Goal: Task Accomplishment & Management: Manage account settings

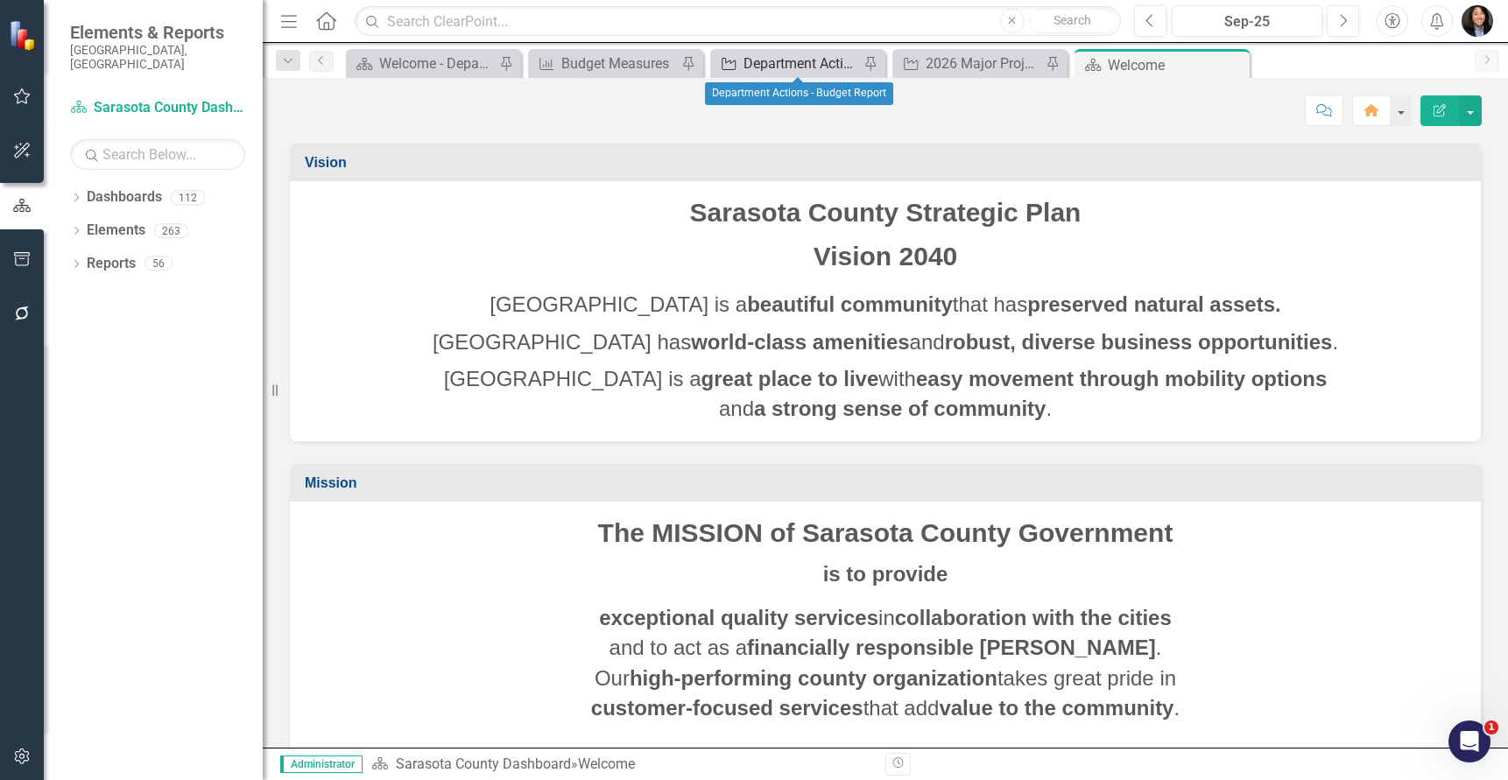
click at [787, 64] on div "Department Actions - Budget Report" at bounding box center [801, 64] width 116 height 22
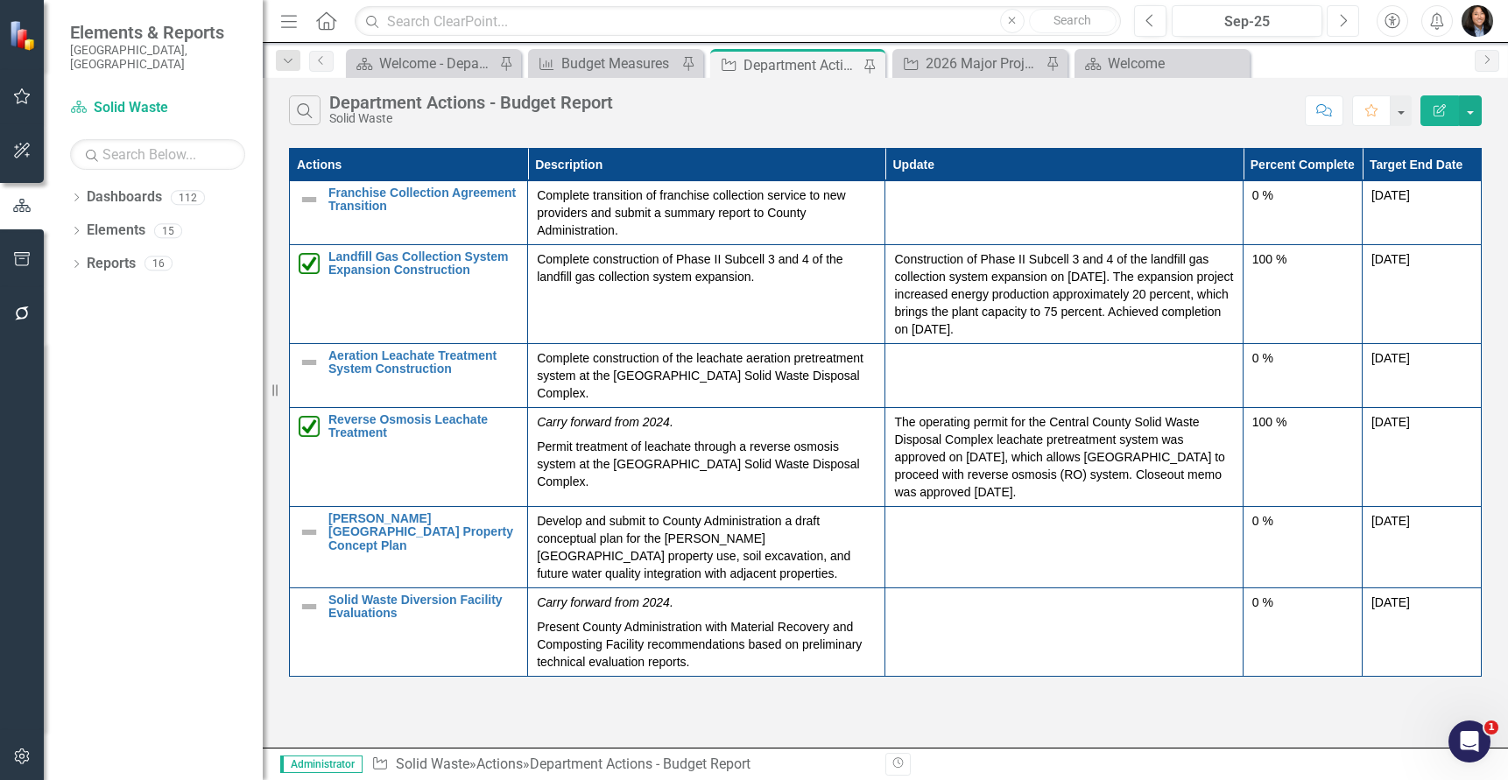
click at [1346, 21] on icon "button" at bounding box center [1344, 20] width 7 height 12
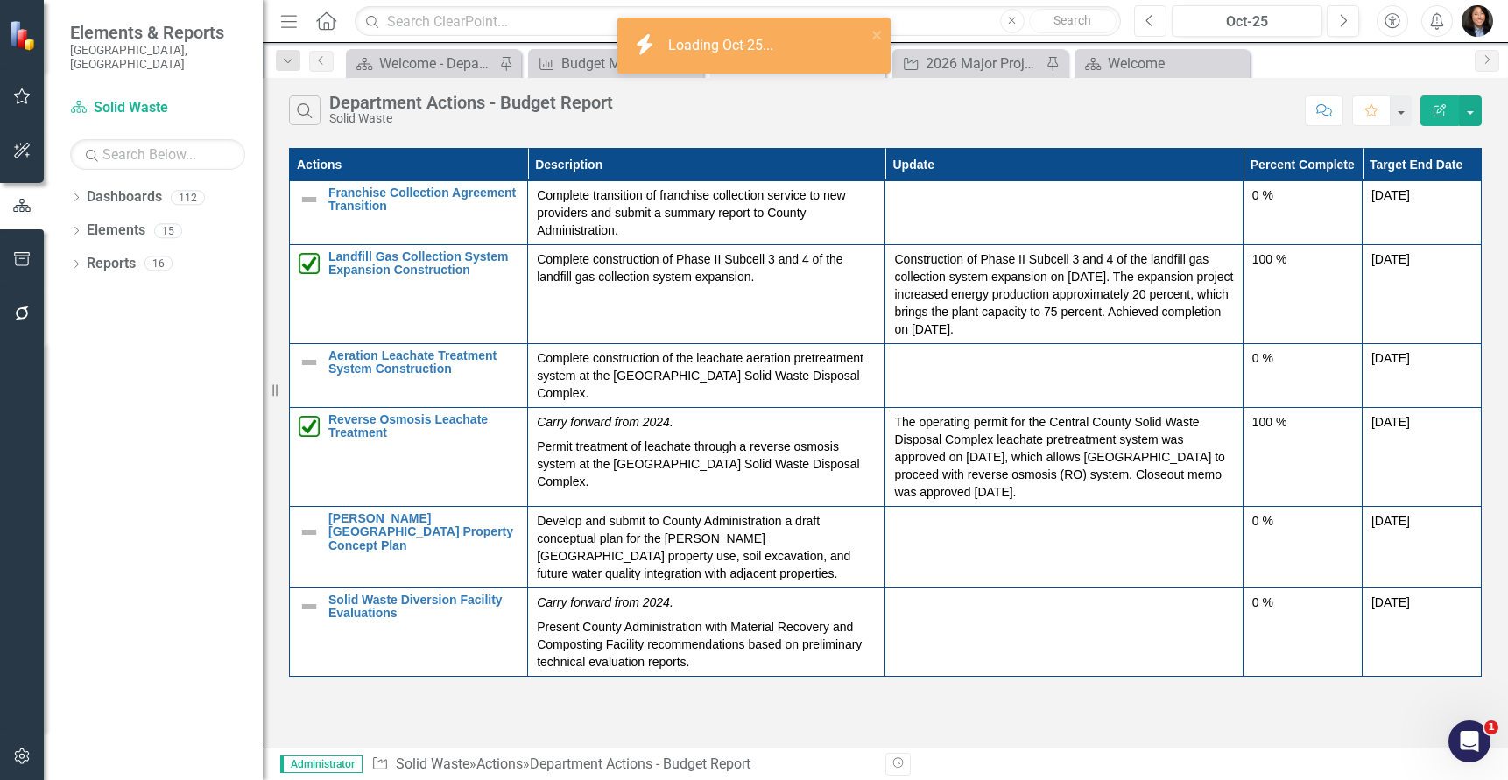
click at [1152, 21] on icon "Previous" at bounding box center [1150, 21] width 10 height 16
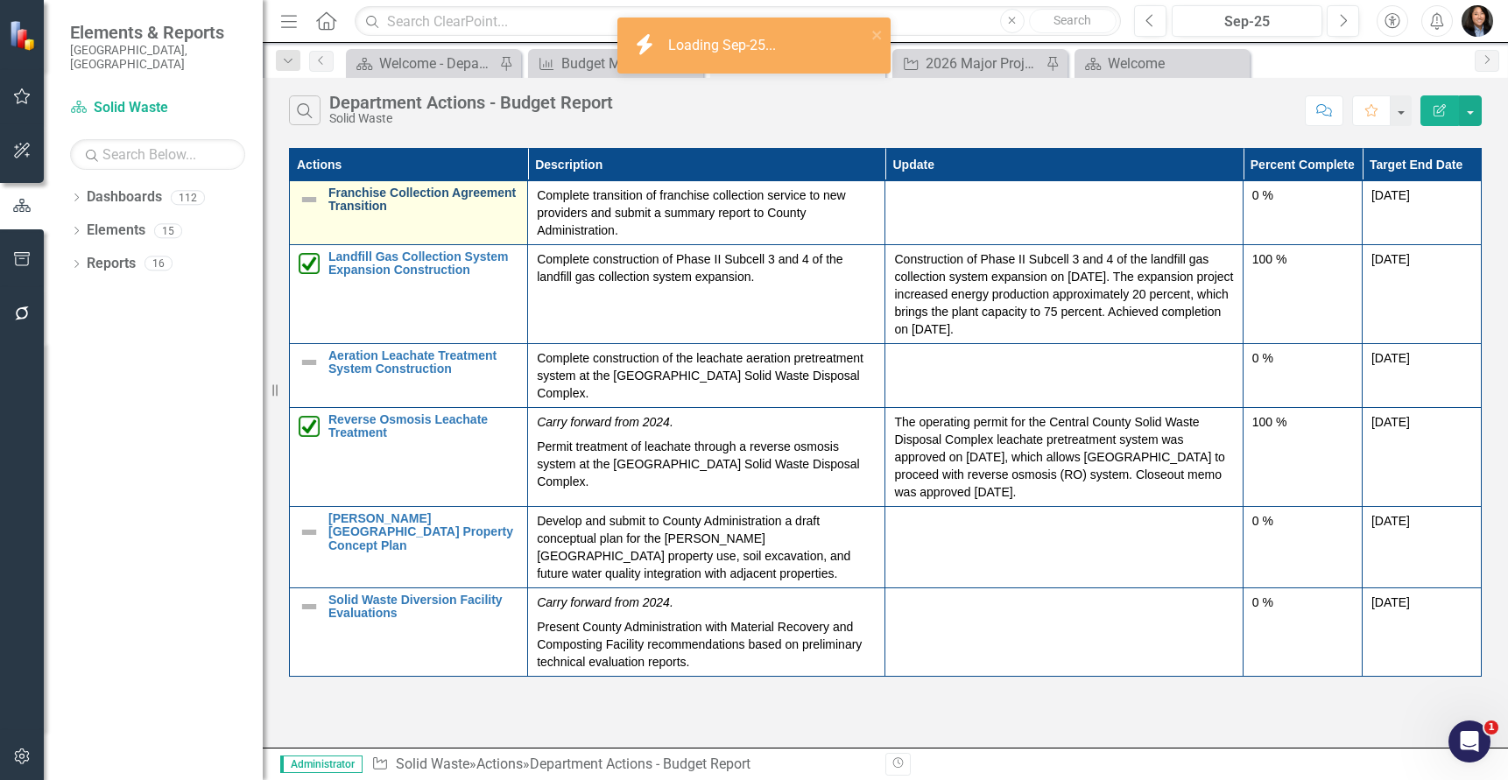
click at [457, 193] on link "Franchise Collection Agreement Transition" at bounding box center [423, 200] width 190 height 27
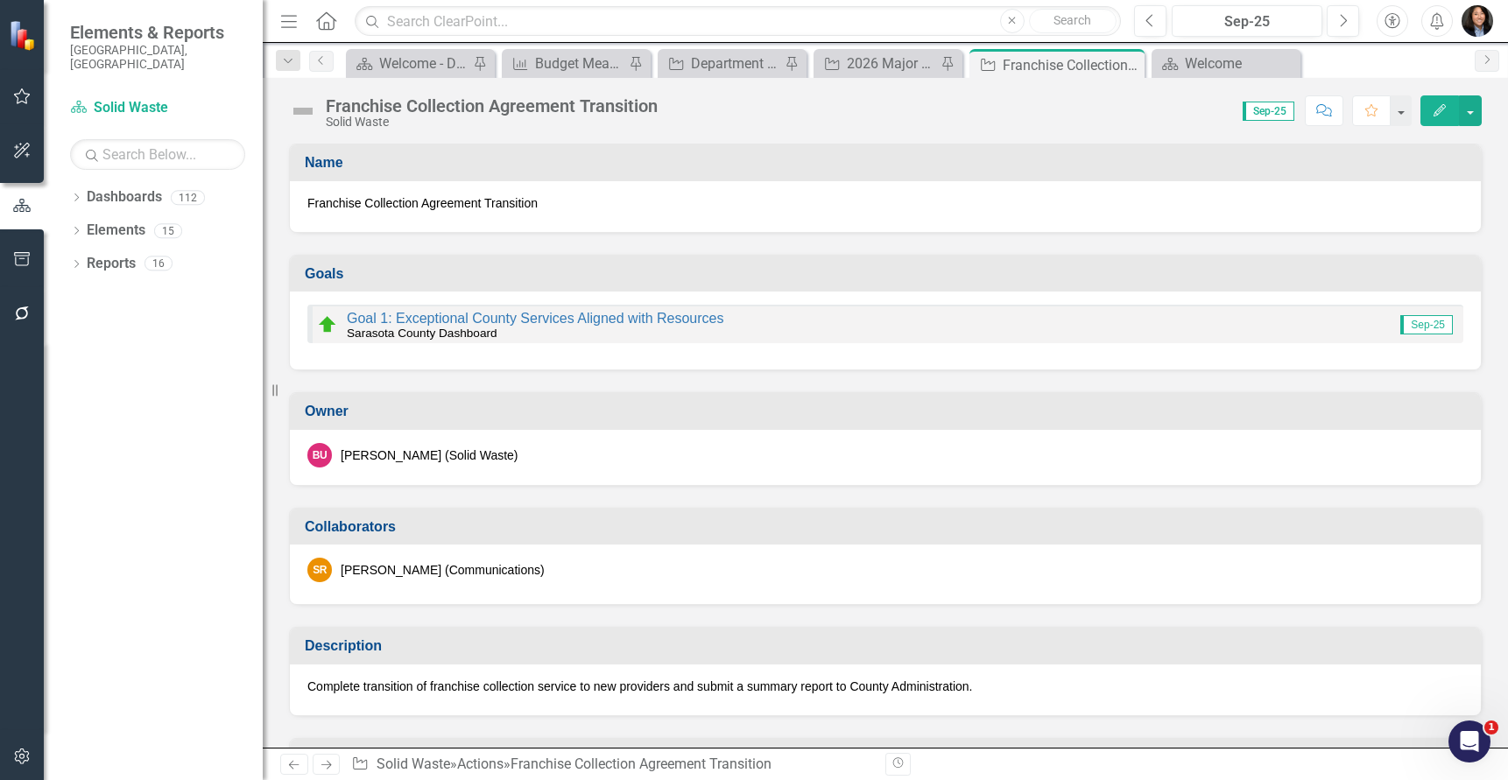
click at [305, 109] on img at bounding box center [303, 111] width 28 height 28
click at [306, 109] on img at bounding box center [303, 111] width 28 height 28
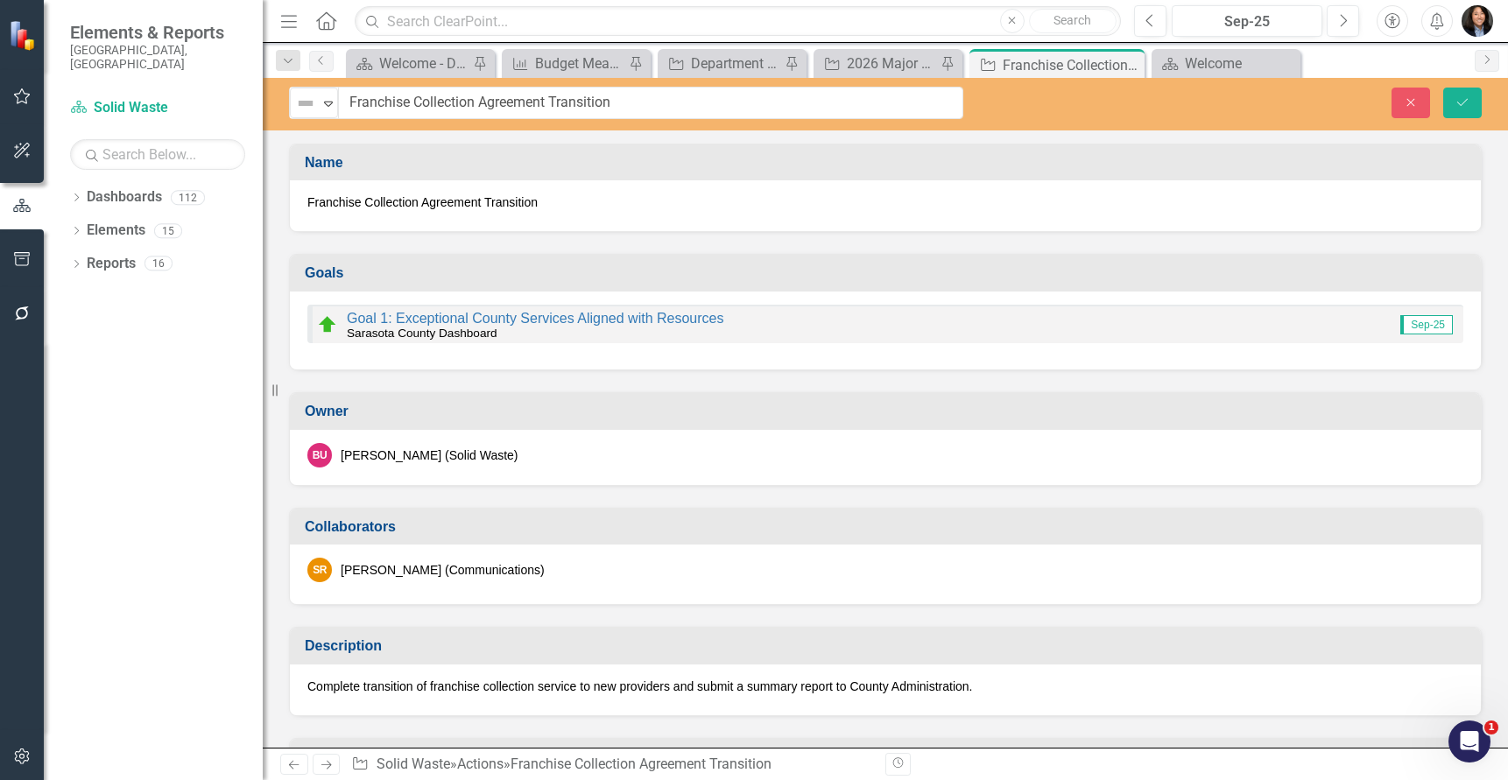
click at [298, 118] on div "Not Defined Expand" at bounding box center [314, 103] width 50 height 32
click at [311, 110] on img at bounding box center [305, 103] width 21 height 21
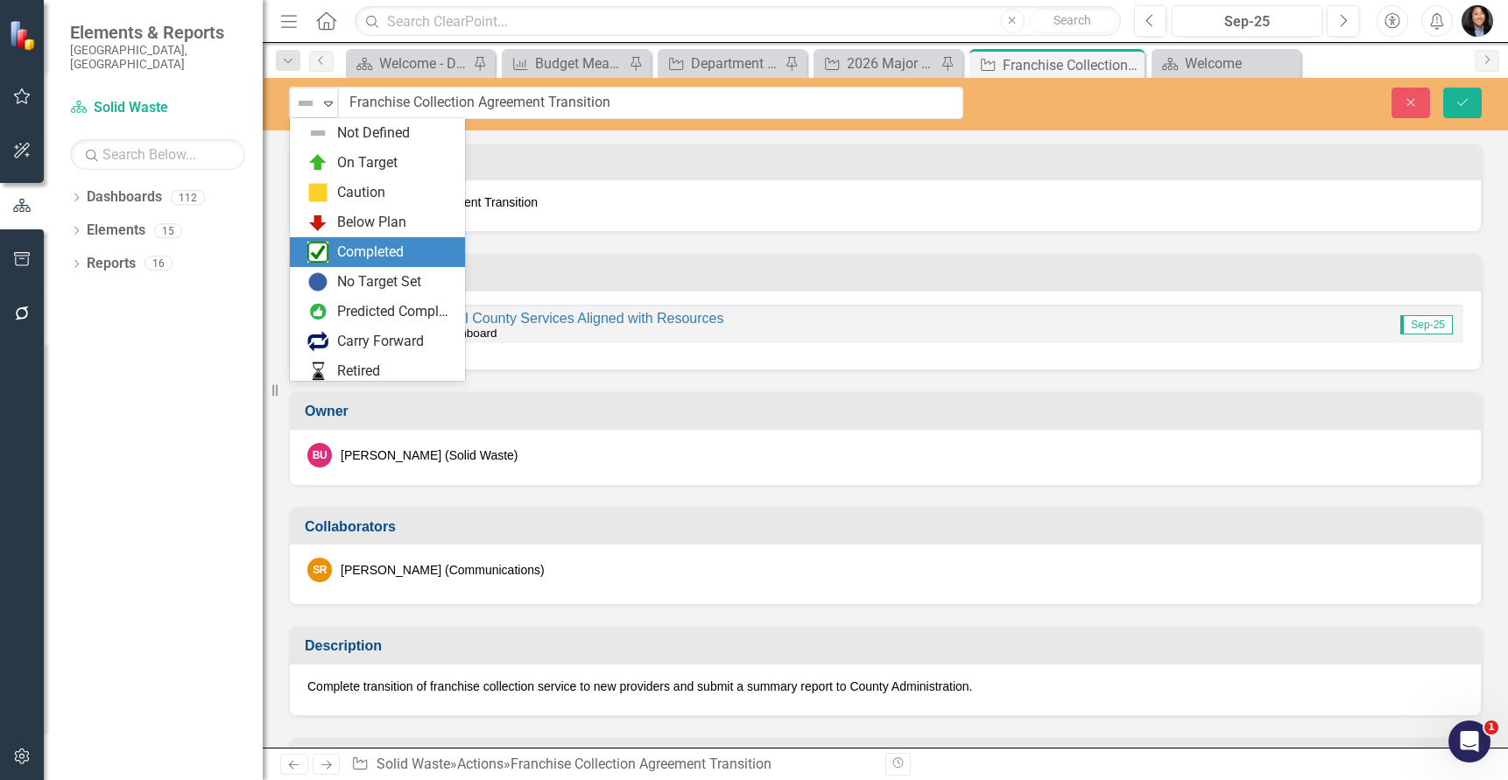
click at [372, 257] on div "Completed" at bounding box center [370, 253] width 67 height 20
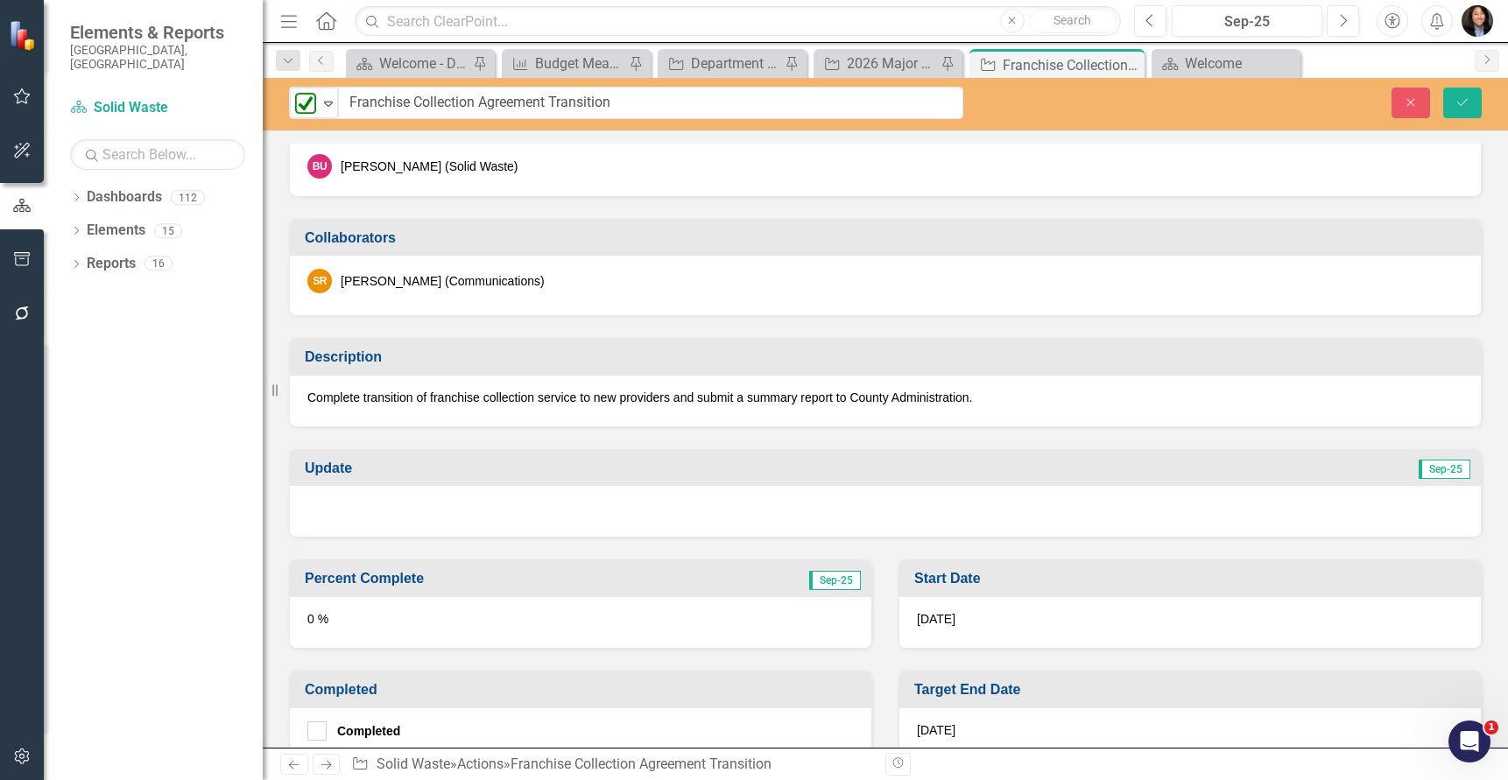
scroll to position [350, 0]
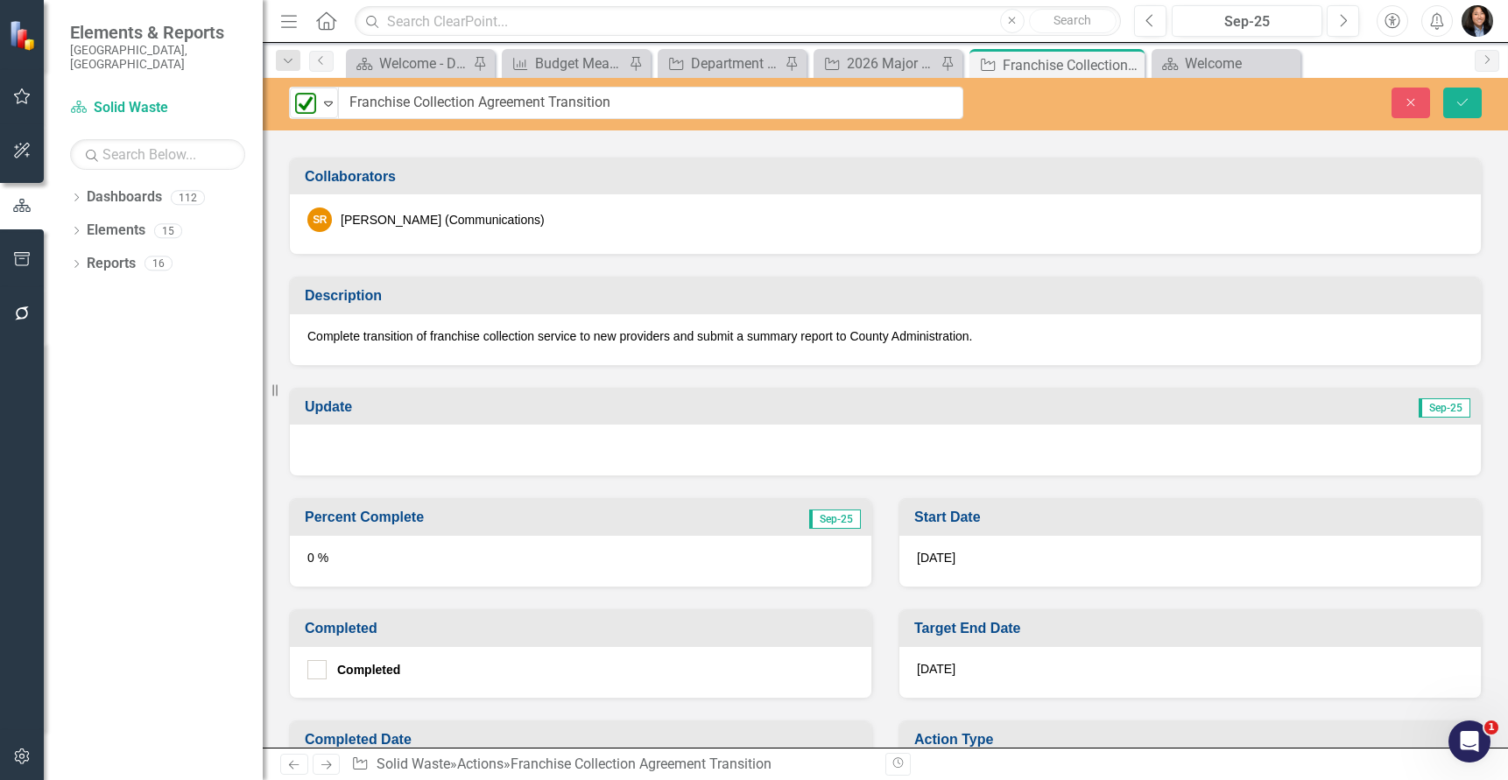
click at [565, 446] on div at bounding box center [885, 450] width 1191 height 51
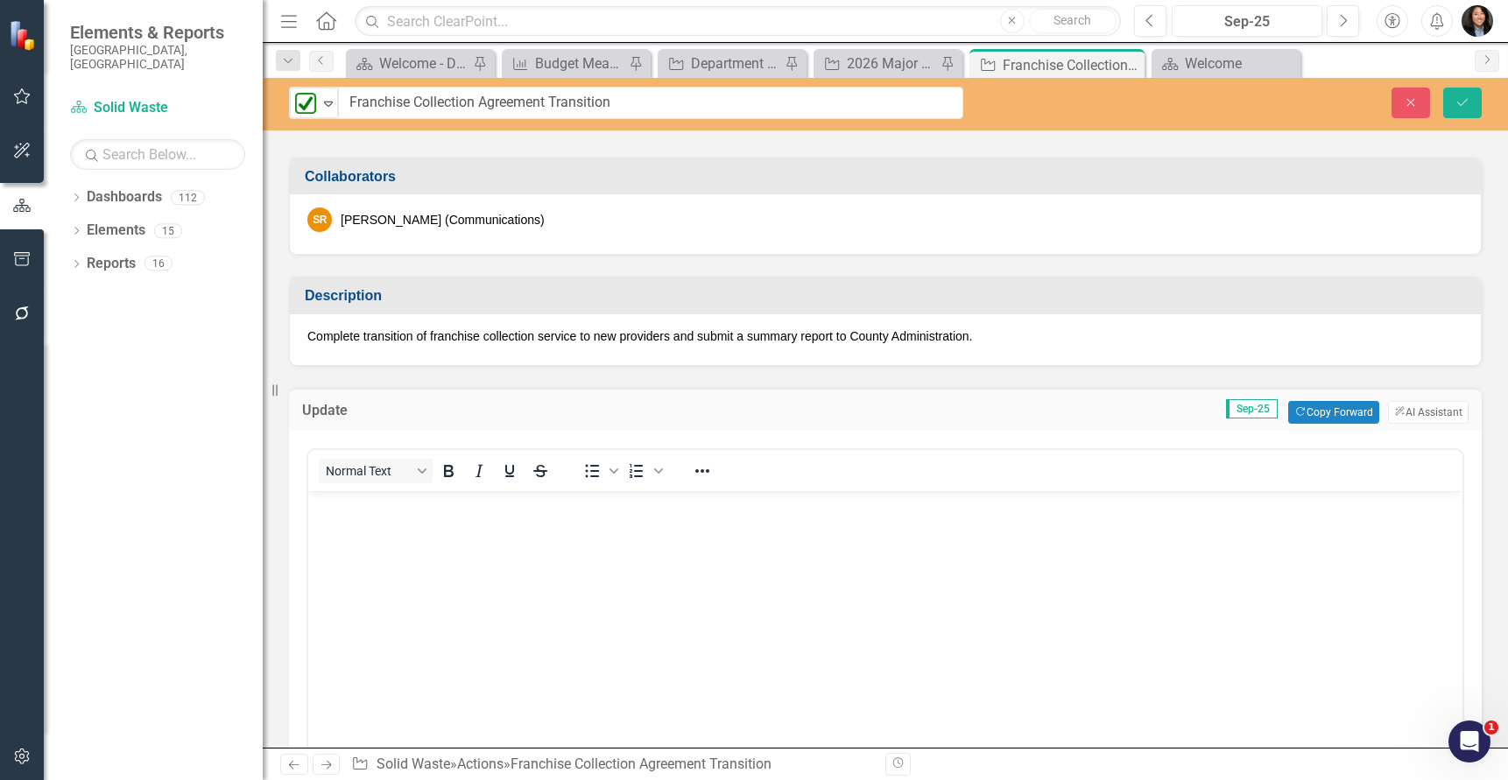
scroll to position [0, 0]
click at [548, 504] on p "Rich Text Area. Press ALT-0 for help." at bounding box center [885, 505] width 1145 height 21
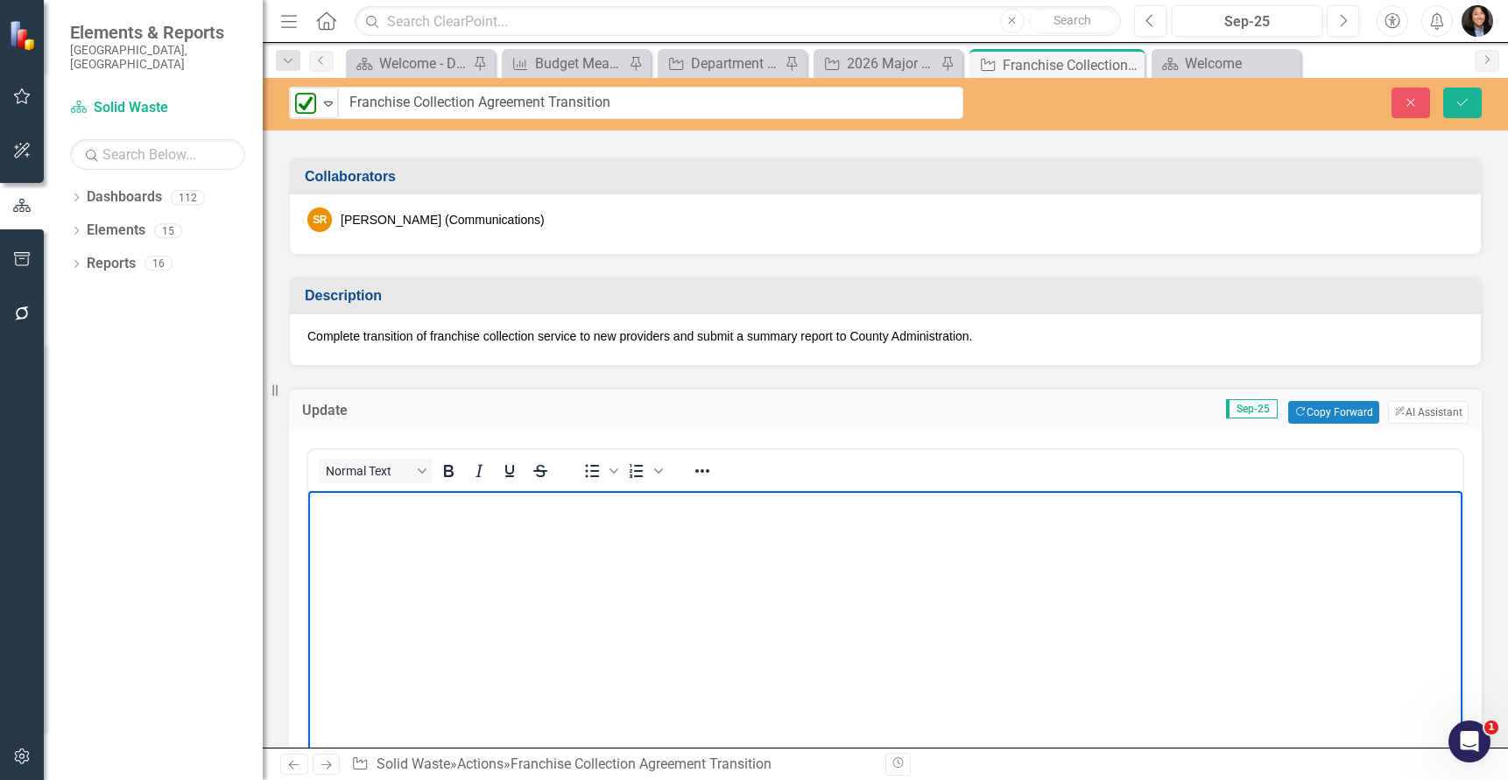
paste body "Rich Text Area. Press ALT-0 for help."
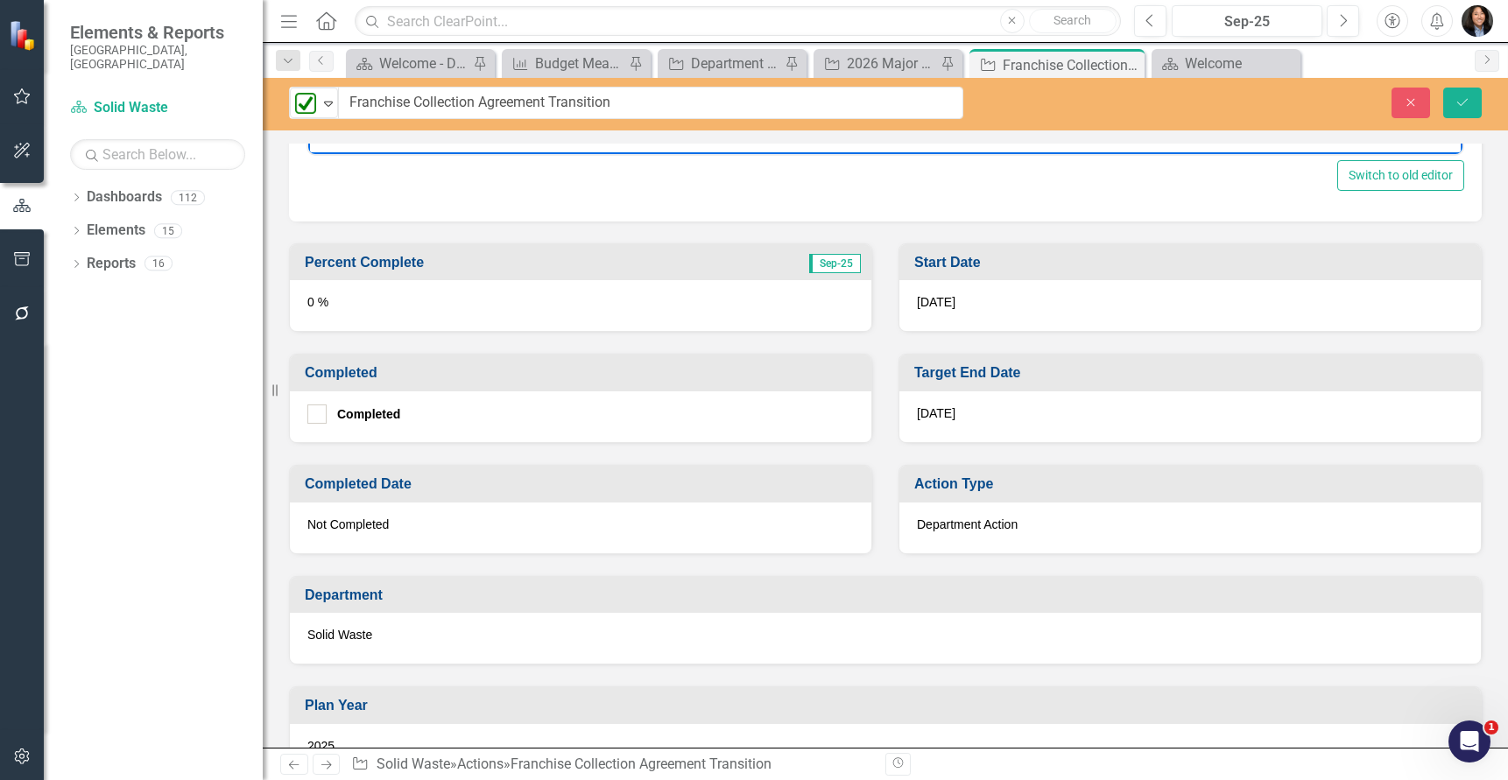
scroll to position [1051, 0]
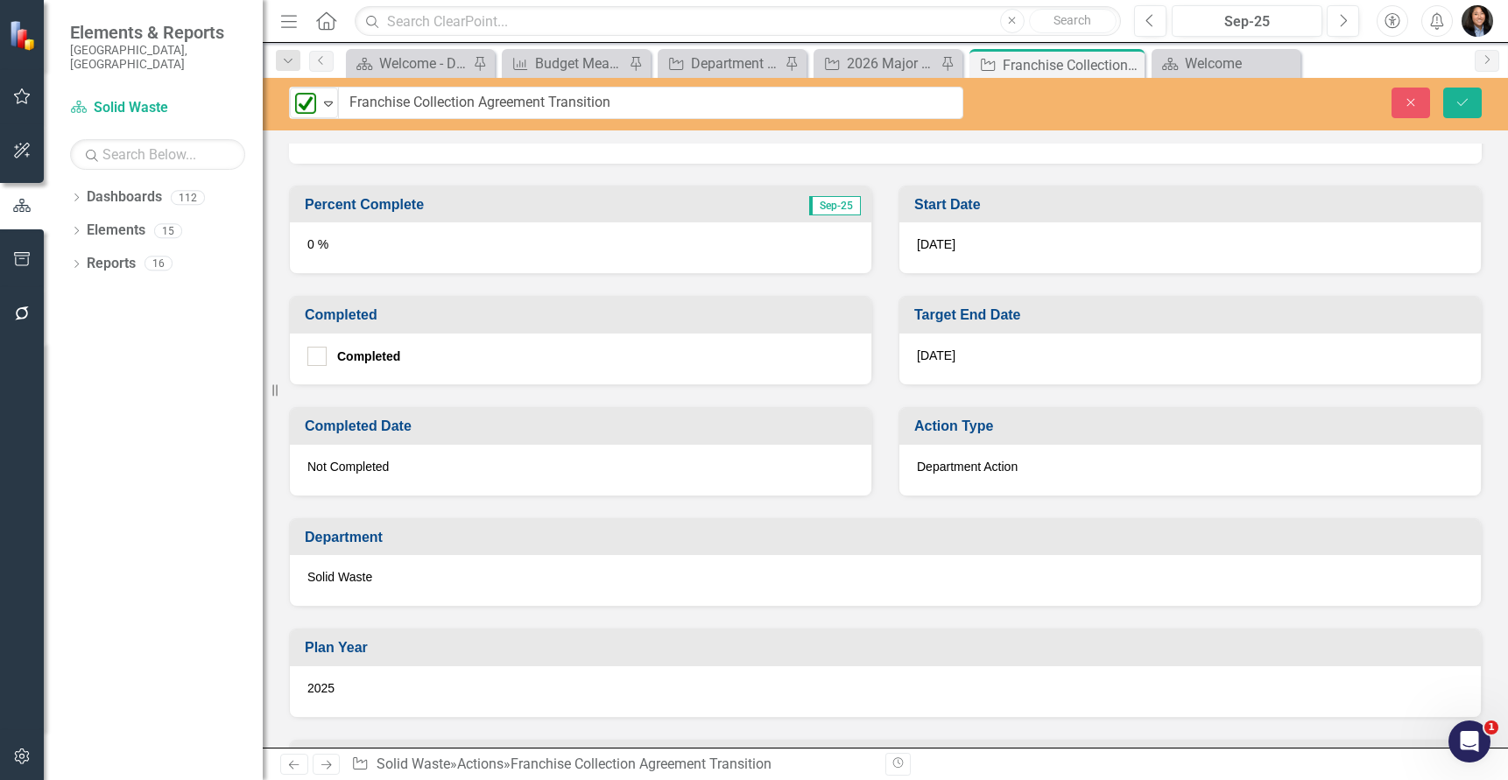
click at [342, 246] on div "0 %" at bounding box center [580, 247] width 581 height 51
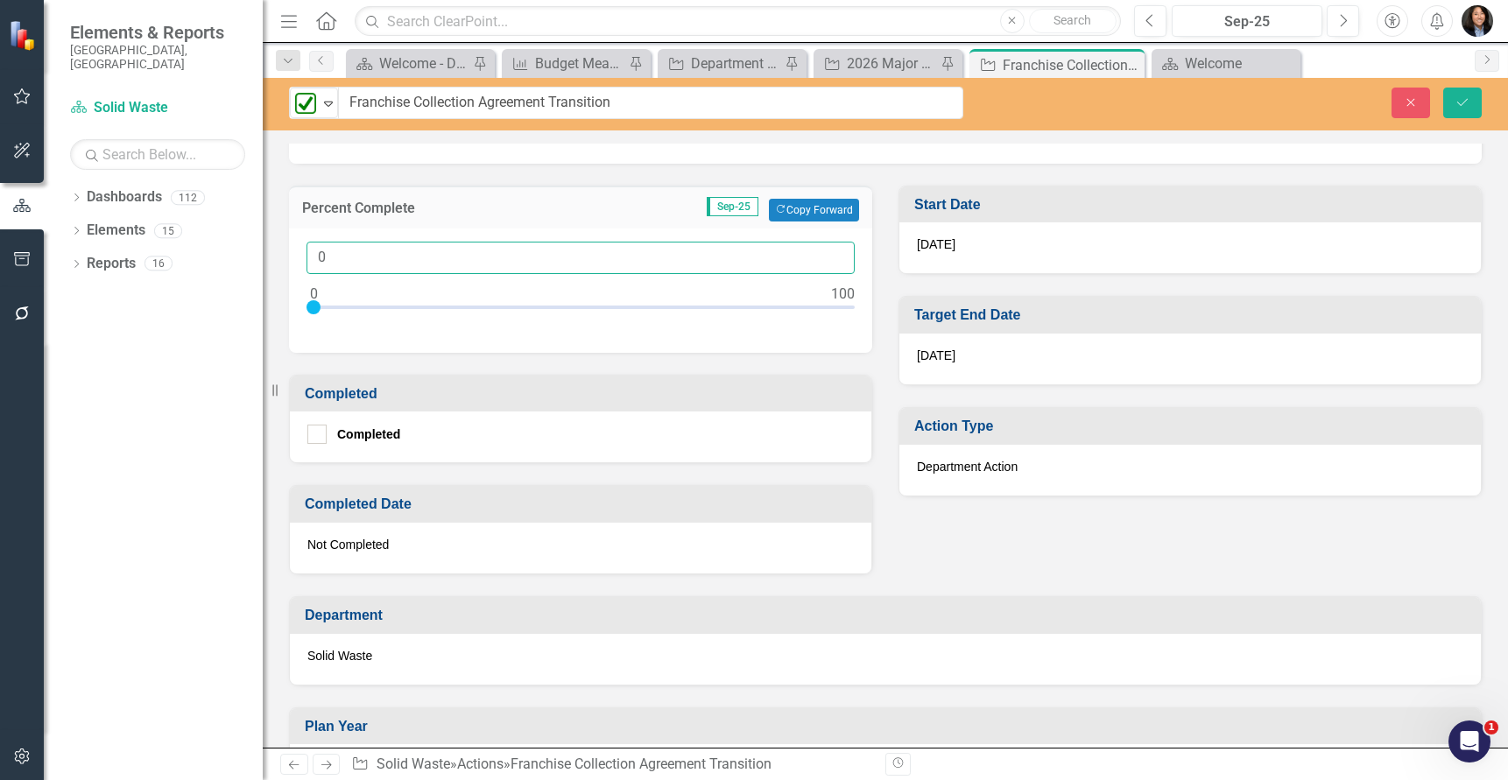
click at [317, 259] on input "0" at bounding box center [580, 258] width 548 height 32
type input "100"
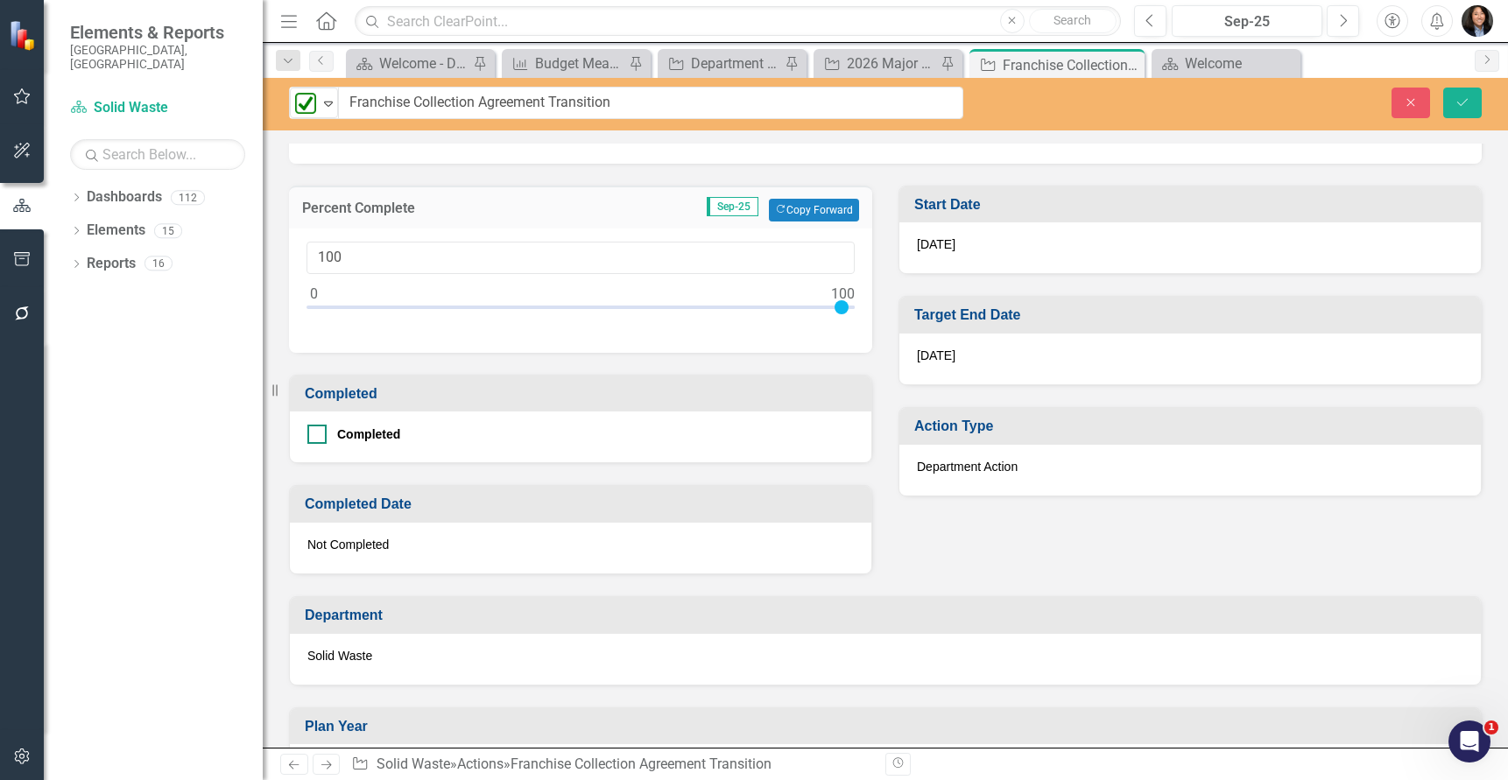
click at [313, 437] on div at bounding box center [316, 434] width 19 height 19
click at [313, 436] on input "Completed" at bounding box center [312, 430] width 11 height 11
checkbox input "true"
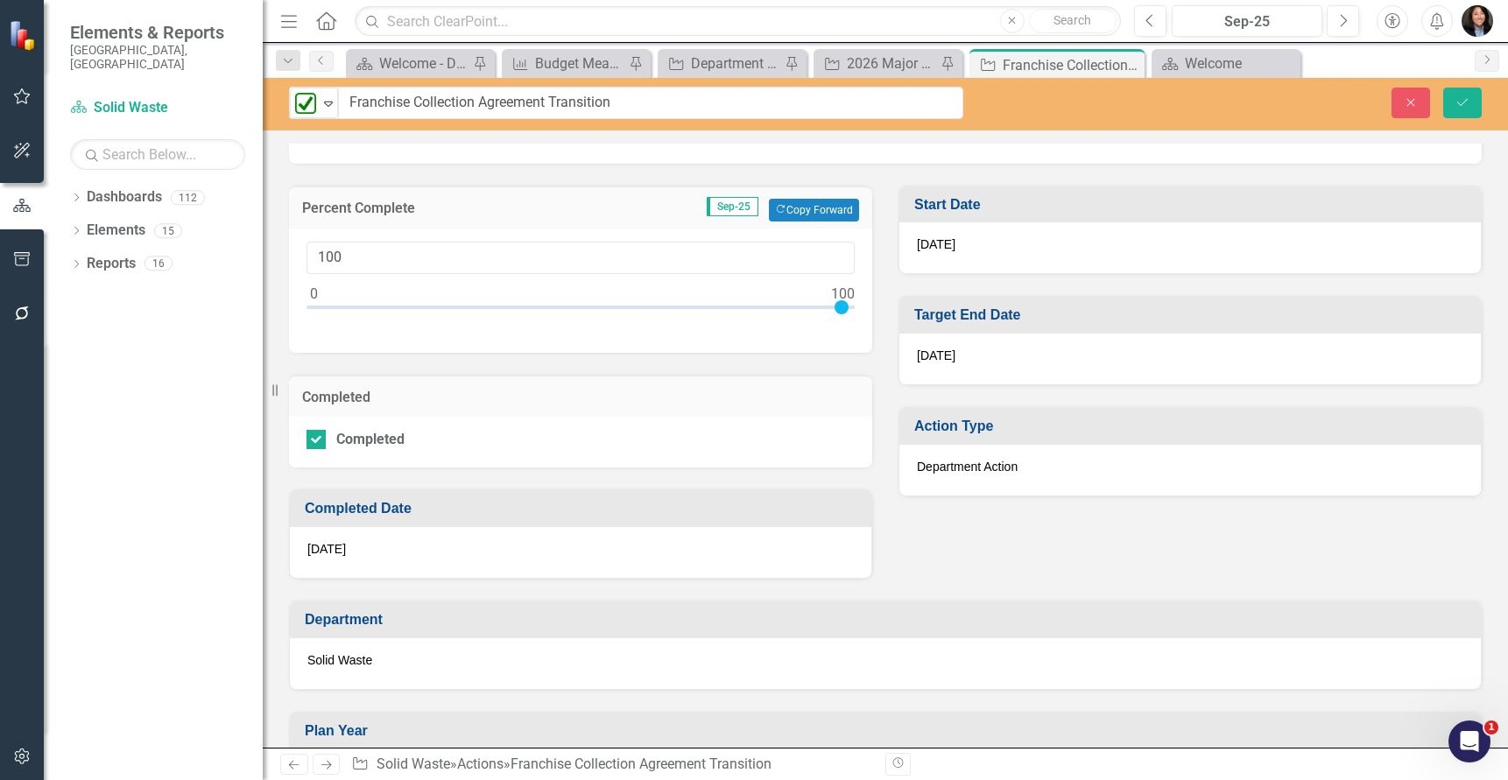
click at [356, 547] on div "[DATE]" at bounding box center [580, 552] width 581 height 51
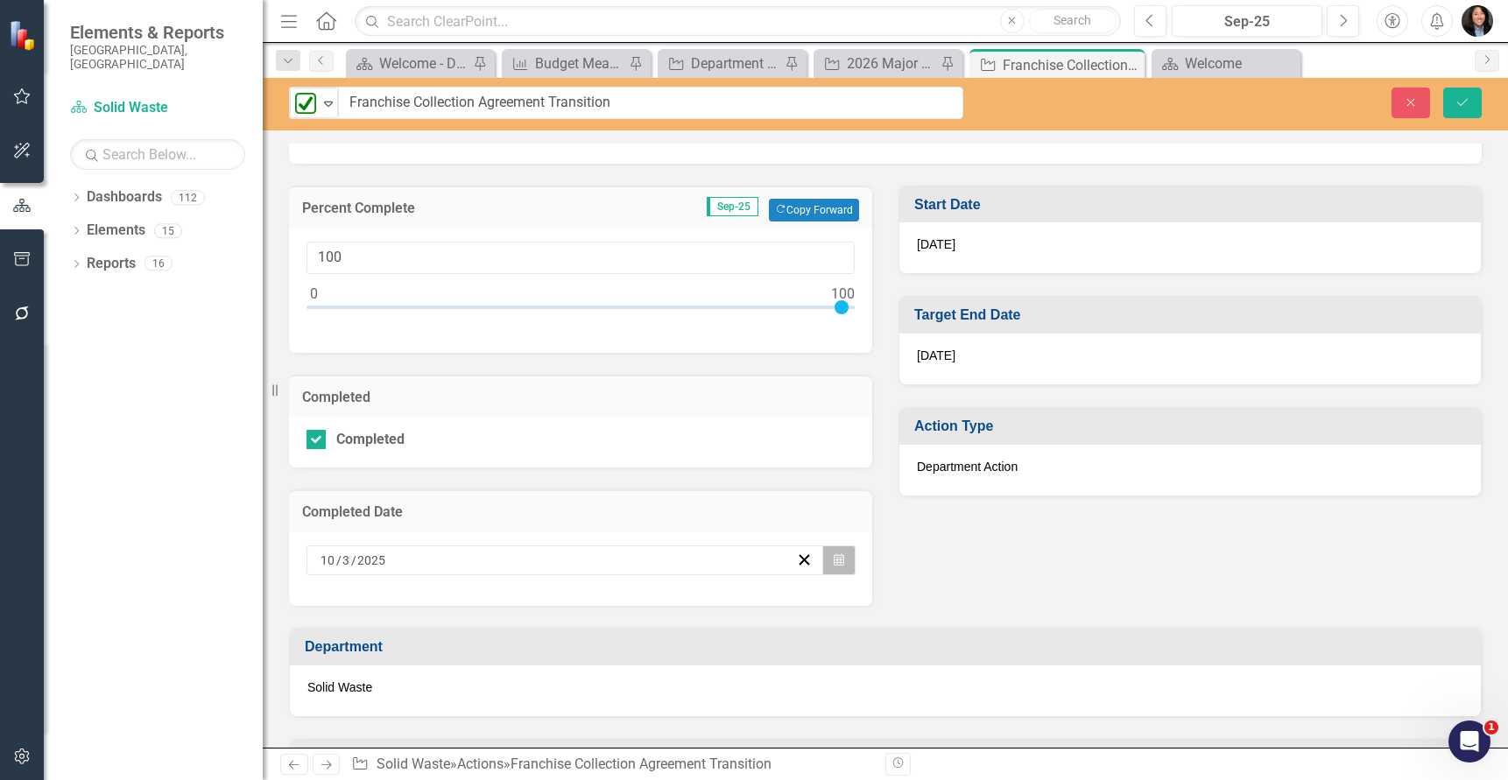
click at [845, 564] on button "Calendar" at bounding box center [838, 561] width 33 height 30
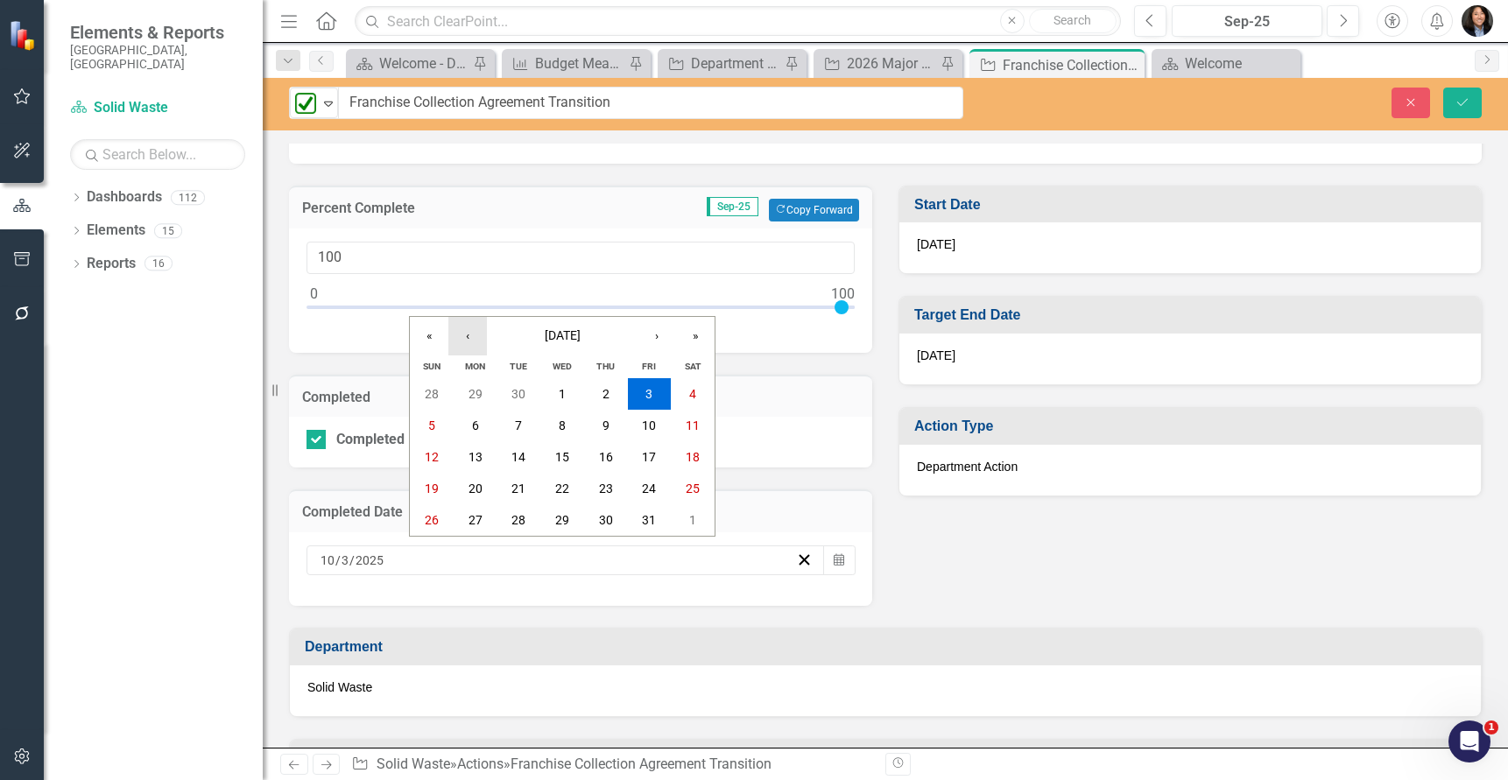
click at [466, 334] on button "‹" at bounding box center [467, 336] width 39 height 39
click at [520, 391] on abbr "2" at bounding box center [518, 394] width 7 height 14
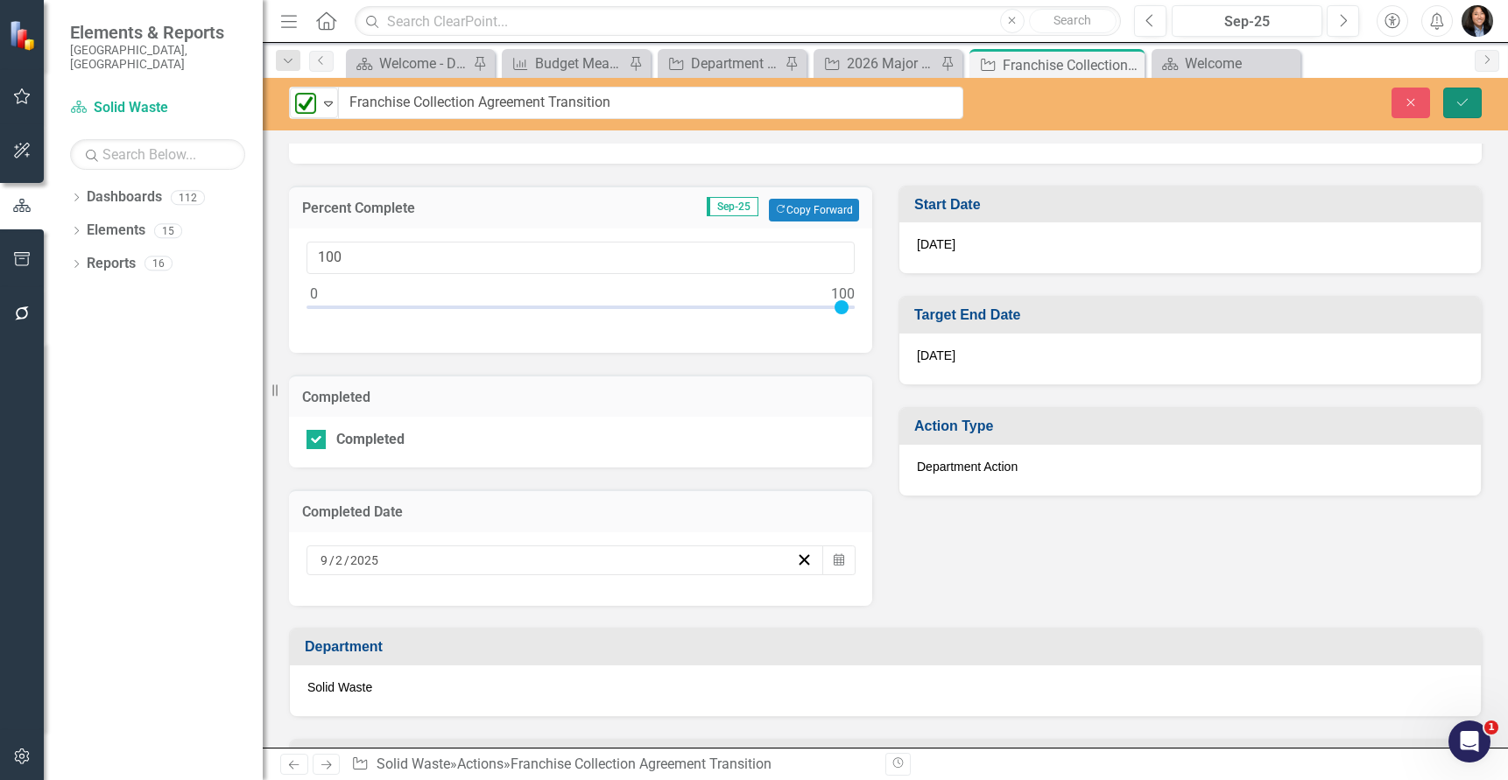
click at [1467, 99] on icon "submit" at bounding box center [1462, 101] width 11 height 7
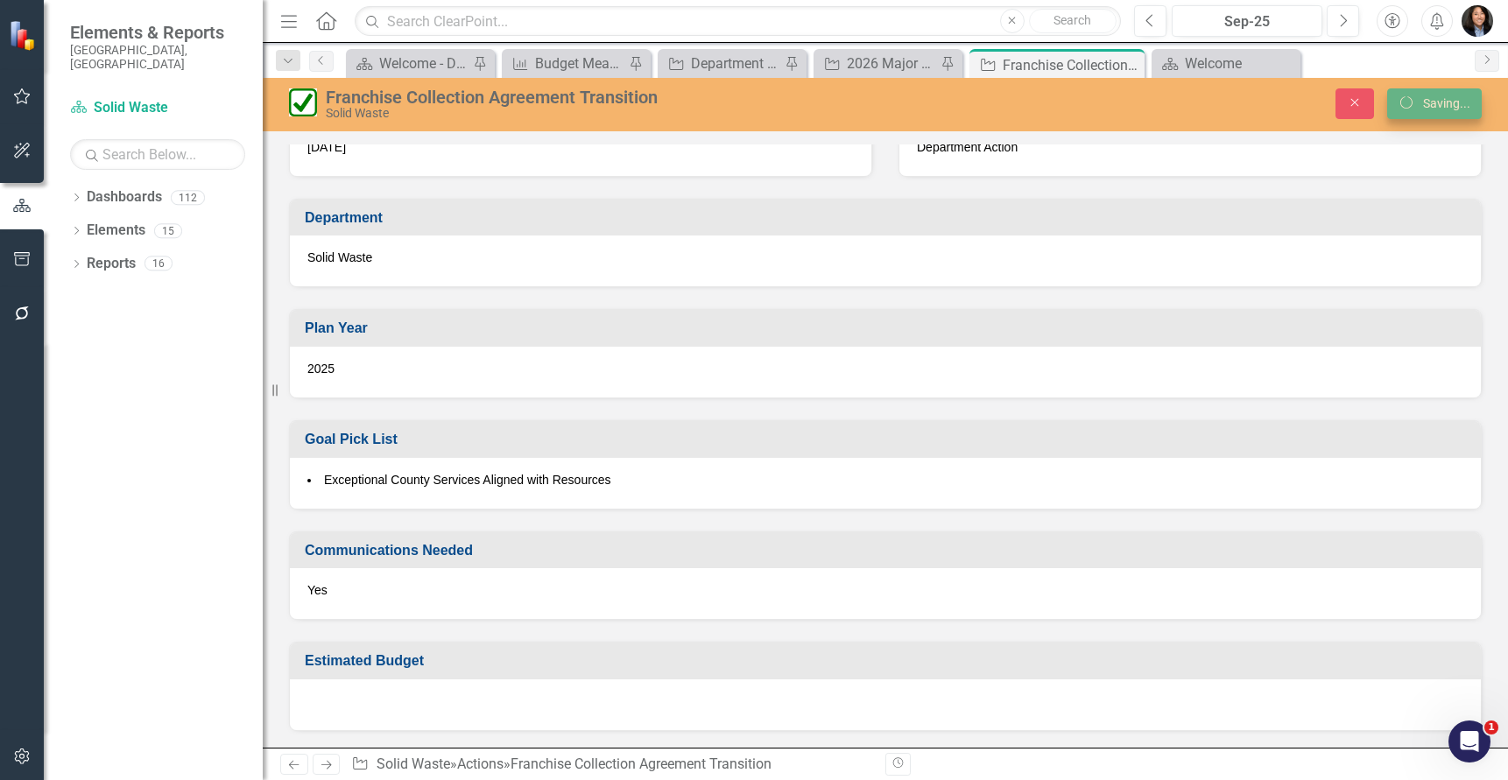
scroll to position [999, 0]
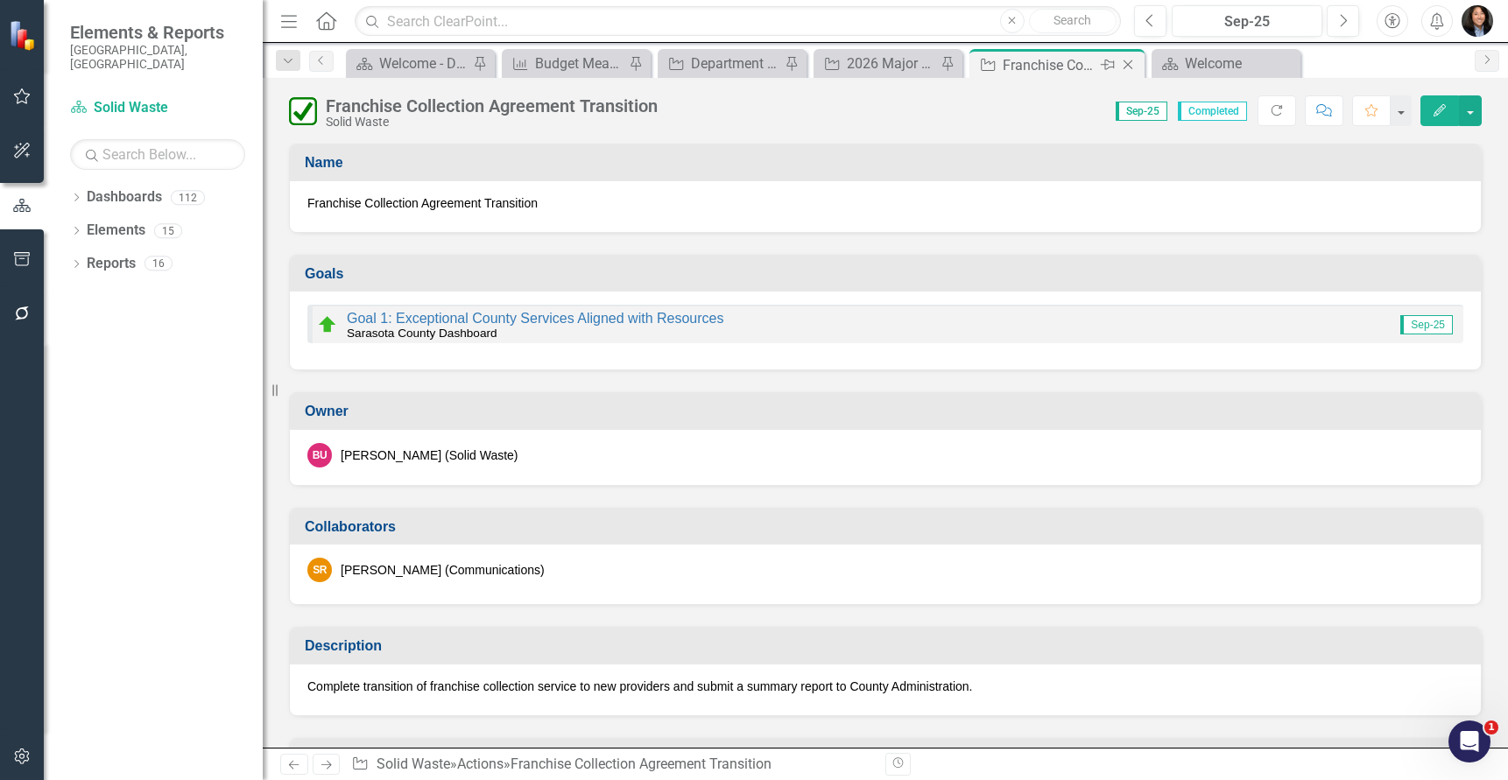
click at [1135, 60] on icon "Close" at bounding box center [1128, 65] width 18 height 14
click at [1053, 64] on icon "Close" at bounding box center [1051, 65] width 18 height 14
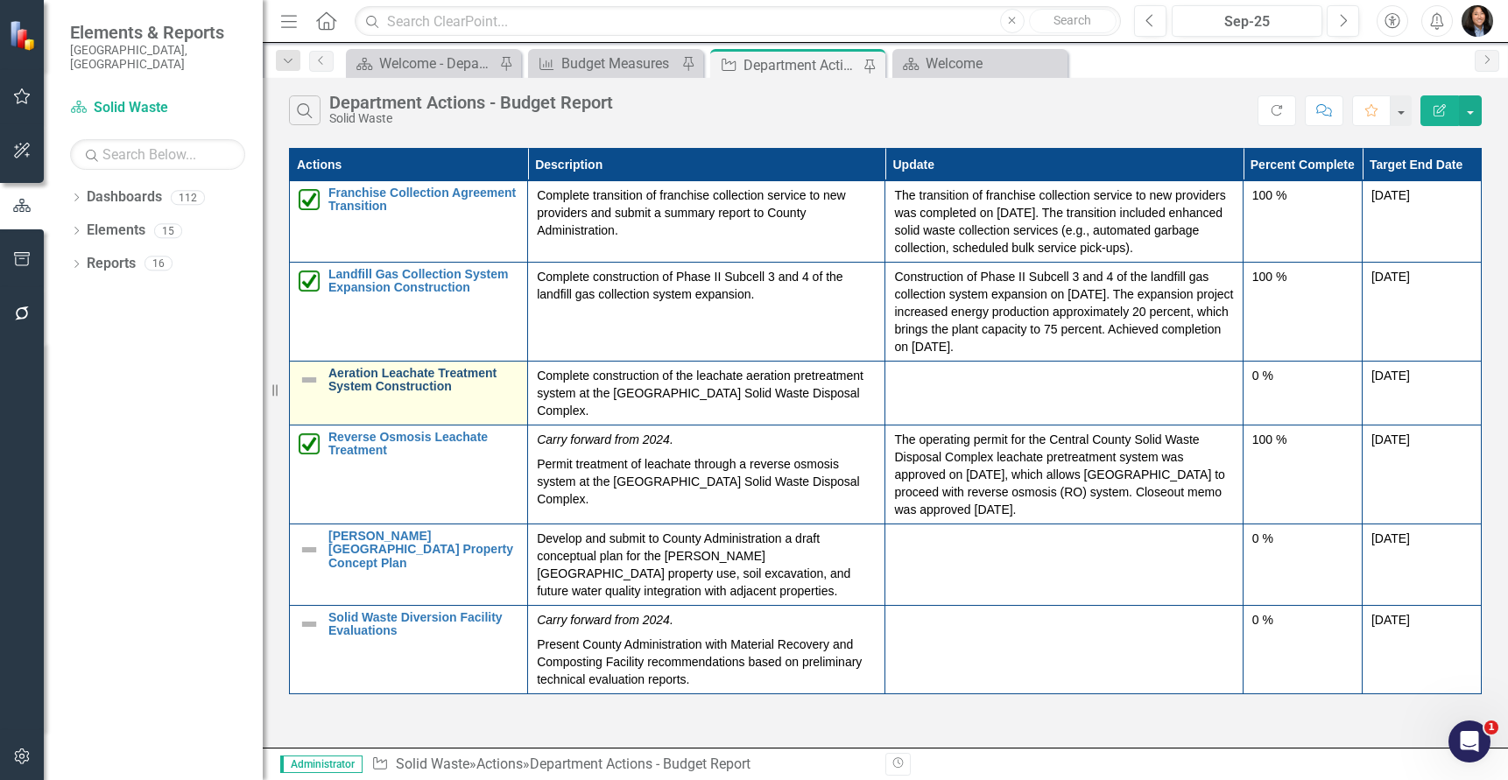
click at [386, 376] on link "Aeration Leachate Treatment System Construction" at bounding box center [423, 380] width 190 height 27
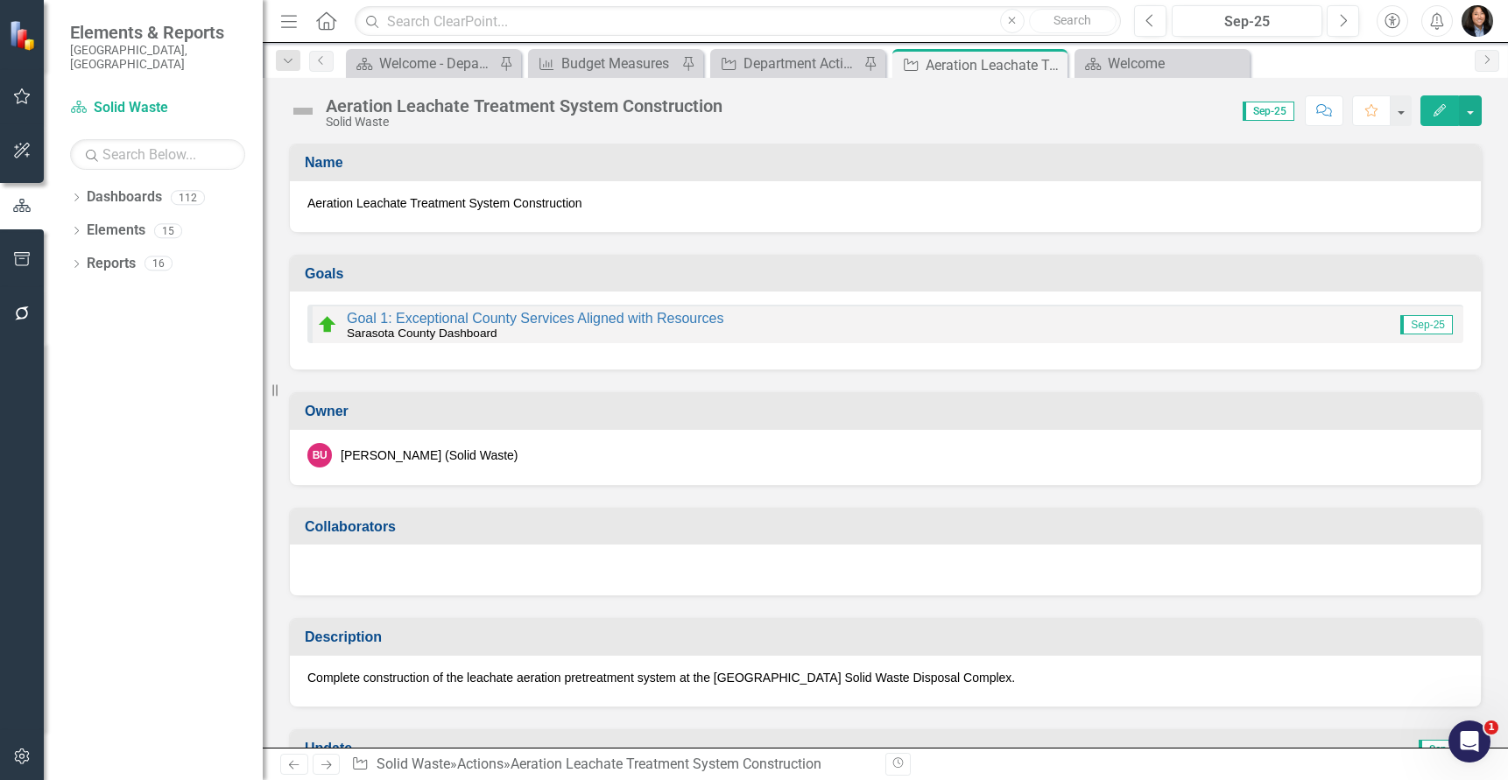
click at [303, 120] on img at bounding box center [303, 111] width 28 height 28
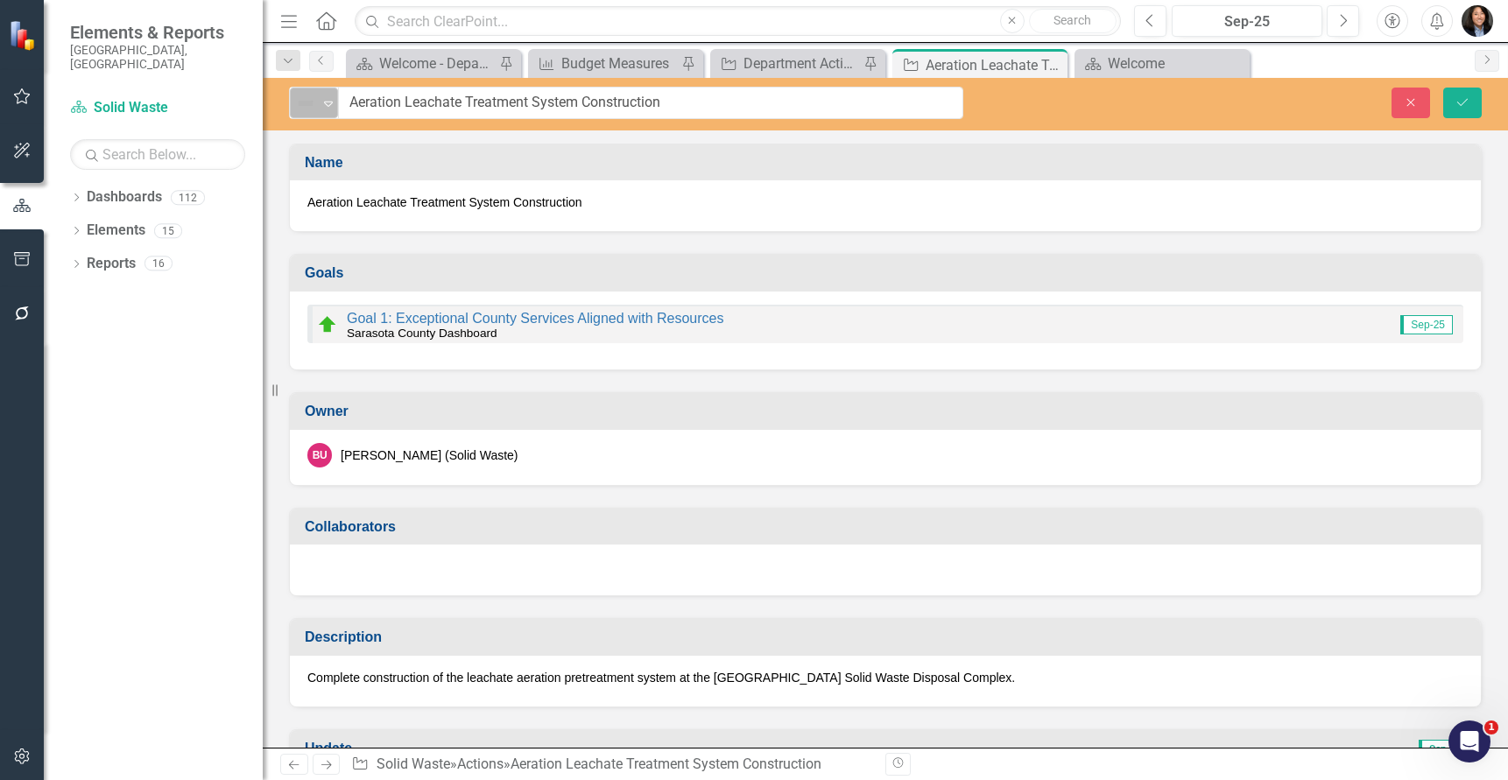
click at [301, 114] on div "Not Defined" at bounding box center [306, 103] width 26 height 25
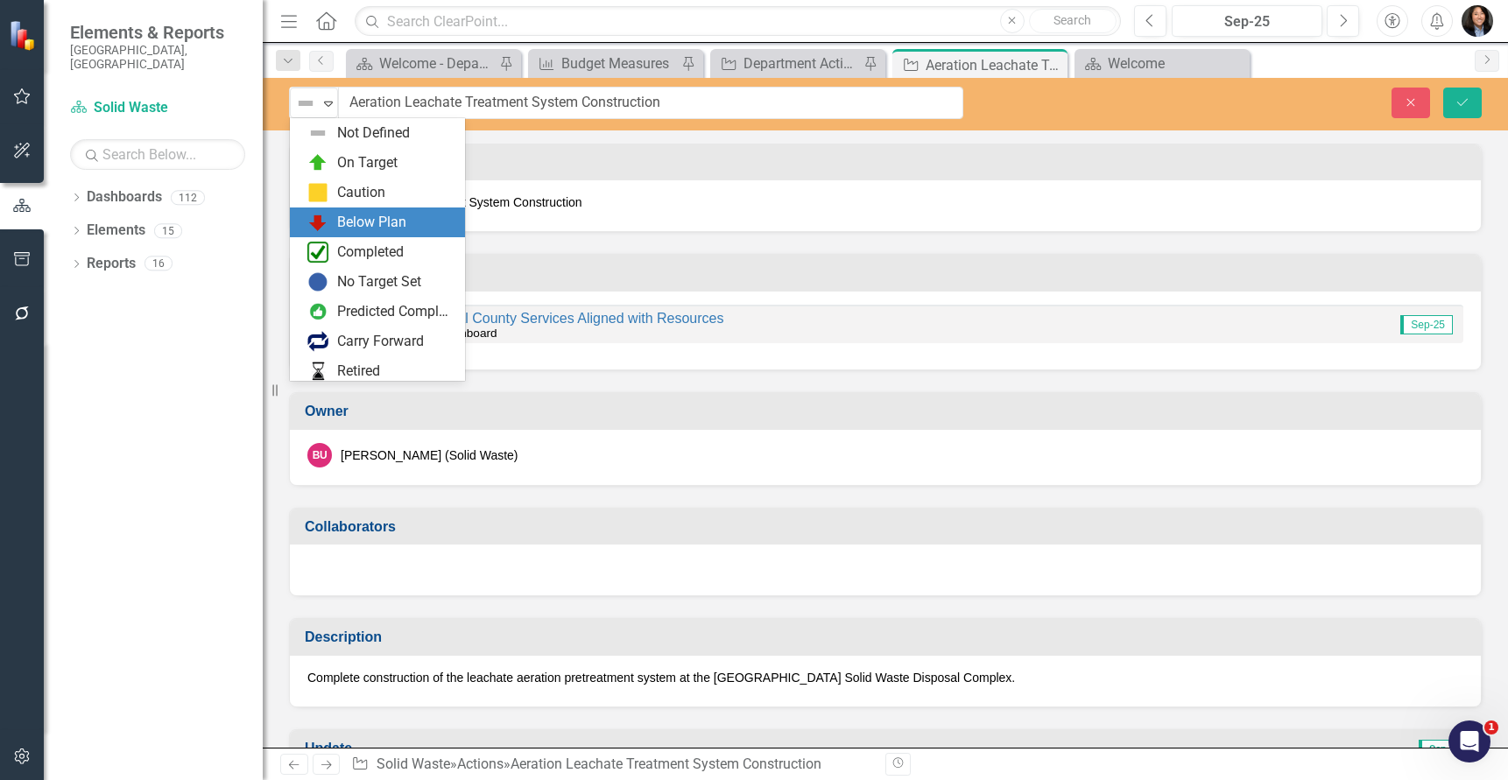
click at [356, 224] on div "Below Plan" at bounding box center [371, 223] width 69 height 20
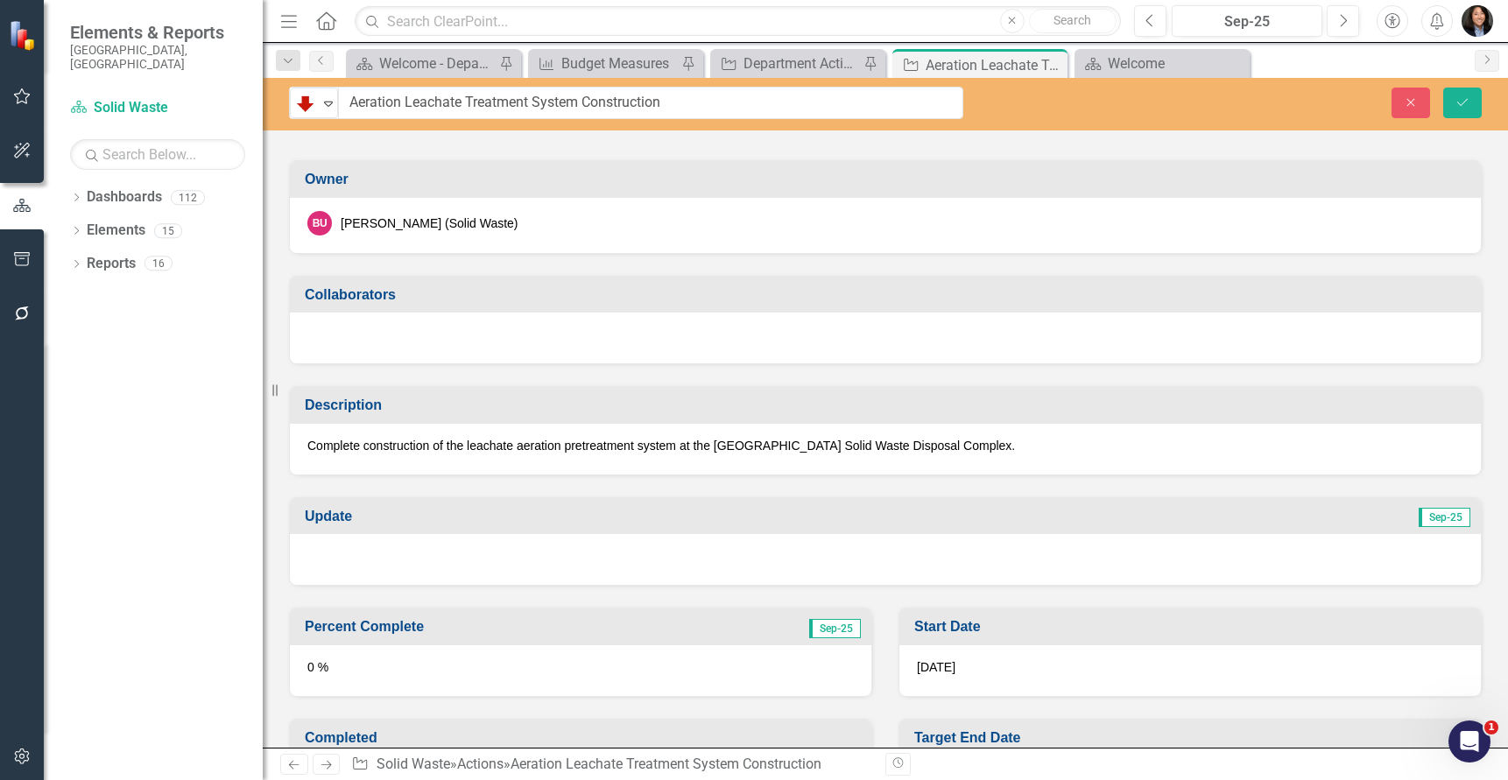
scroll to position [263, 0]
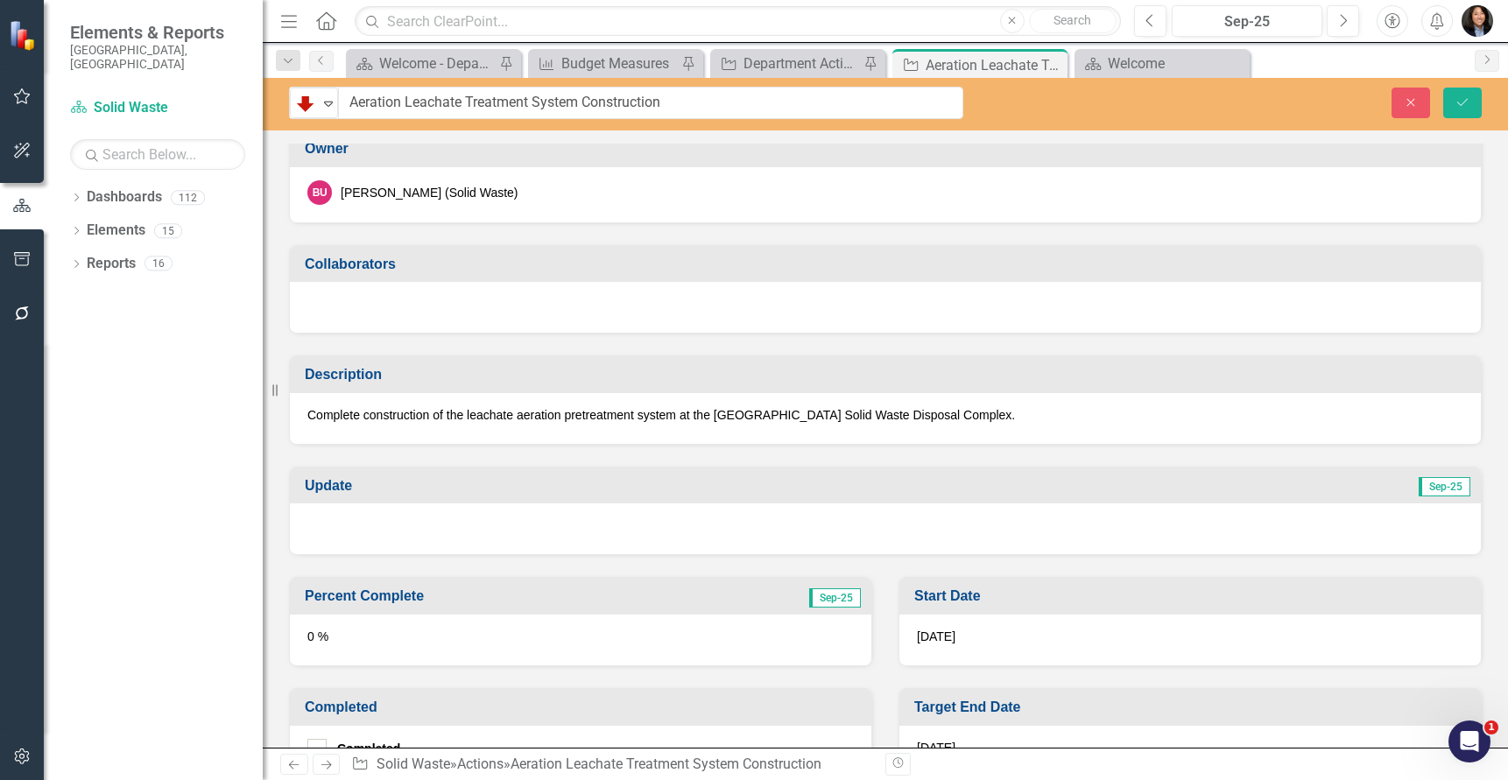
click at [424, 544] on div at bounding box center [885, 529] width 1191 height 51
click at [425, 544] on div at bounding box center [885, 529] width 1191 height 51
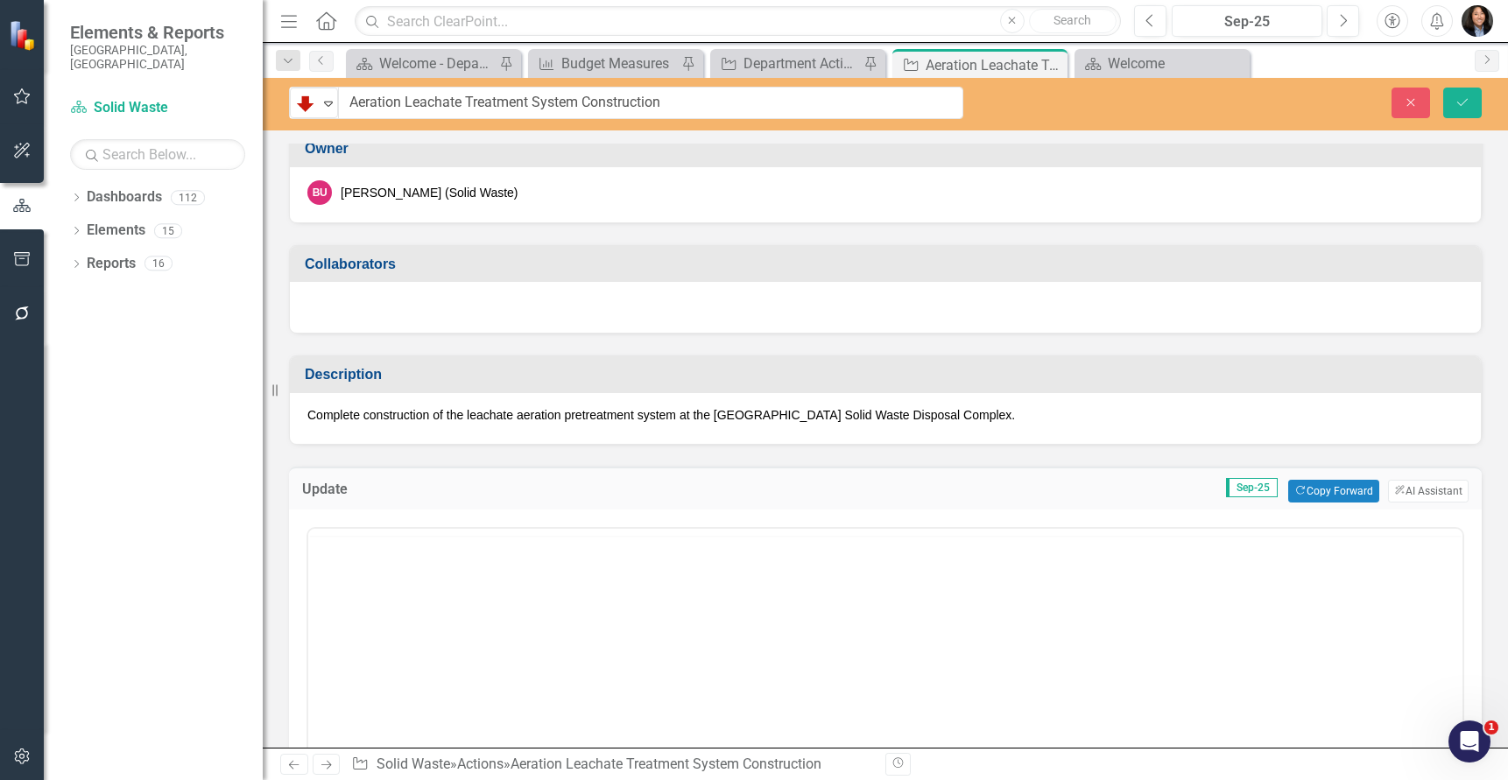
scroll to position [0, 0]
click at [1348, 489] on button "Copy Forward Copy Forward" at bounding box center [1333, 491] width 90 height 23
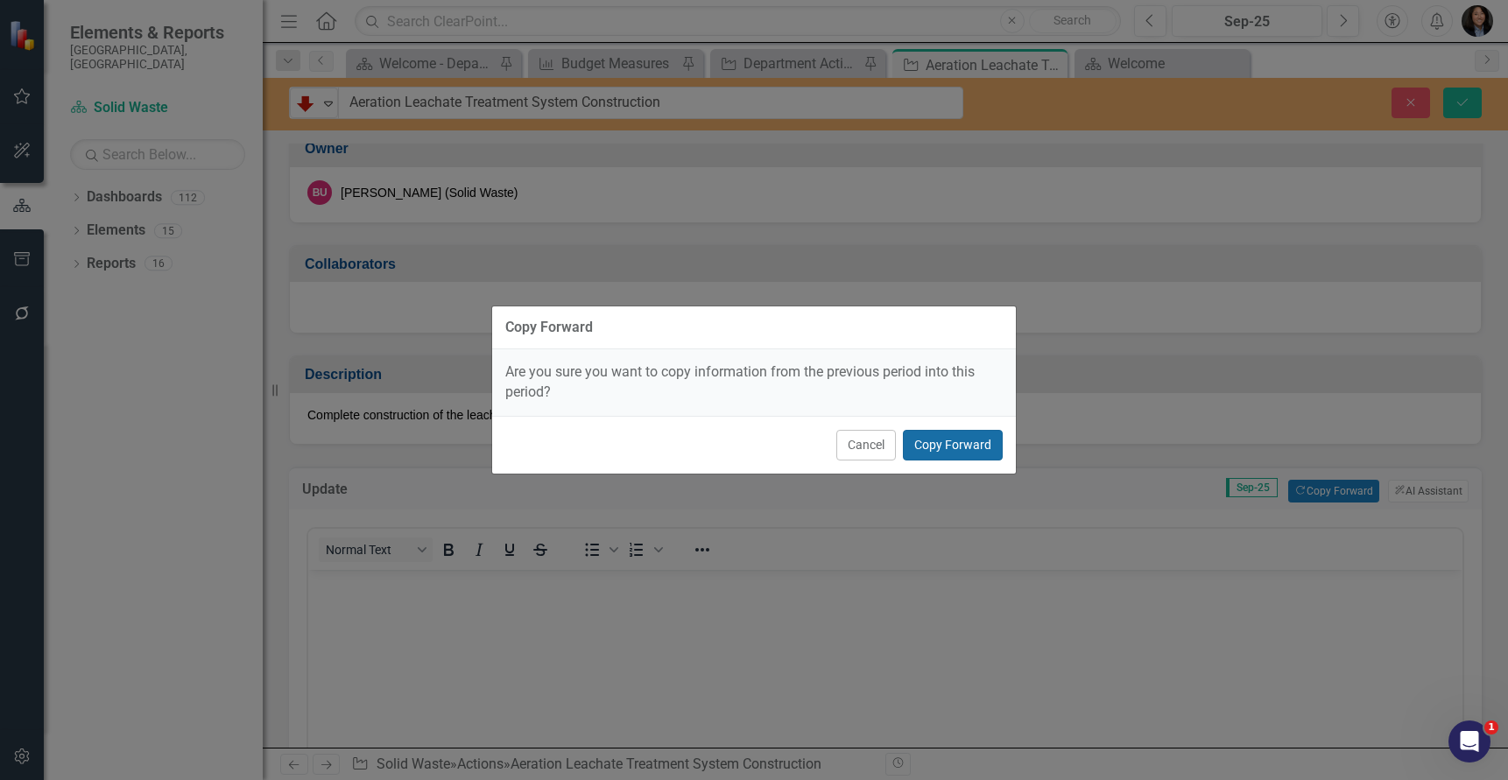
click at [916, 457] on button "Copy Forward" at bounding box center [953, 445] width 100 height 31
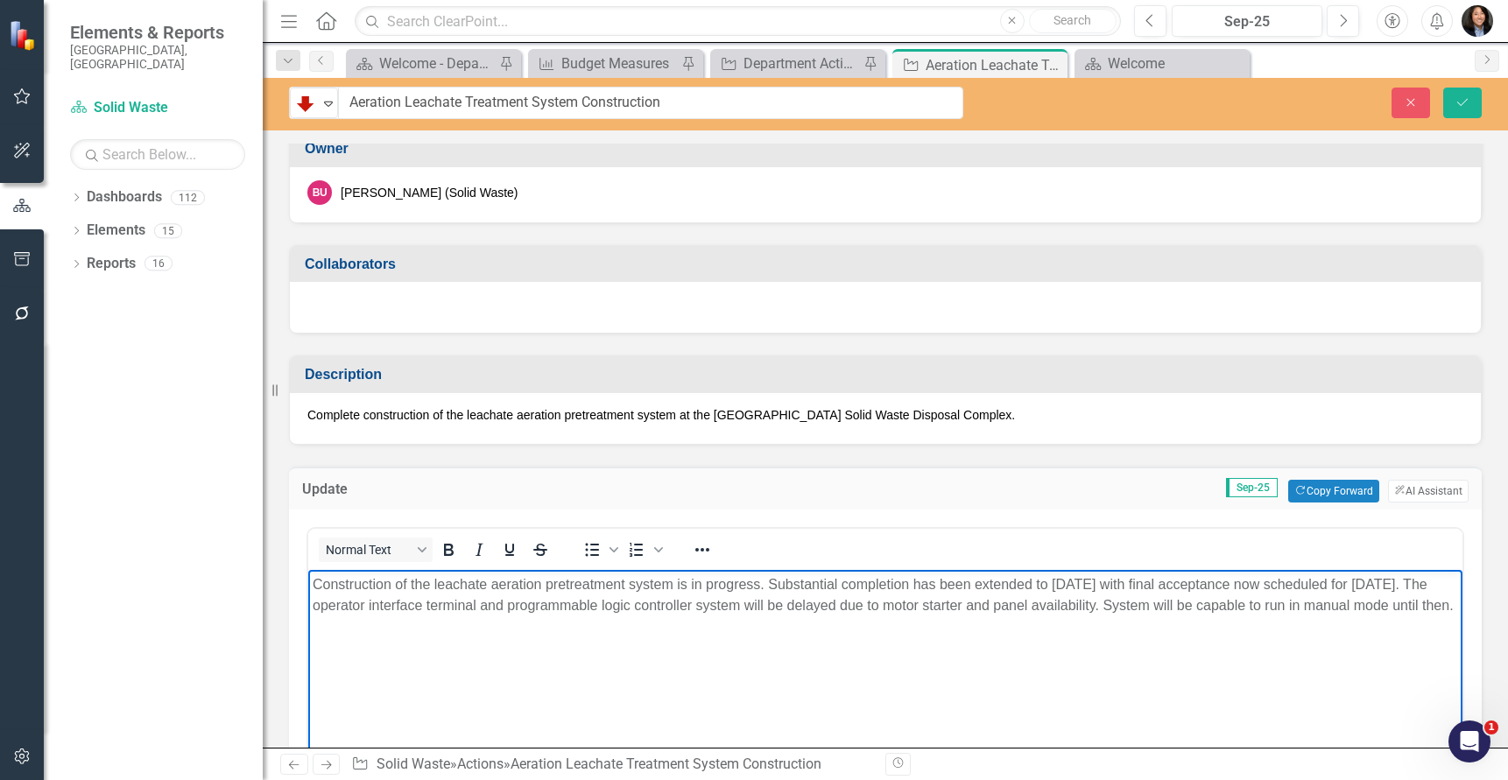
click at [759, 642] on body "Construction of the leachate aeration pretreatment system is in progress. Subst…" at bounding box center [885, 700] width 1154 height 263
paste body "Rich Text Area. Press ALT-0 for help."
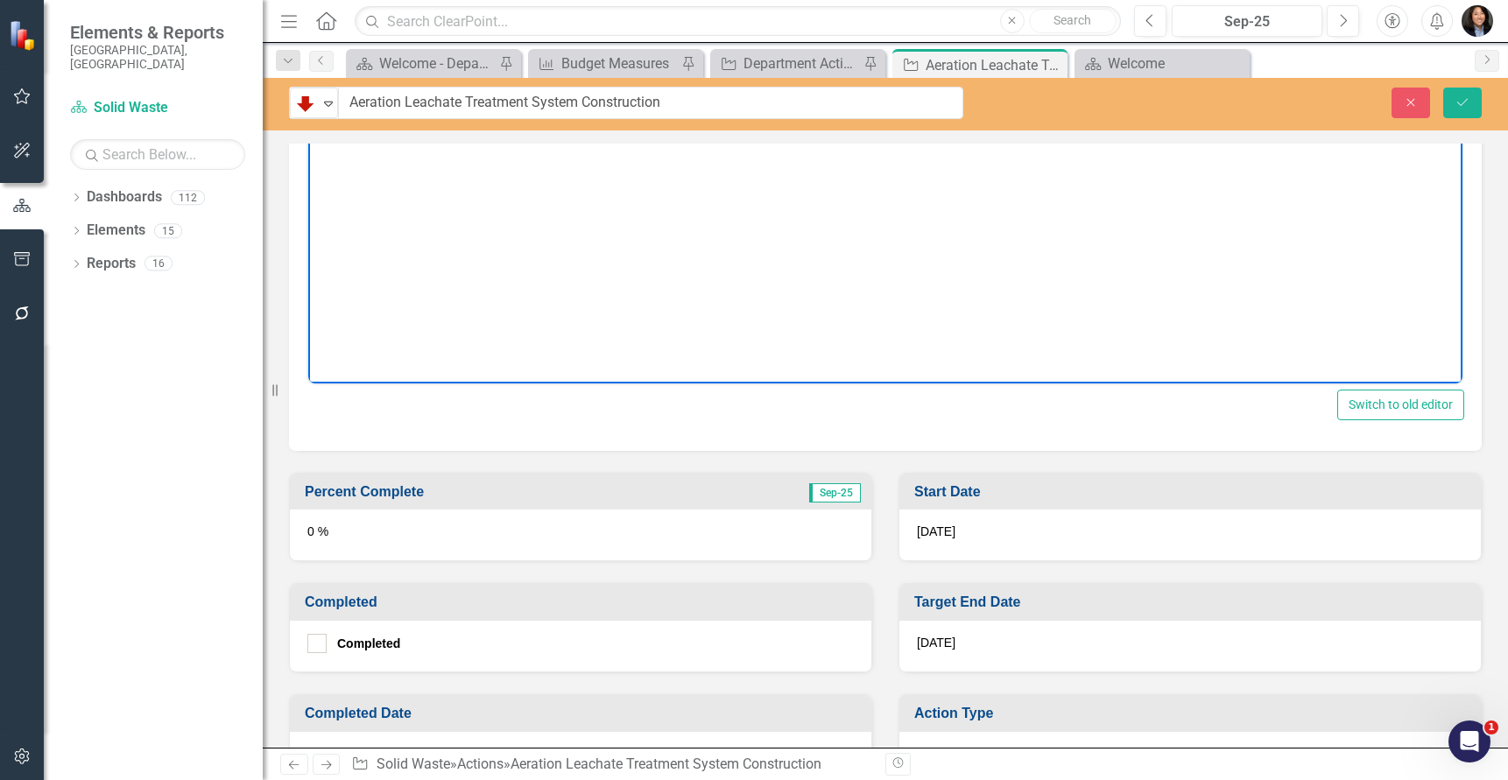
scroll to position [963, 0]
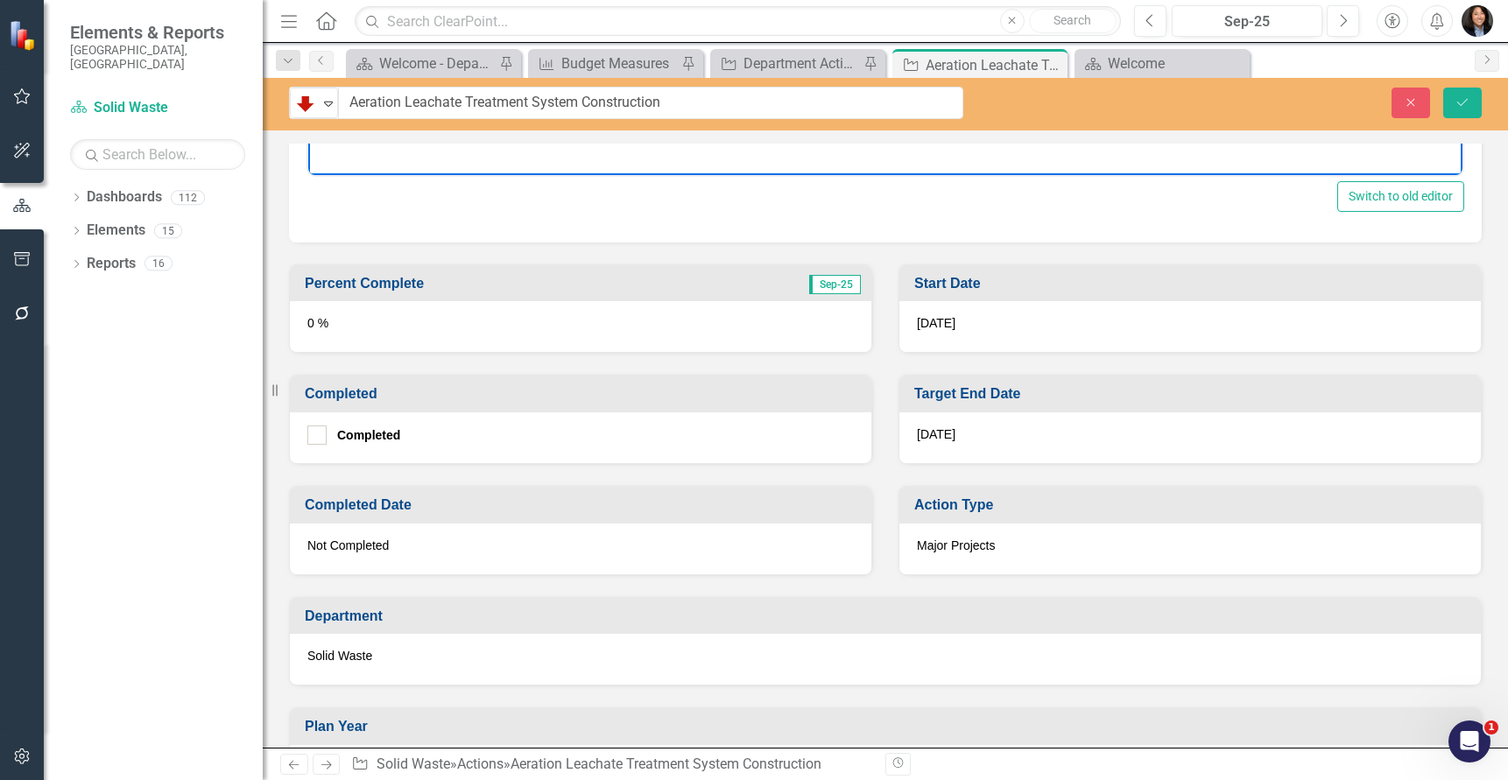
click at [453, 328] on div "0 %" at bounding box center [580, 326] width 581 height 51
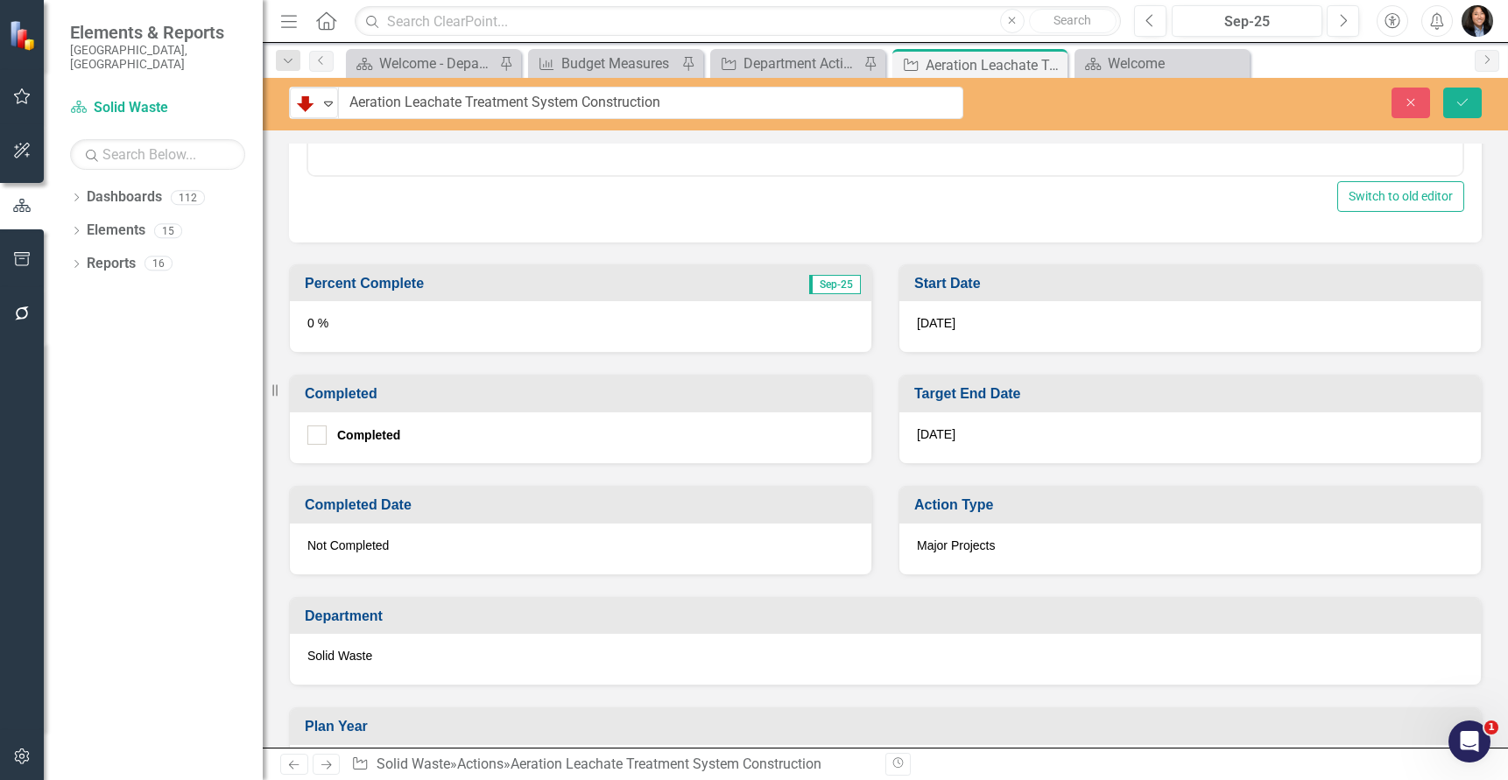
click at [453, 328] on div "0 %" at bounding box center [580, 326] width 581 height 51
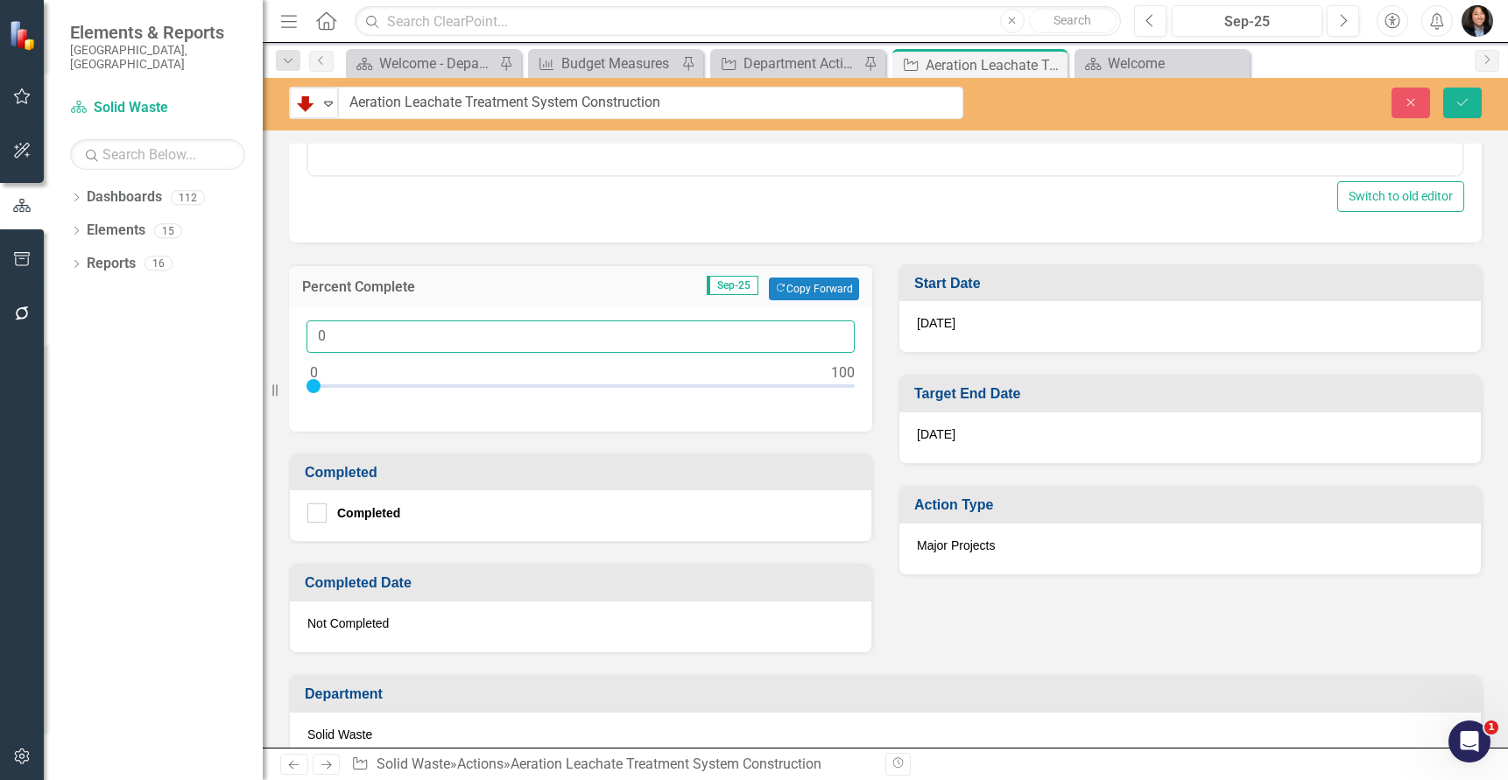
click at [316, 343] on input "0" at bounding box center [580, 336] width 548 height 32
type input "90"
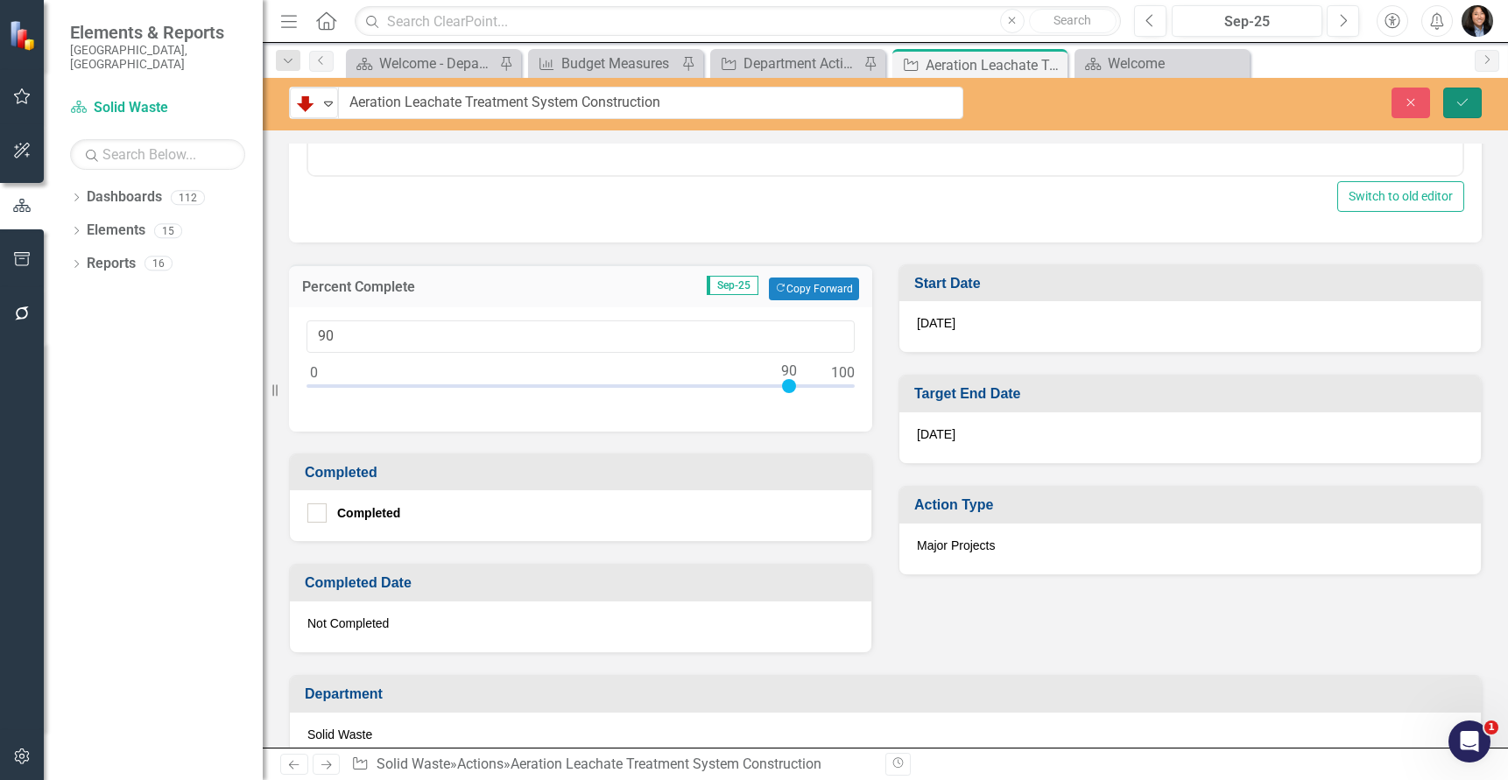
click at [1451, 104] on button "Save" at bounding box center [1462, 103] width 39 height 31
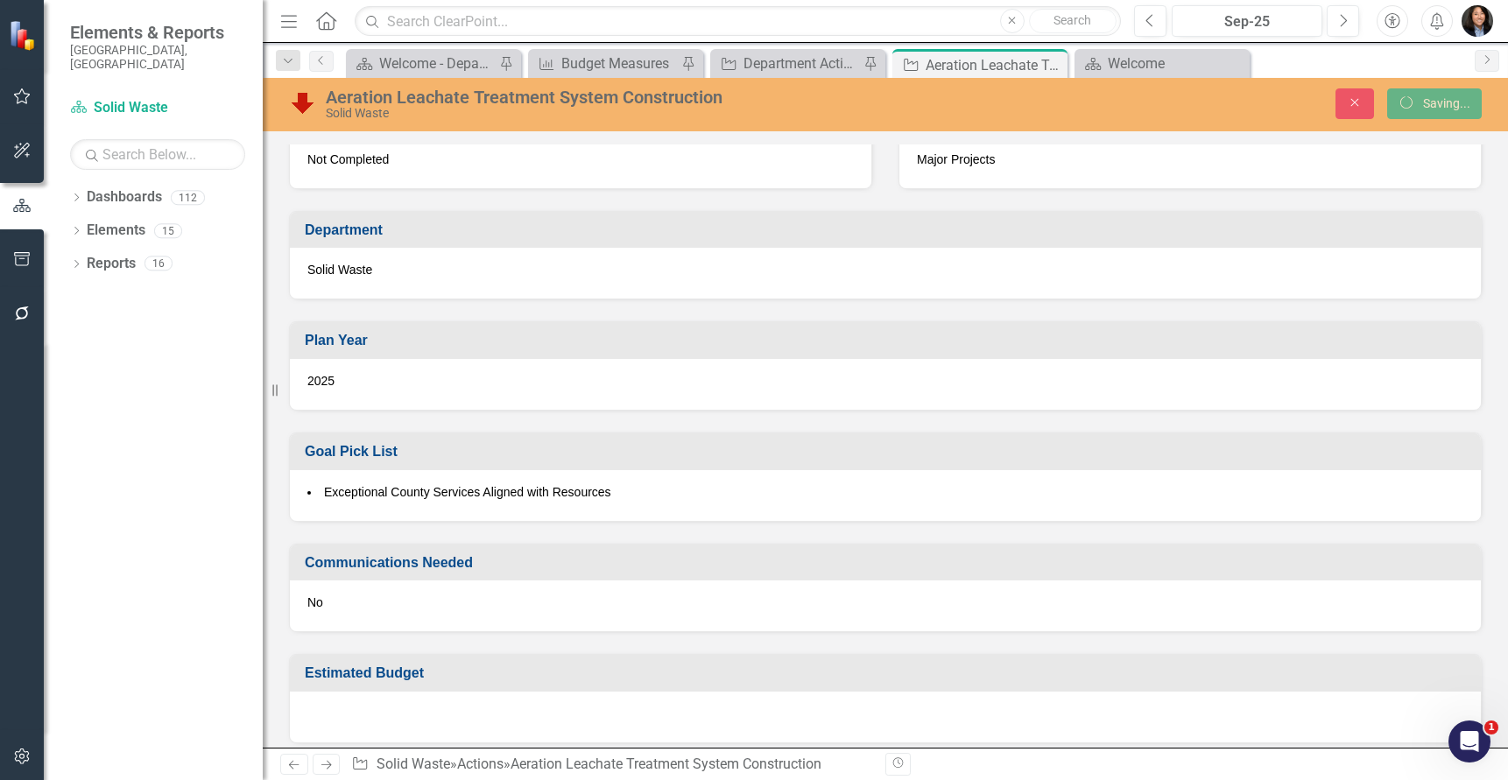
scroll to position [958, 0]
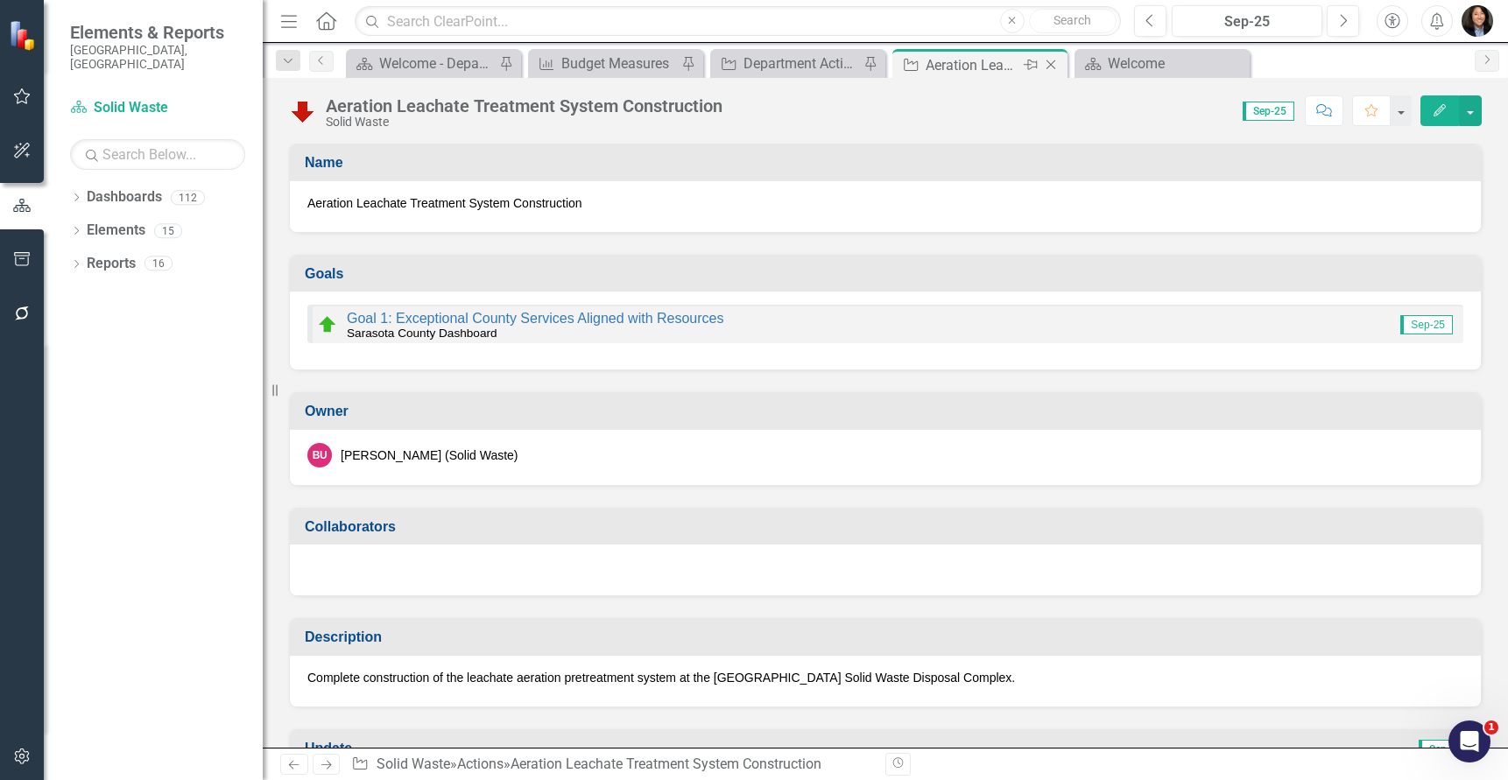
click at [1052, 66] on icon at bounding box center [1051, 65] width 10 height 10
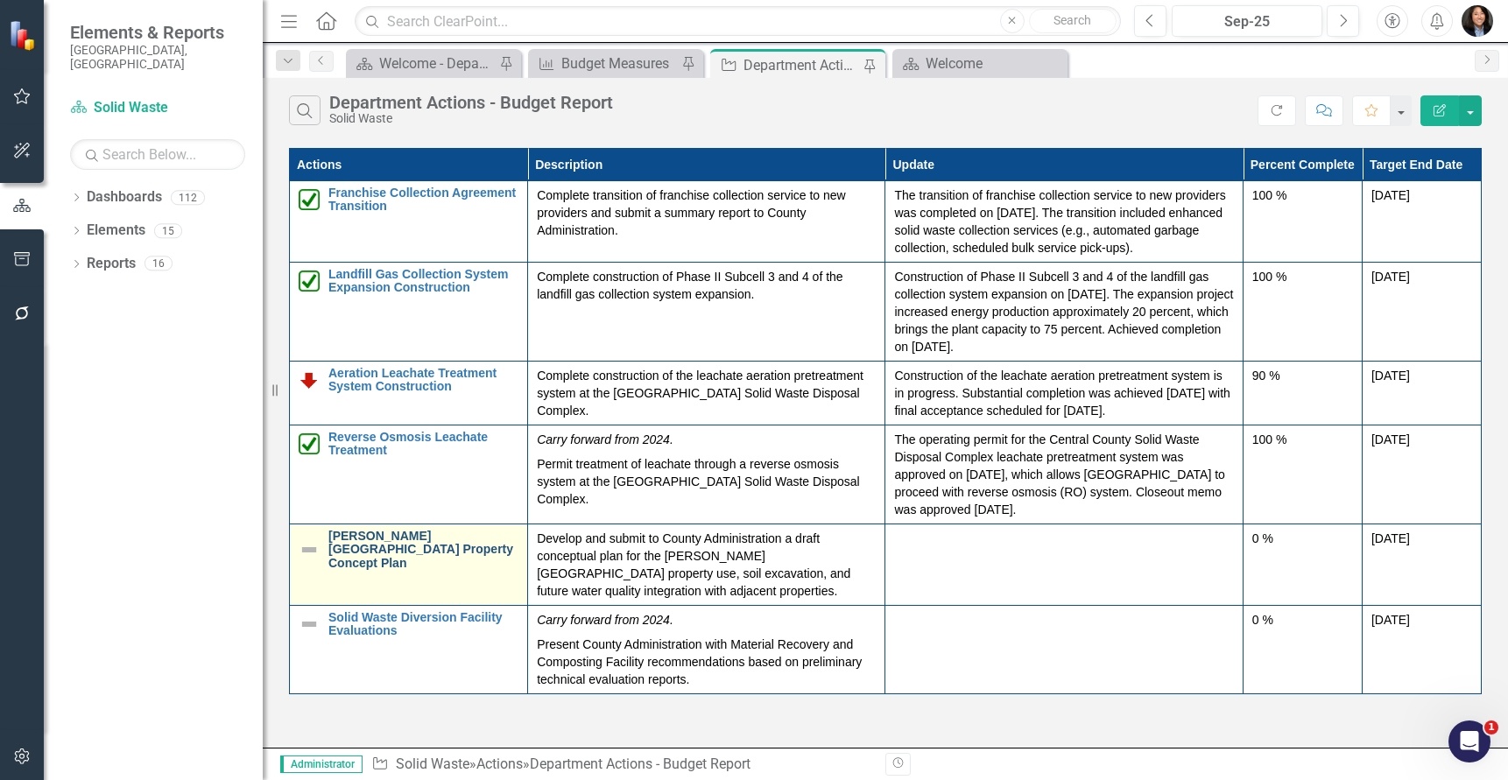
click at [384, 556] on link "[PERSON_NAME][GEOGRAPHIC_DATA] Property Concept Plan" at bounding box center [423, 550] width 190 height 40
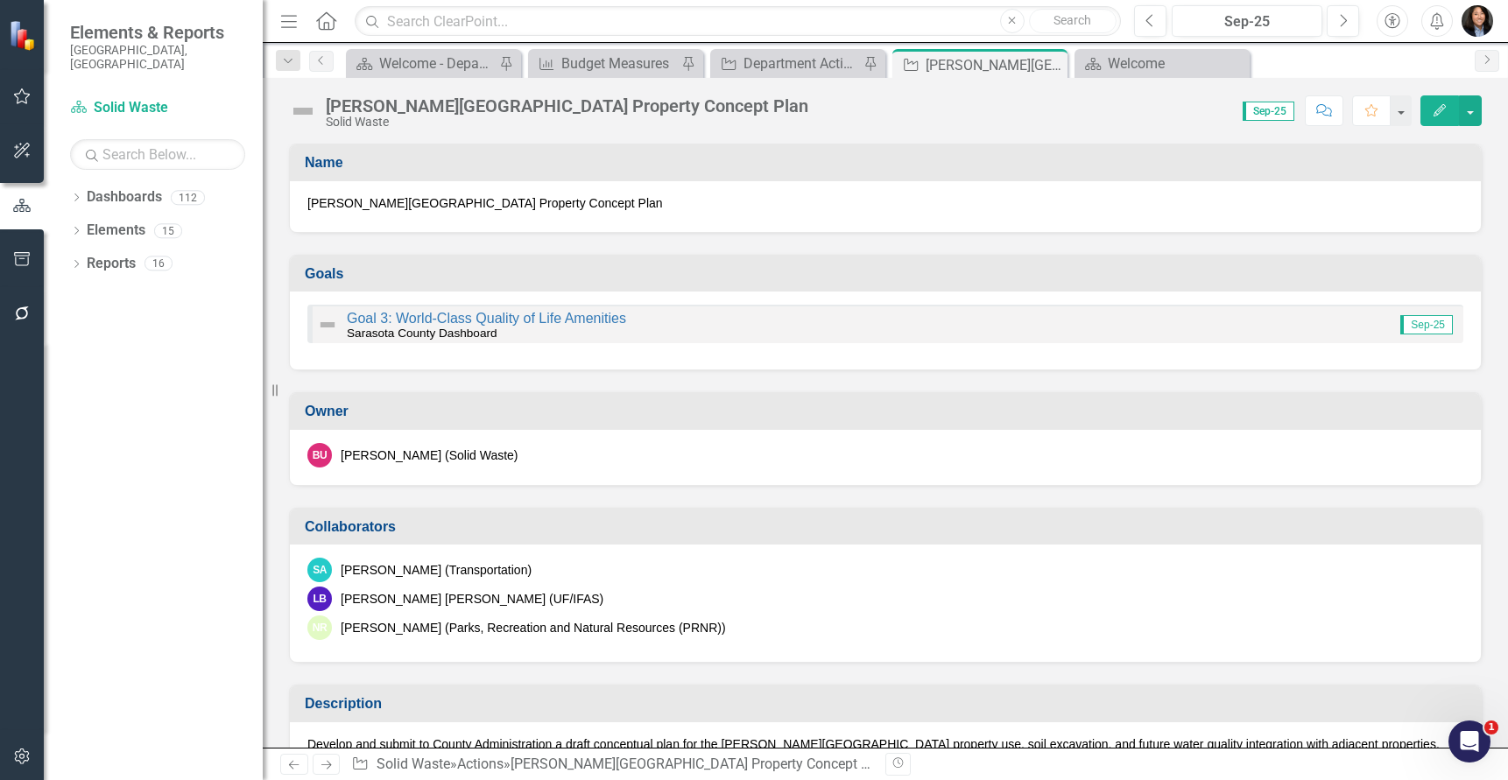
click at [306, 107] on img at bounding box center [303, 111] width 28 height 28
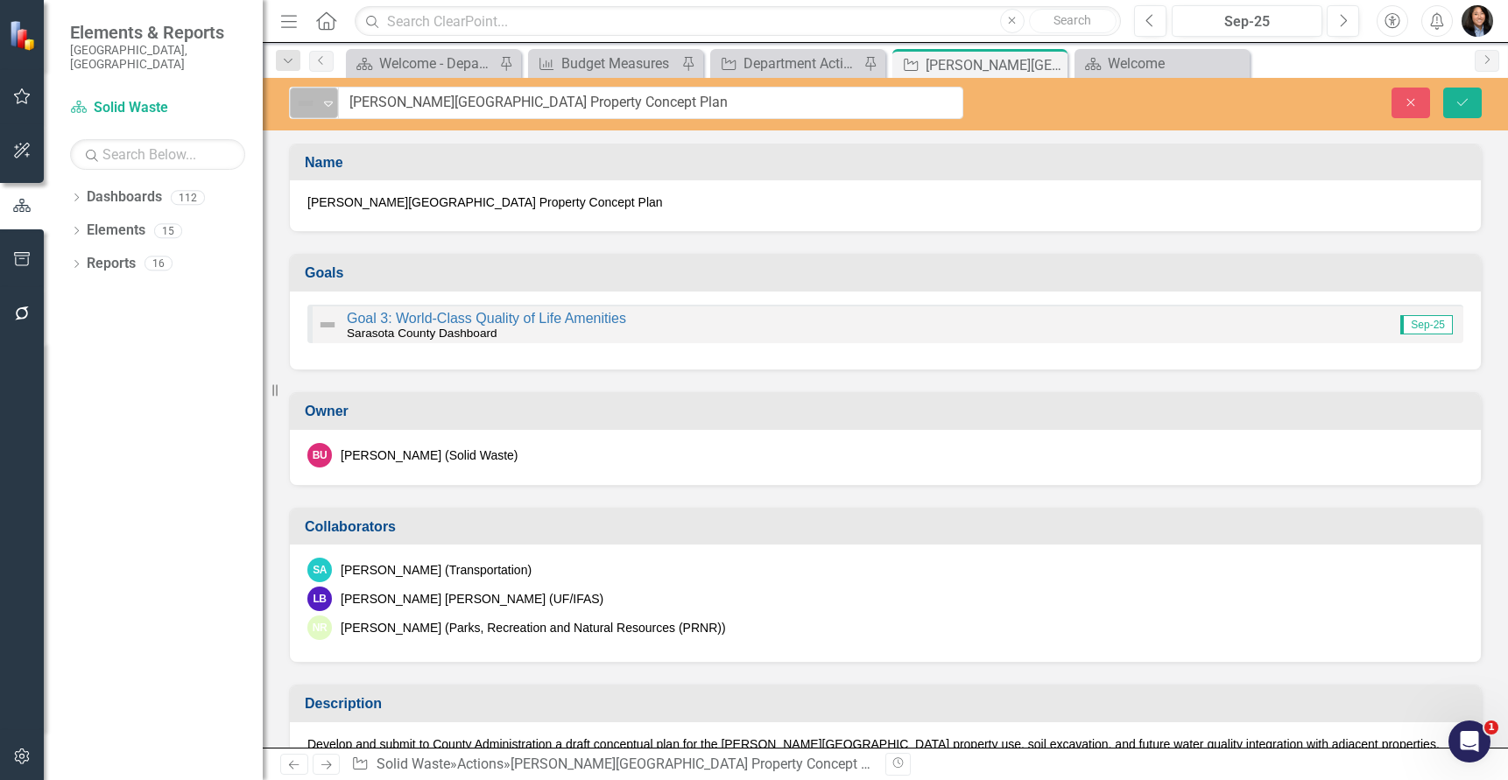
click at [306, 113] on img at bounding box center [305, 103] width 21 height 21
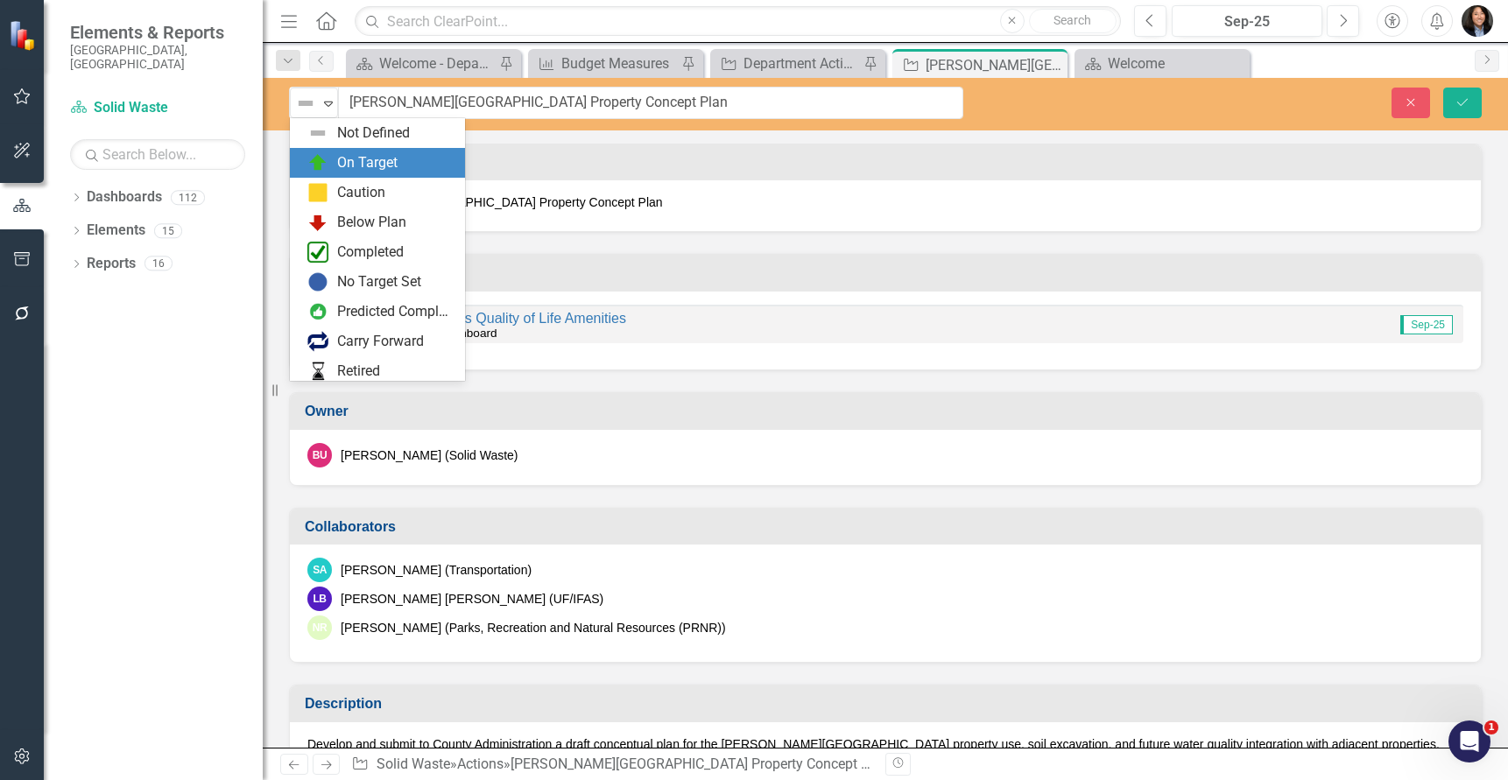
click at [315, 164] on img at bounding box center [317, 162] width 21 height 21
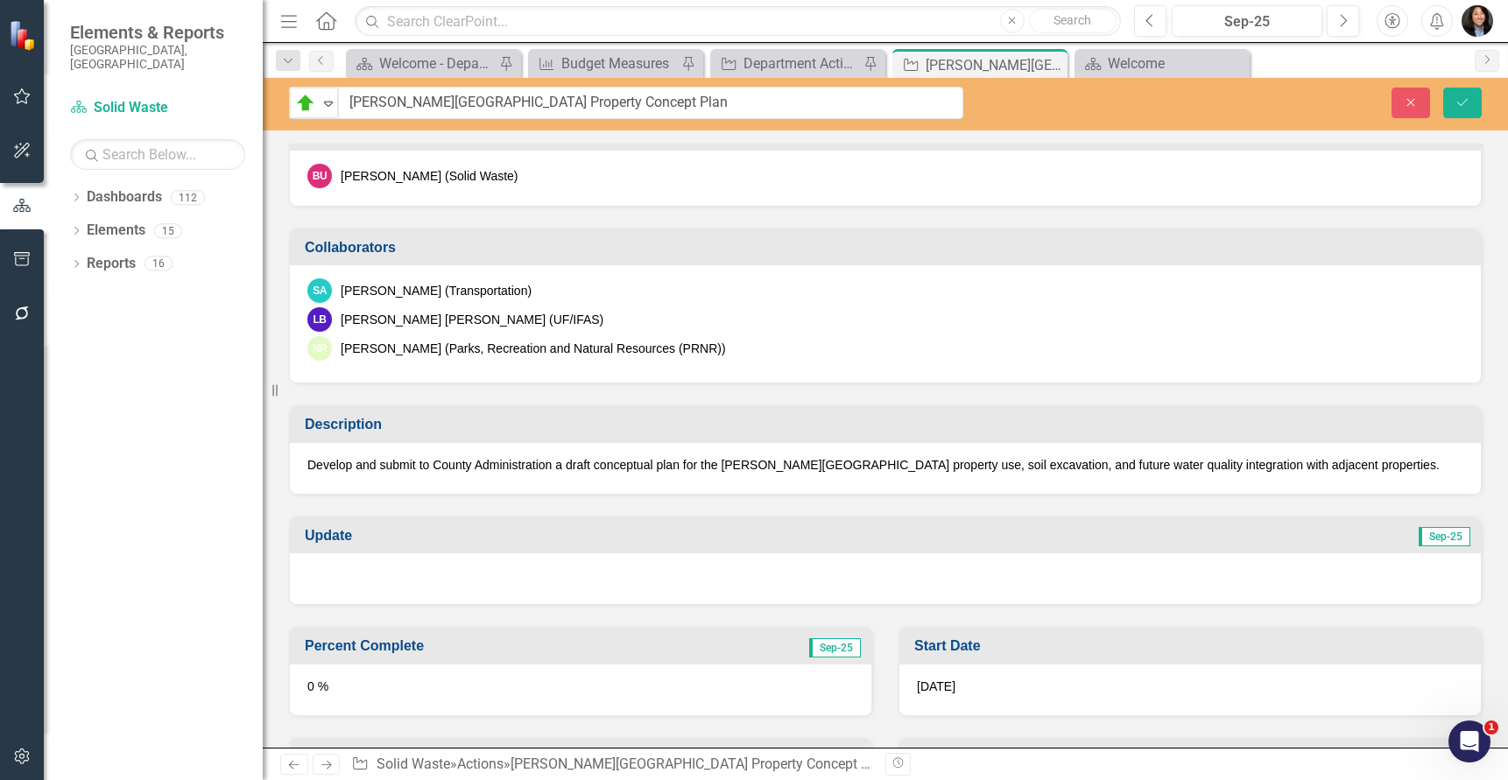
scroll to position [350, 0]
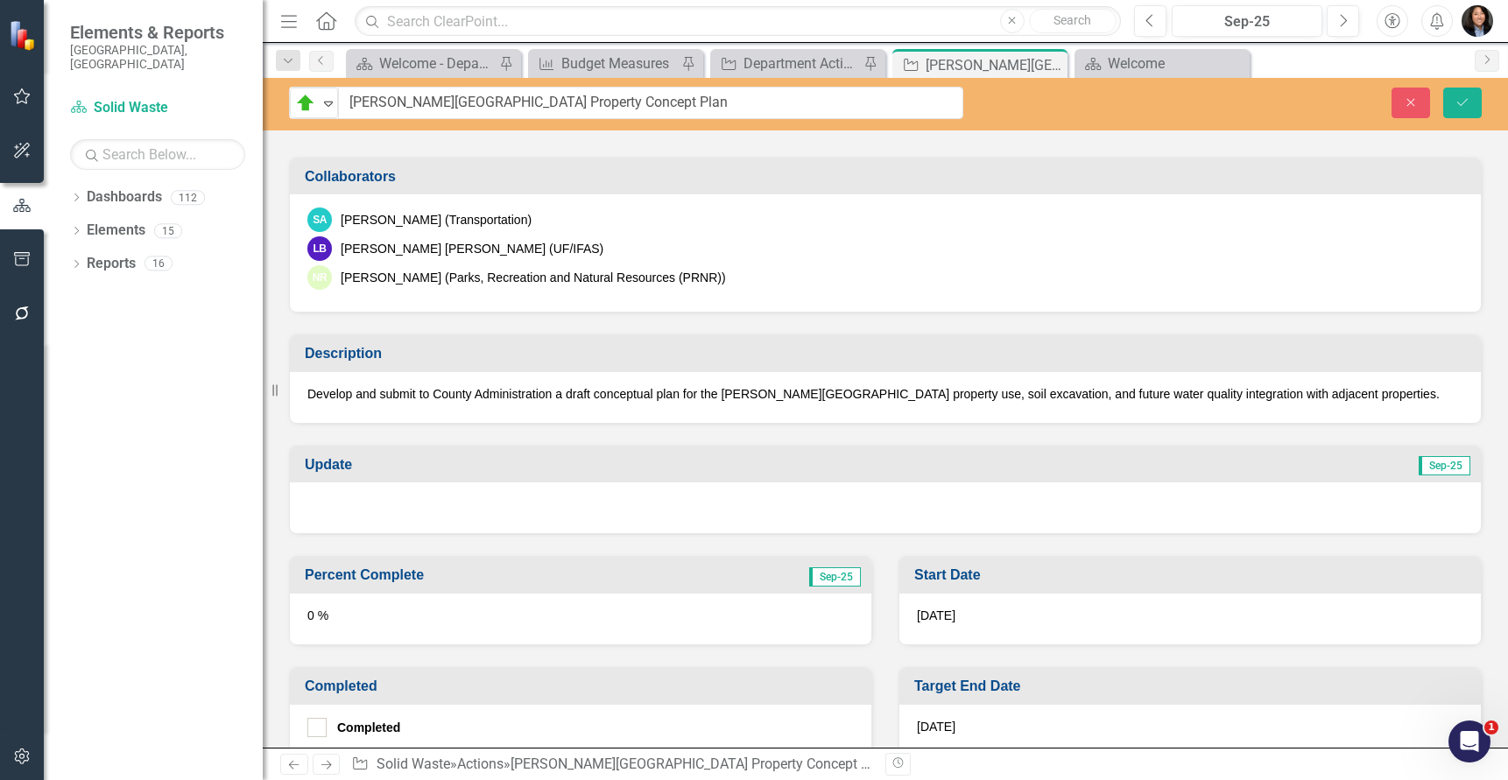
click at [630, 507] on div at bounding box center [885, 507] width 1191 height 51
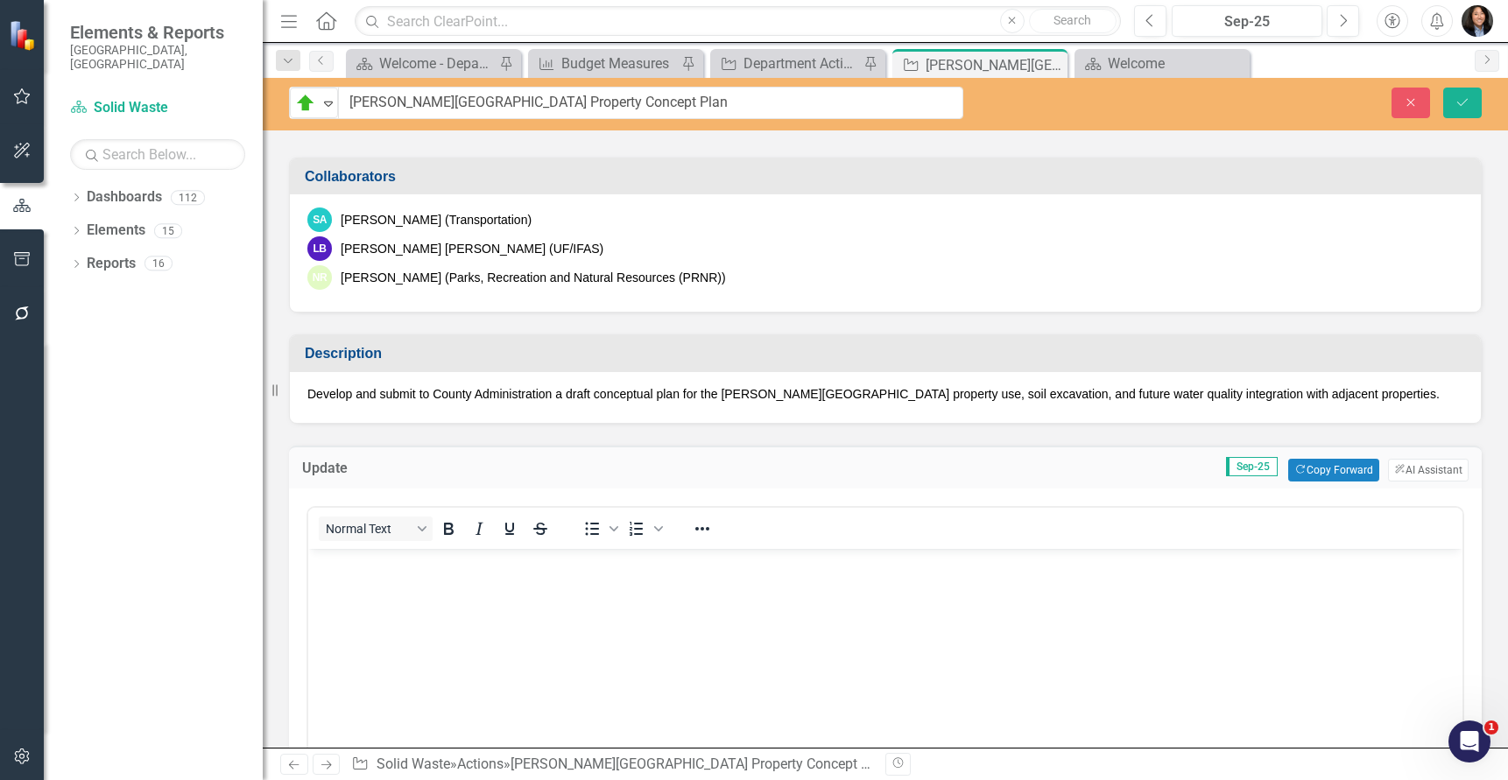
scroll to position [0, 0]
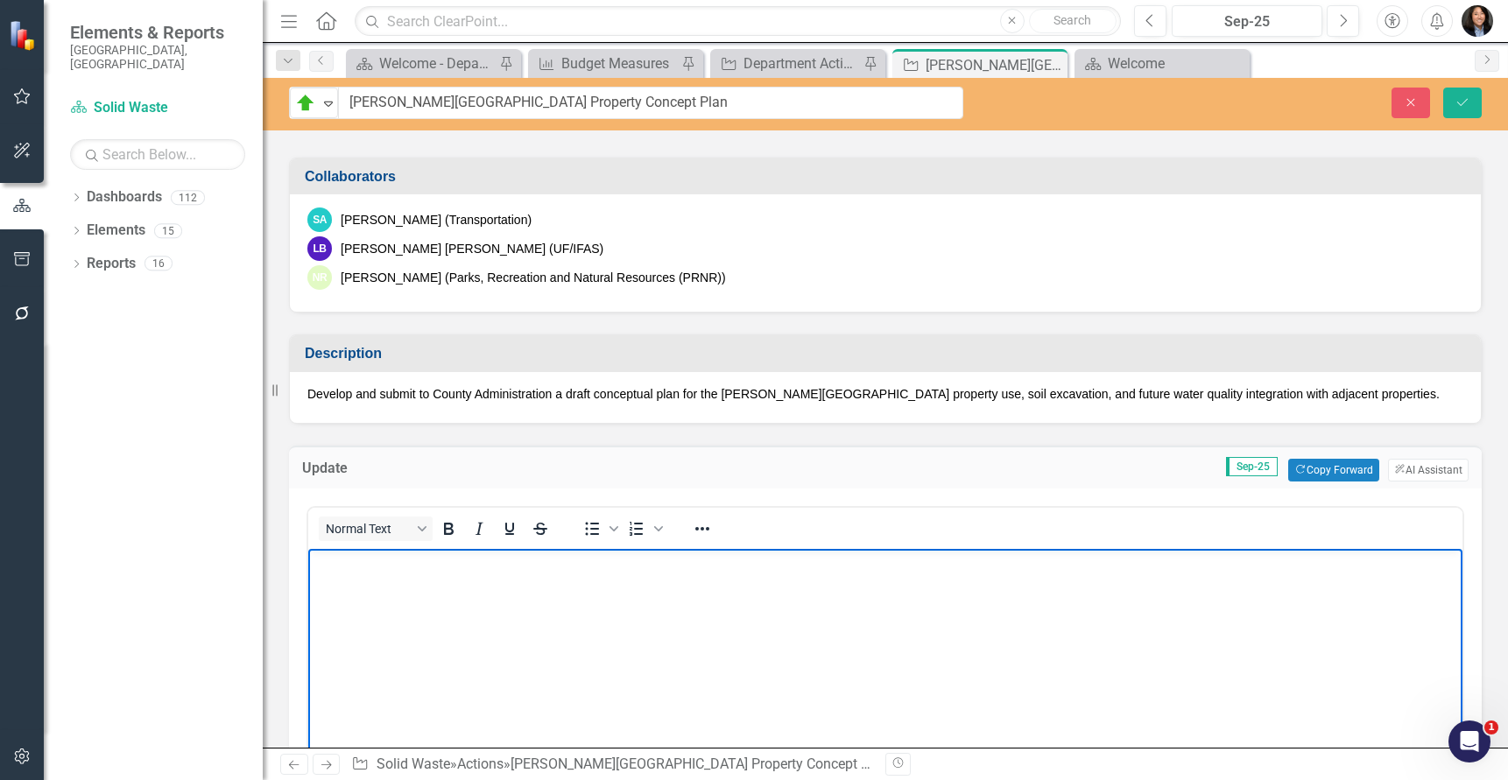
click at [627, 612] on body "Rich Text Area. Press ALT-0 for help." at bounding box center [885, 679] width 1154 height 263
paste body "Rich Text Area. Press ALT-0 for help."
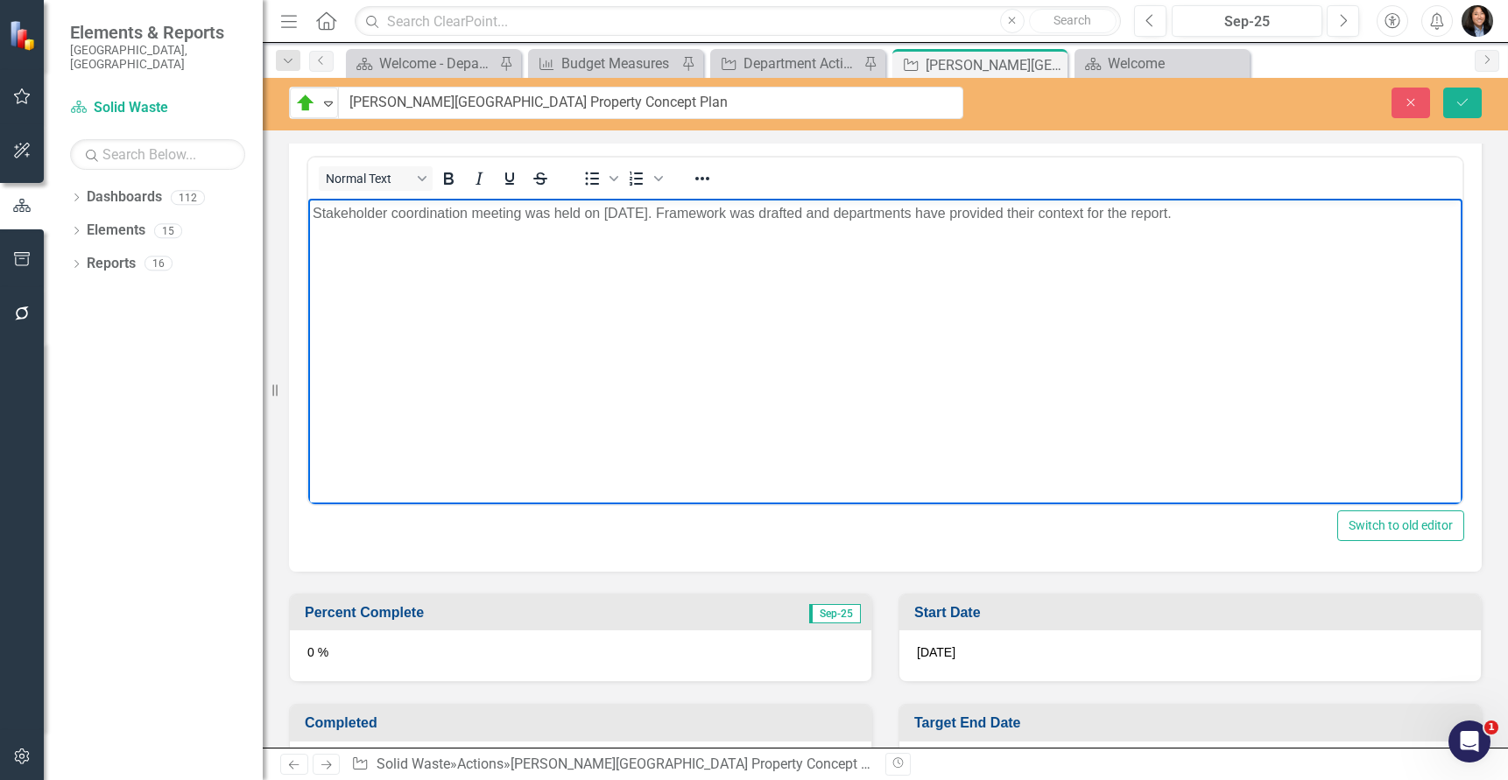
scroll to position [876, 0]
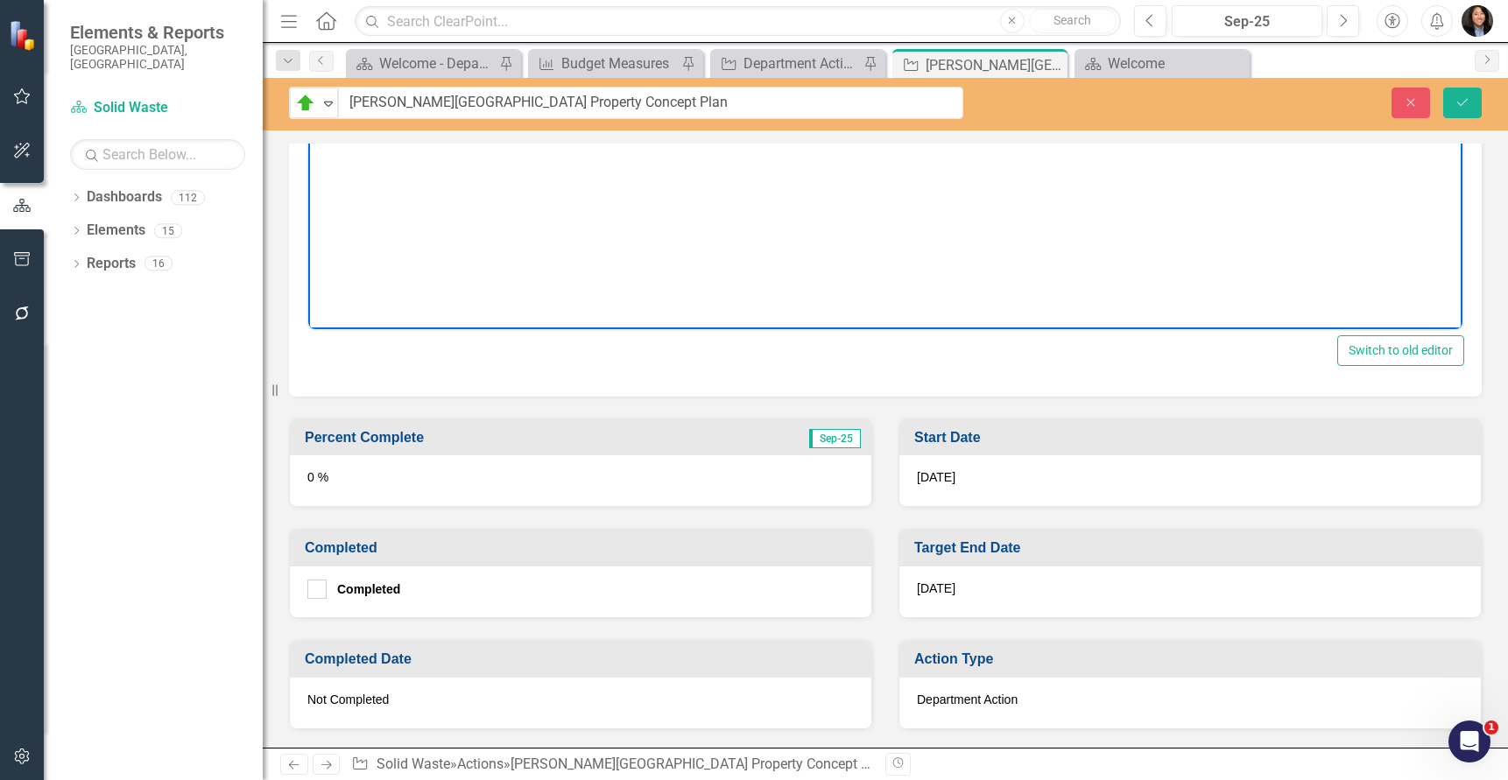
click at [460, 468] on div "0 %" at bounding box center [580, 480] width 581 height 51
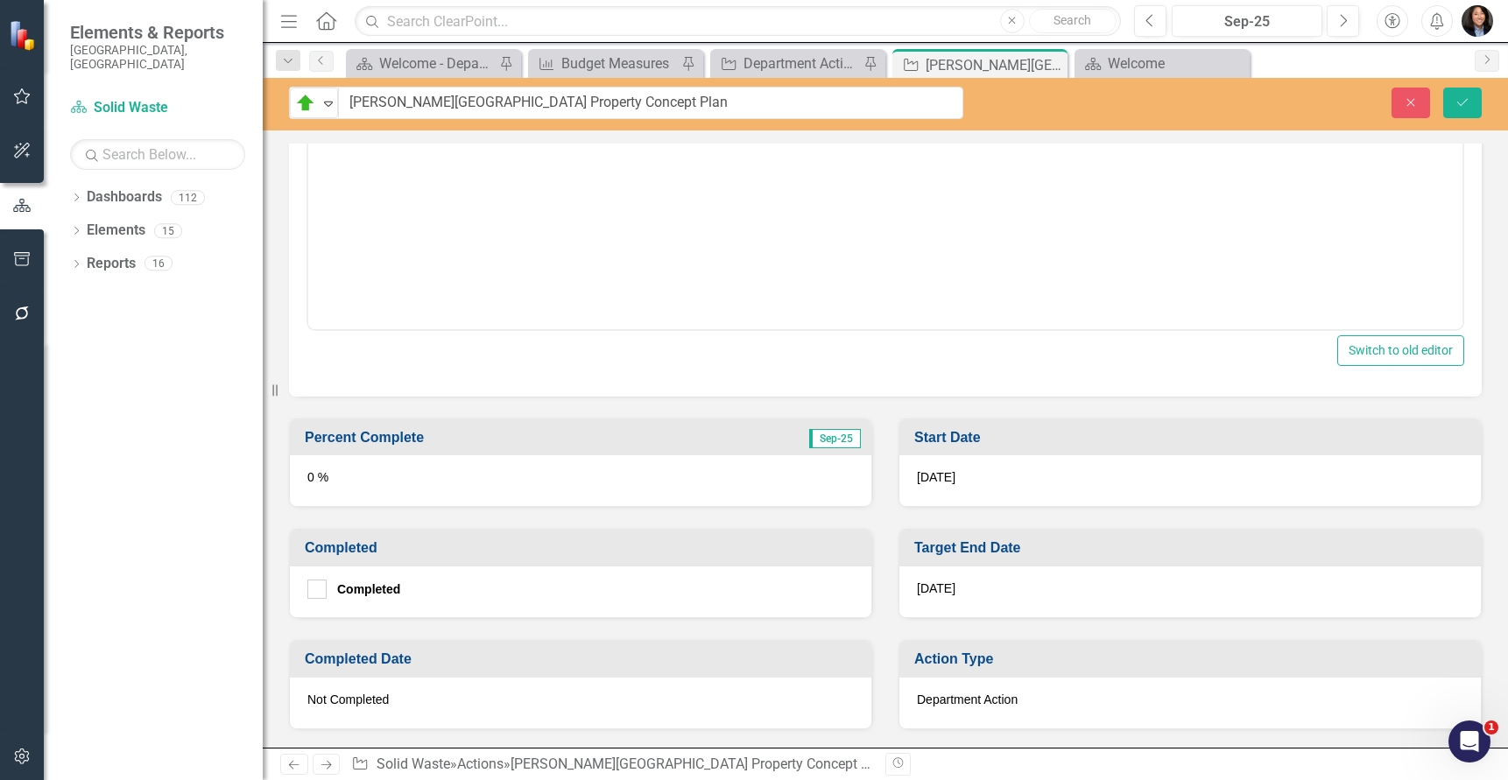
click at [460, 468] on div "0 %" at bounding box center [580, 480] width 581 height 51
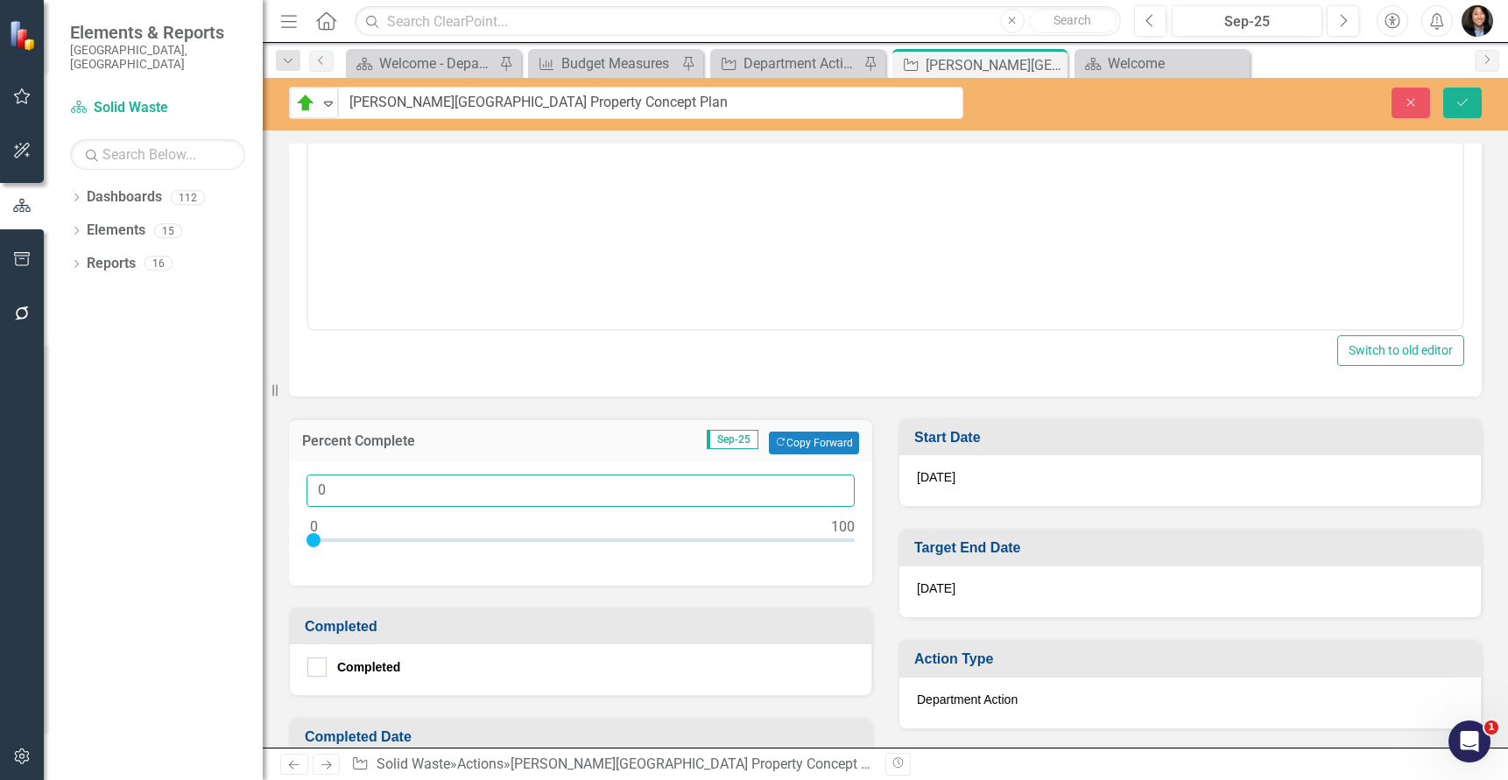
click at [314, 489] on input "0" at bounding box center [580, 491] width 548 height 32
type input "50"
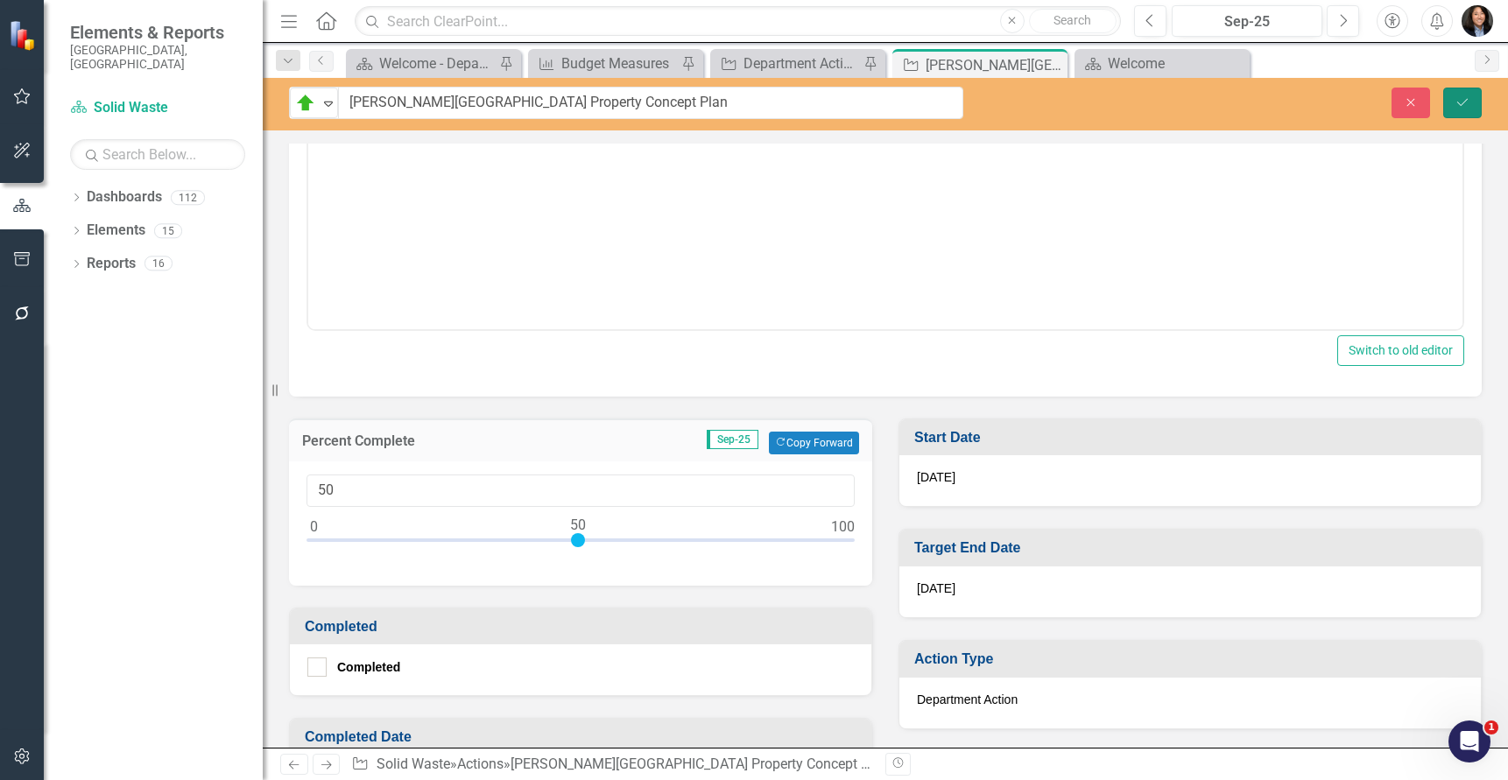
click at [1474, 102] on button "Save" at bounding box center [1462, 103] width 39 height 31
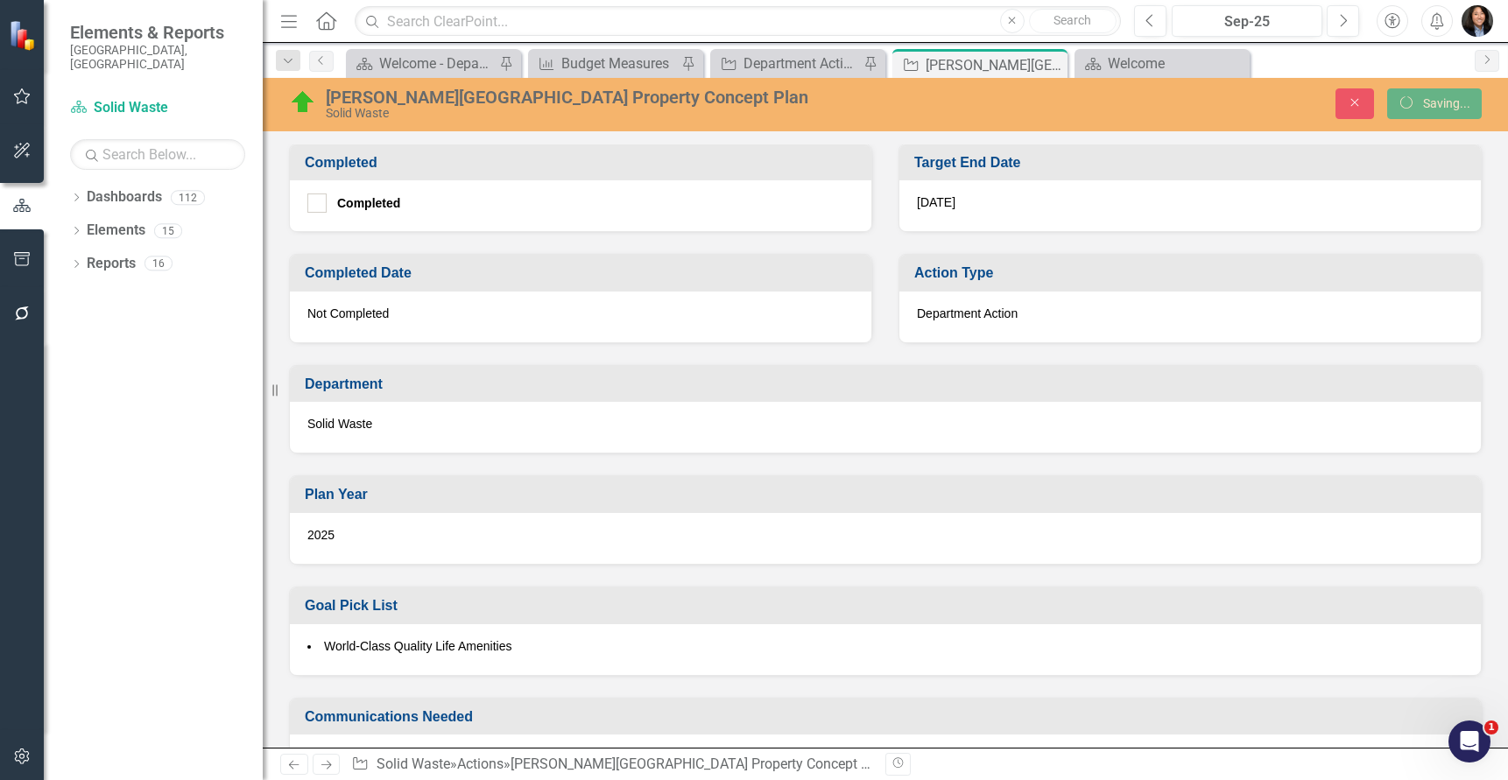
scroll to position [870, 0]
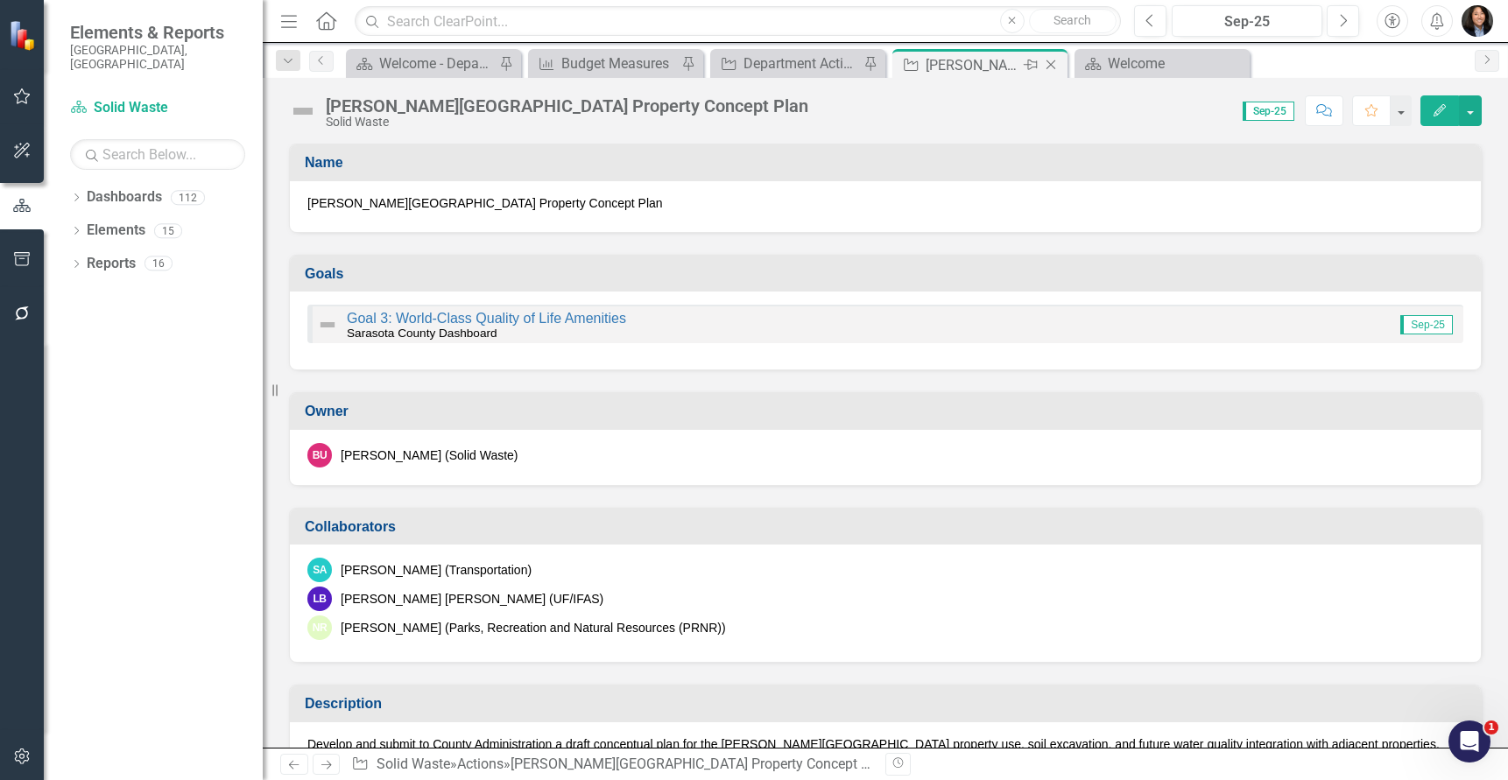
click at [1053, 62] on icon "Close" at bounding box center [1051, 65] width 18 height 14
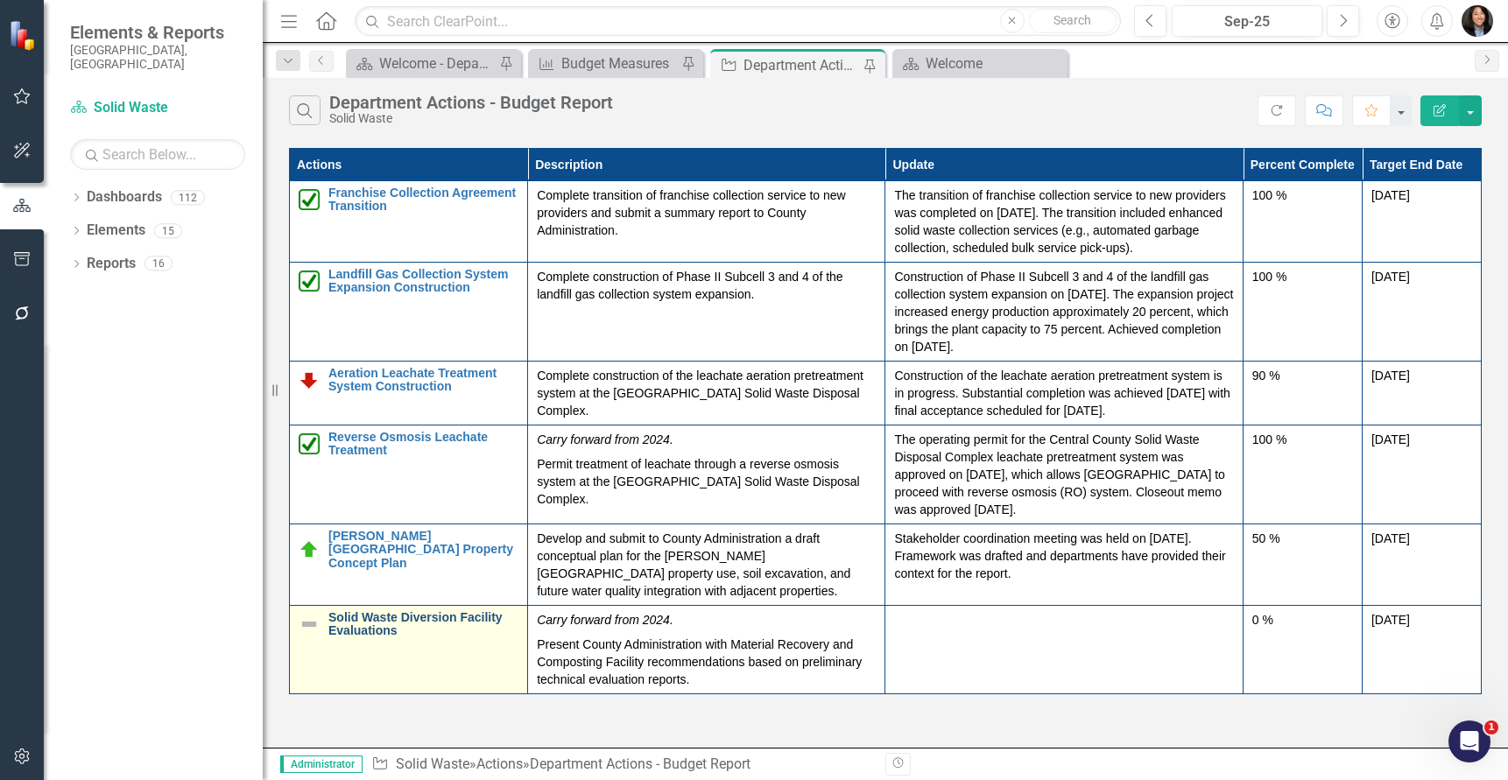
click at [416, 634] on link "Solid Waste Diversion Facility Evaluations" at bounding box center [423, 624] width 190 height 27
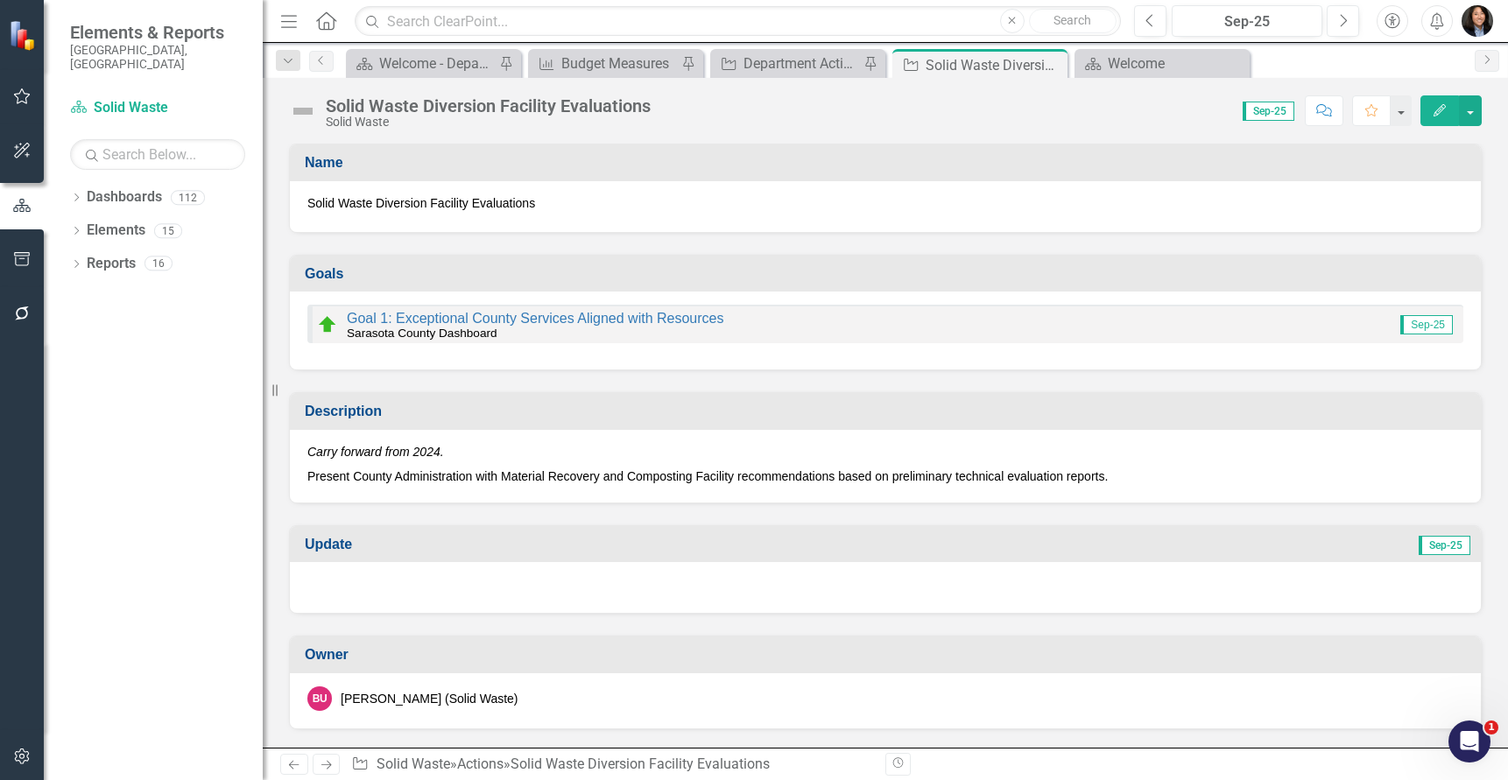
click at [306, 109] on img at bounding box center [303, 111] width 28 height 28
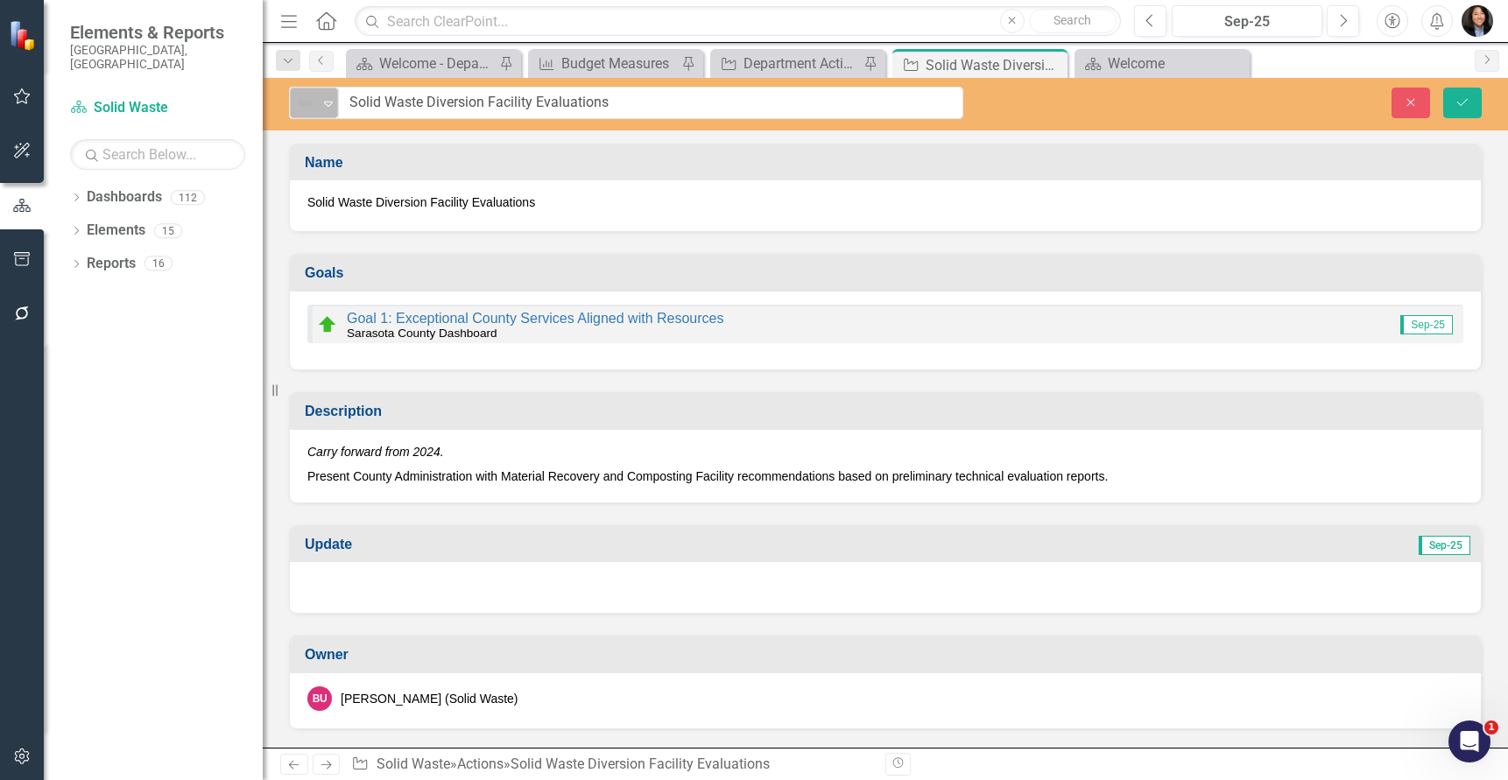
click at [305, 115] on div "Not Defined" at bounding box center [306, 103] width 26 height 25
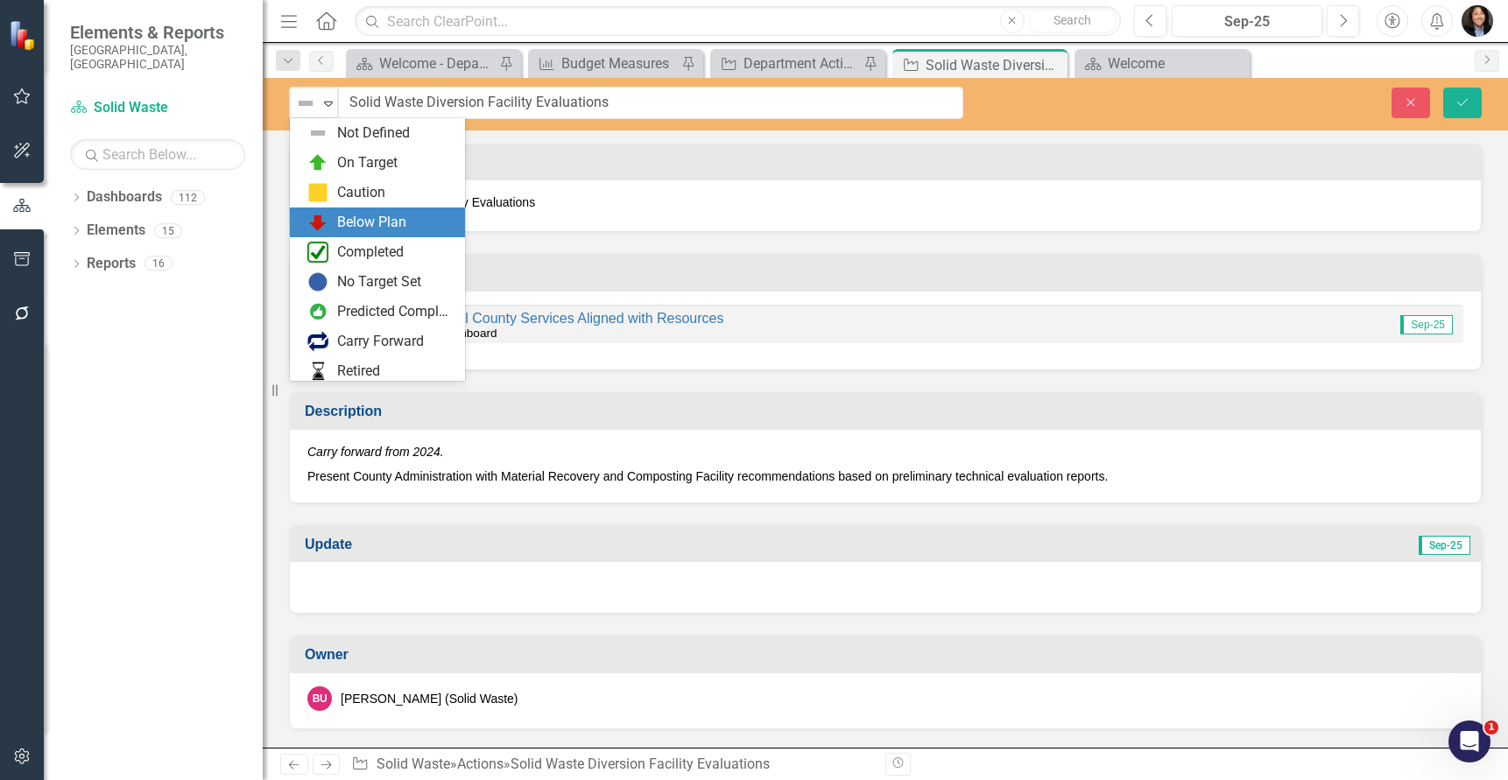
click at [331, 224] on div "Below Plan" at bounding box center [380, 222] width 147 height 21
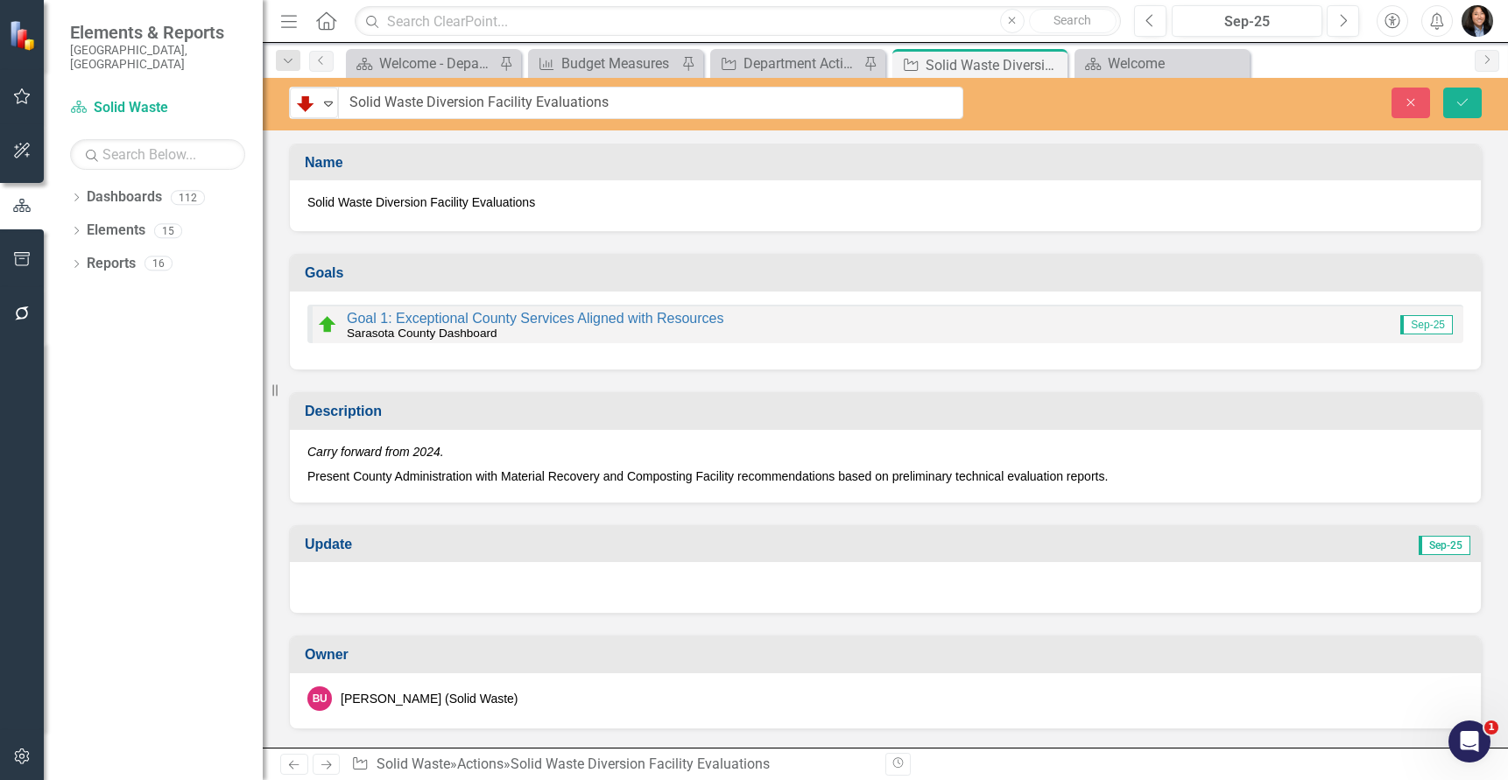
click at [477, 608] on div at bounding box center [885, 587] width 1191 height 51
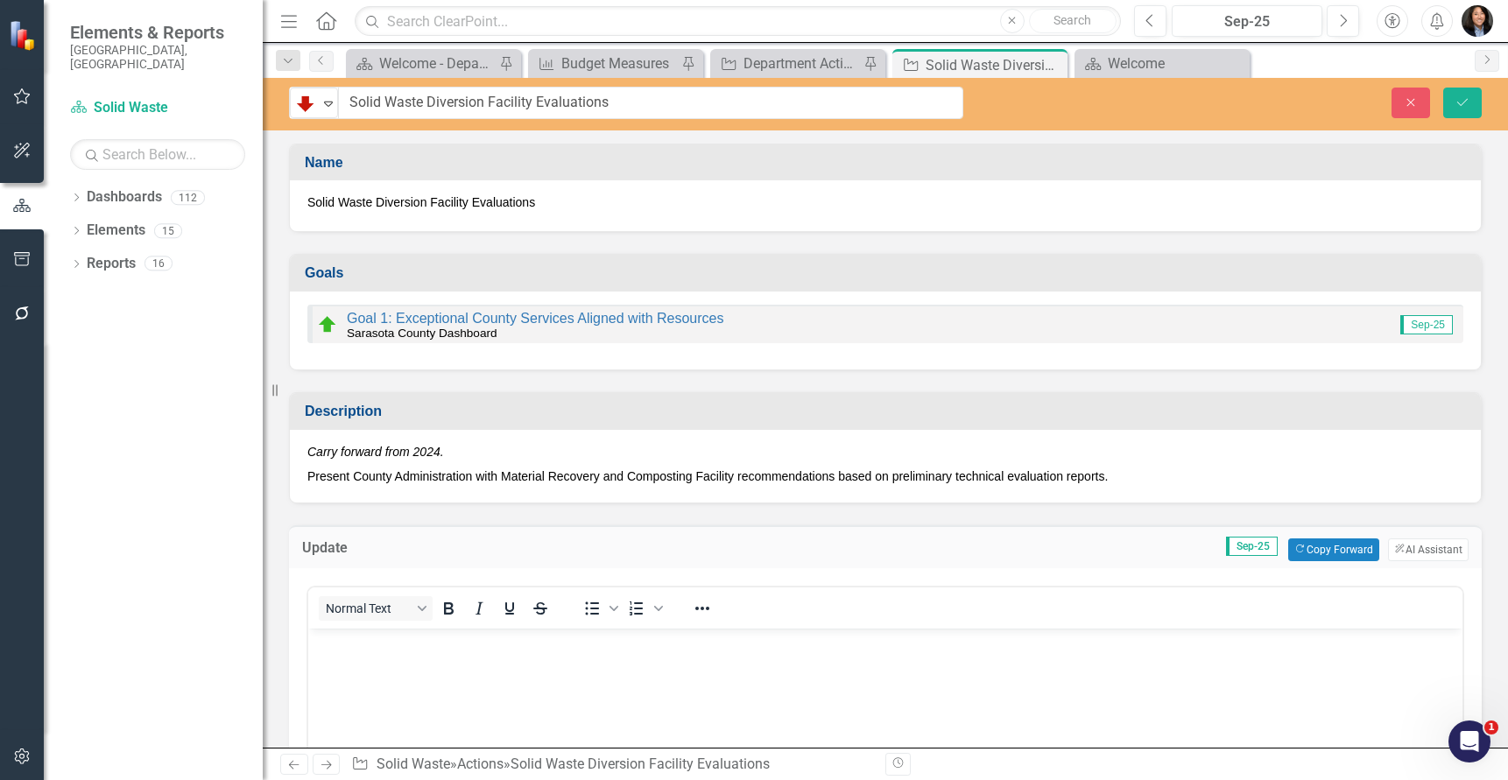
click at [575, 714] on body "Rich Text Area. Press ALT-0 for help." at bounding box center [885, 759] width 1154 height 263
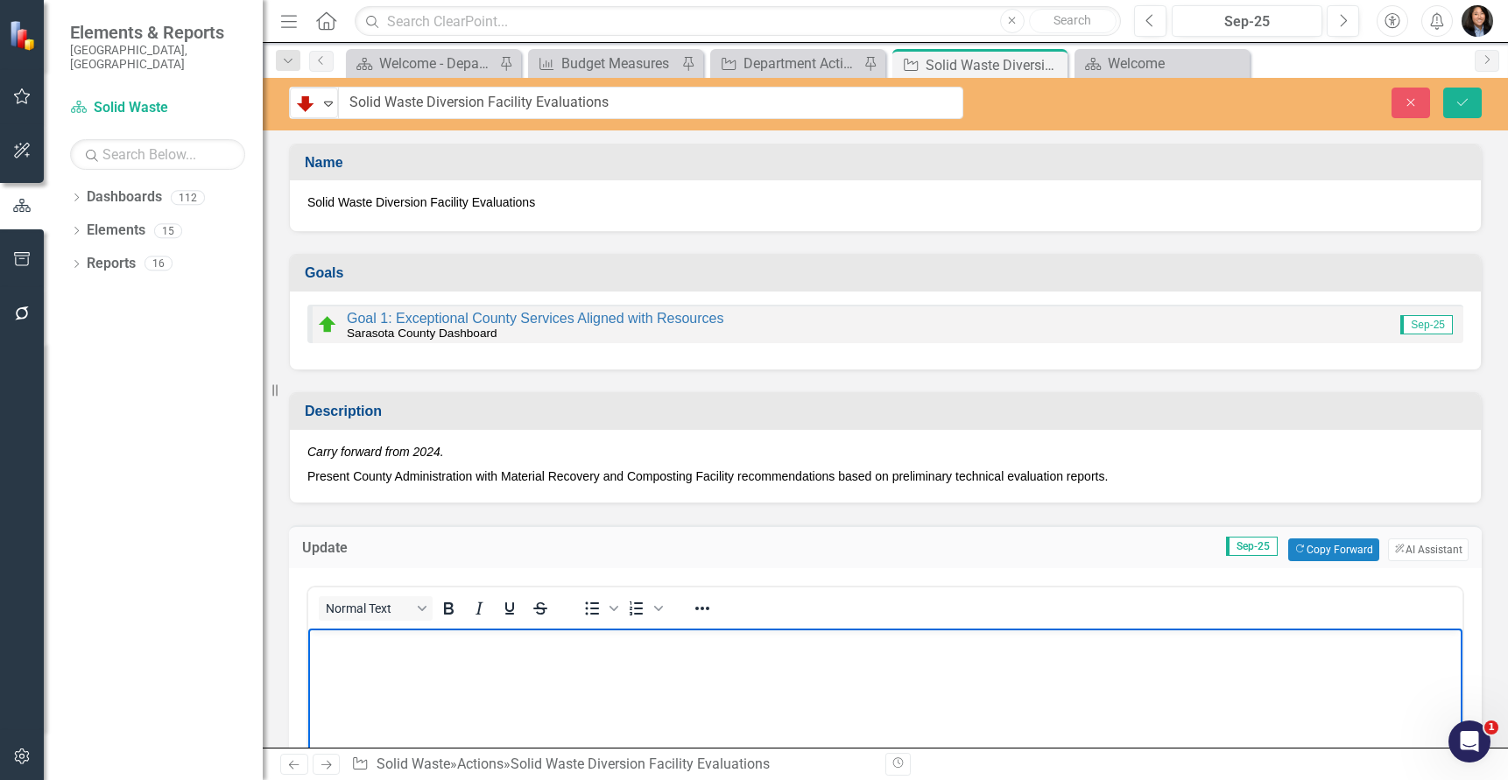
paste body "Rich Text Area. Press ALT-0 for help."
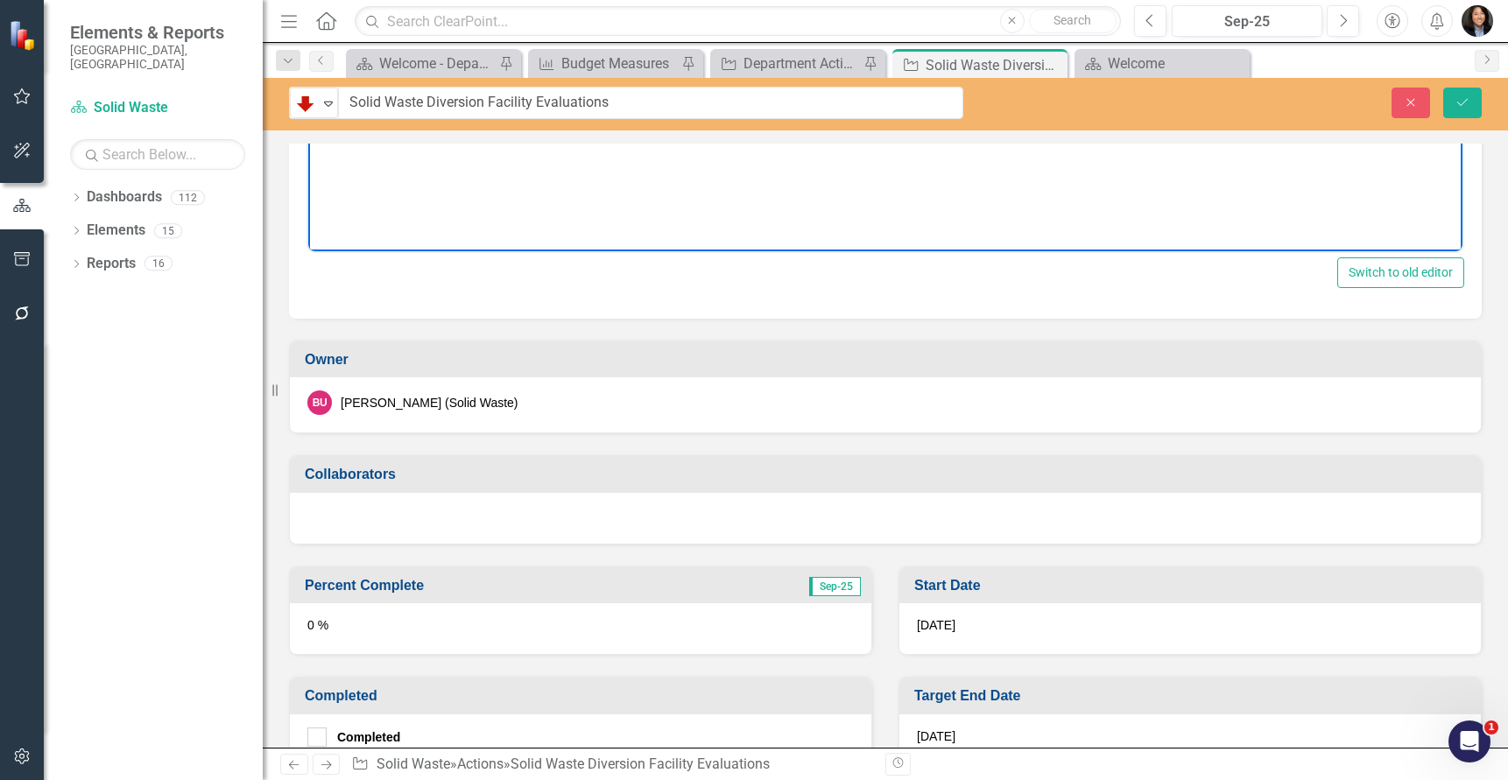
scroll to position [701, 0]
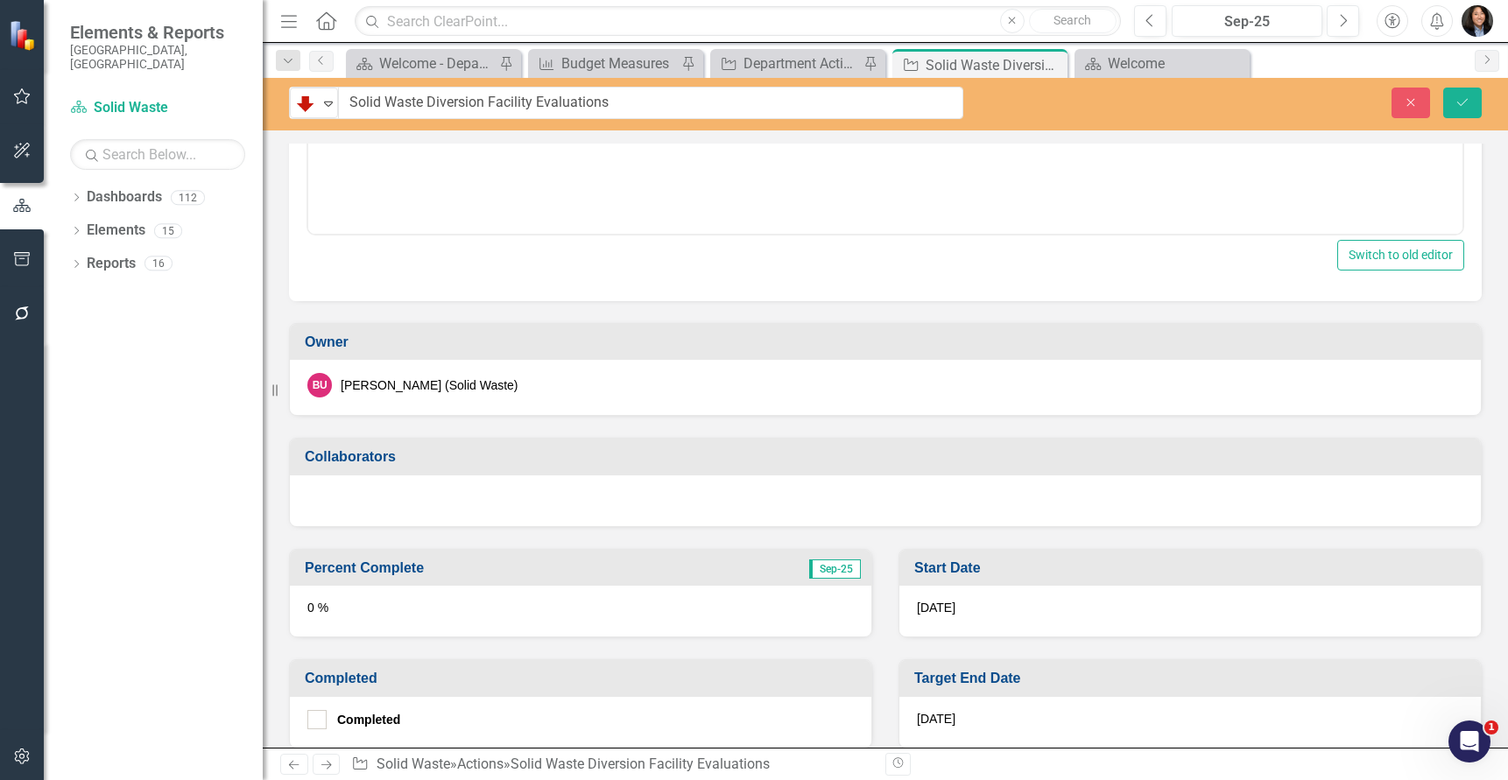
click at [605, 612] on div "0 %" at bounding box center [580, 611] width 581 height 51
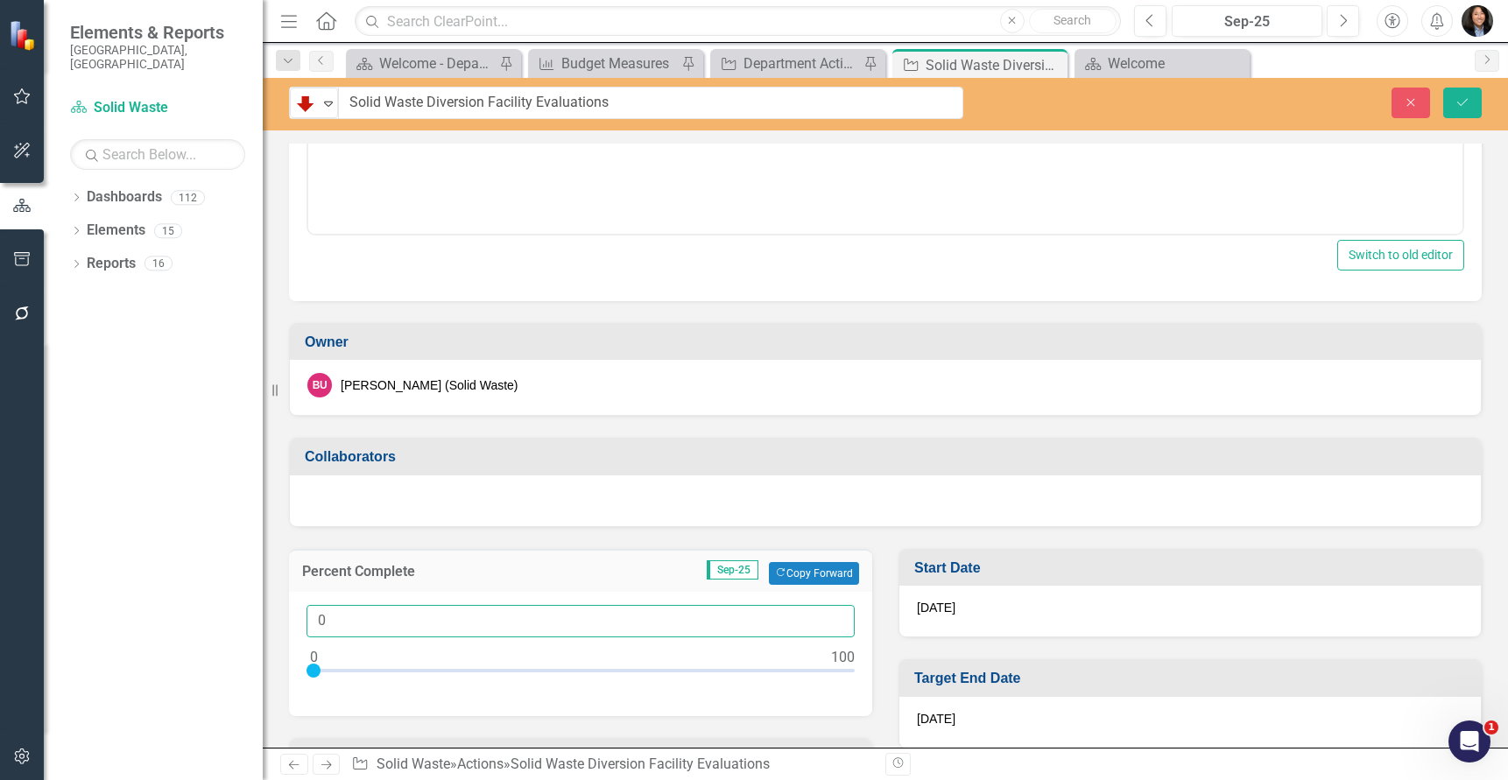
drag, startPoint x: 345, startPoint y: 620, endPoint x: 320, endPoint y: 623, distance: 24.7
click at [320, 623] on input "0" at bounding box center [580, 621] width 548 height 32
type input "45"
click at [1464, 103] on icon "Save" at bounding box center [1462, 102] width 16 height 12
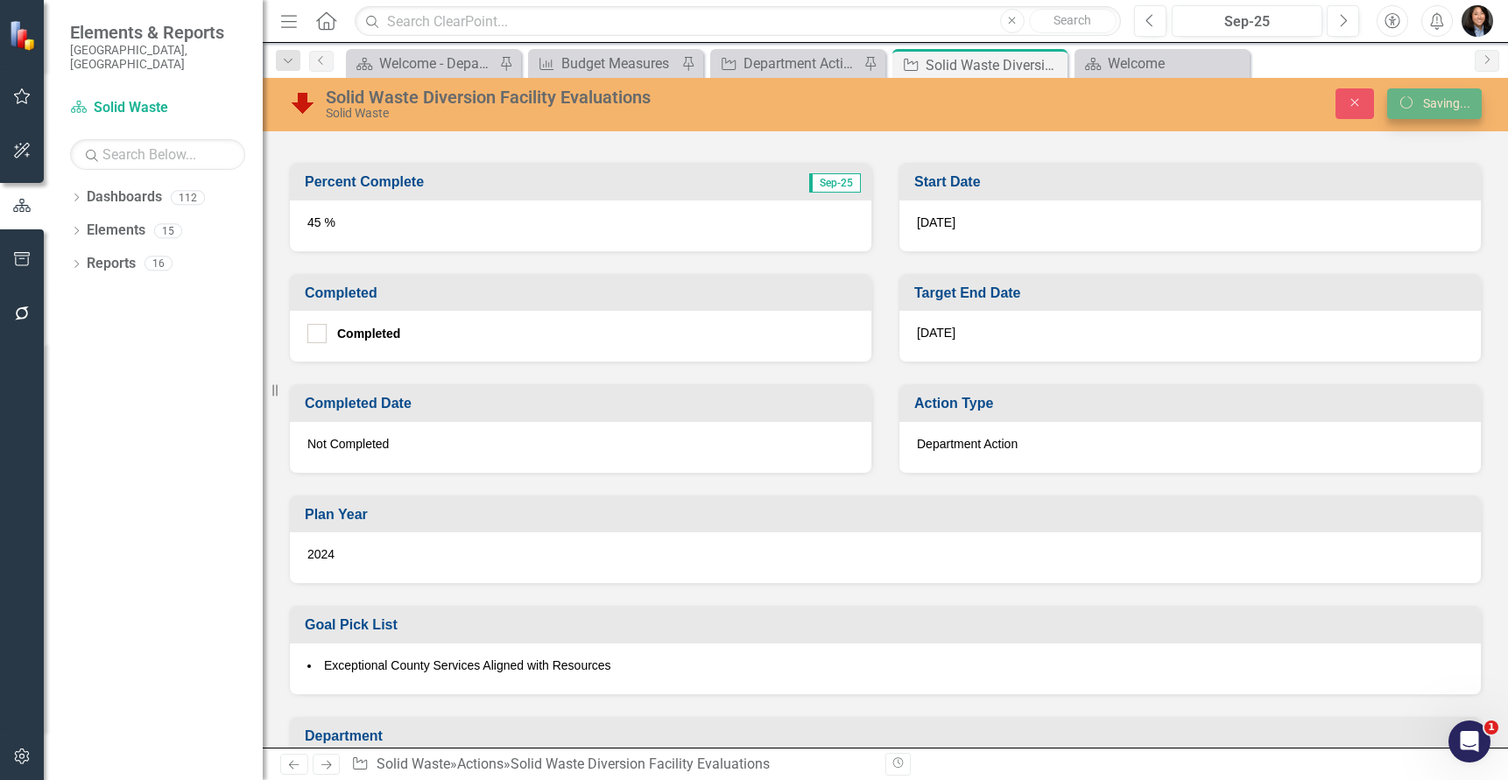
scroll to position [694, 0]
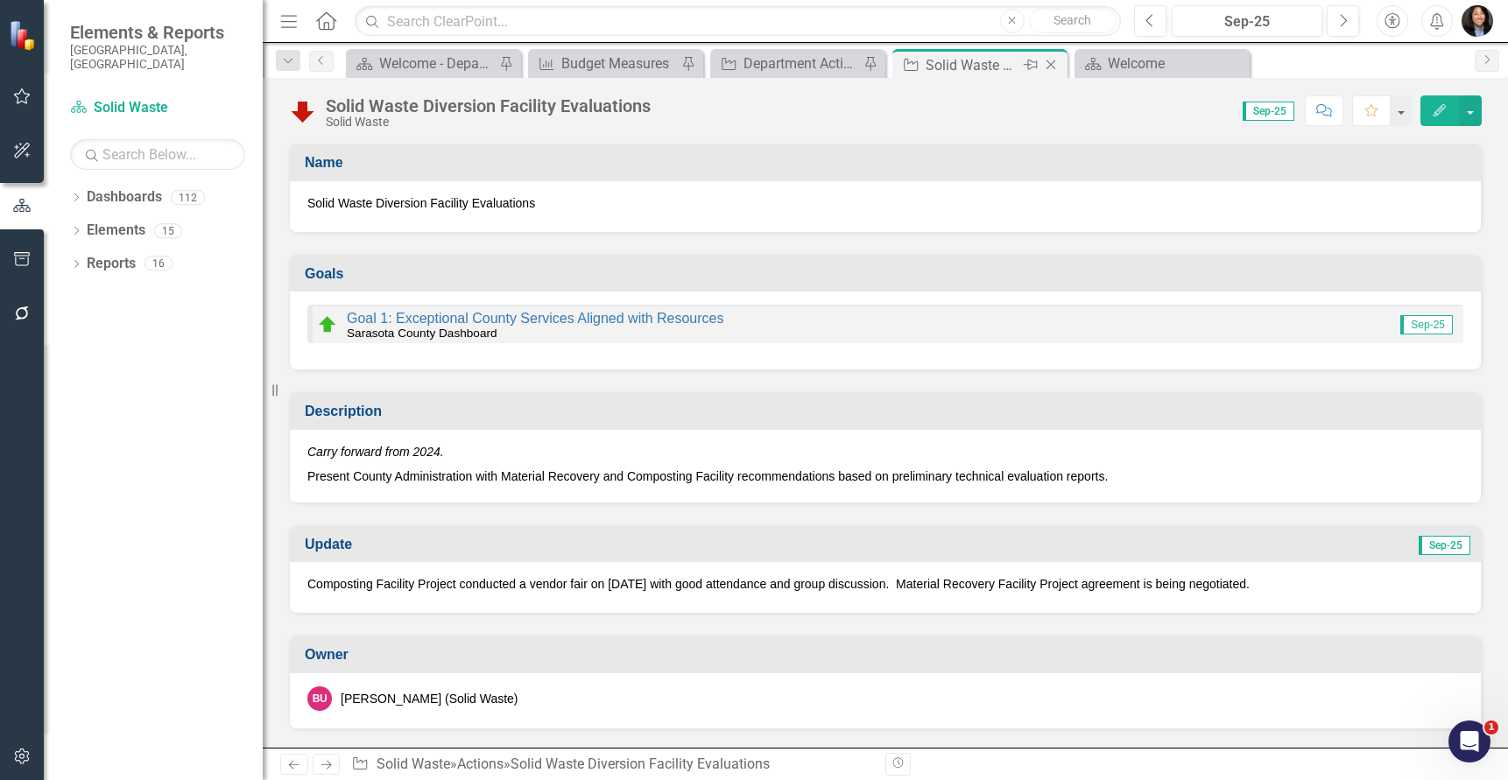
click at [1053, 64] on icon "Close" at bounding box center [1051, 65] width 18 height 14
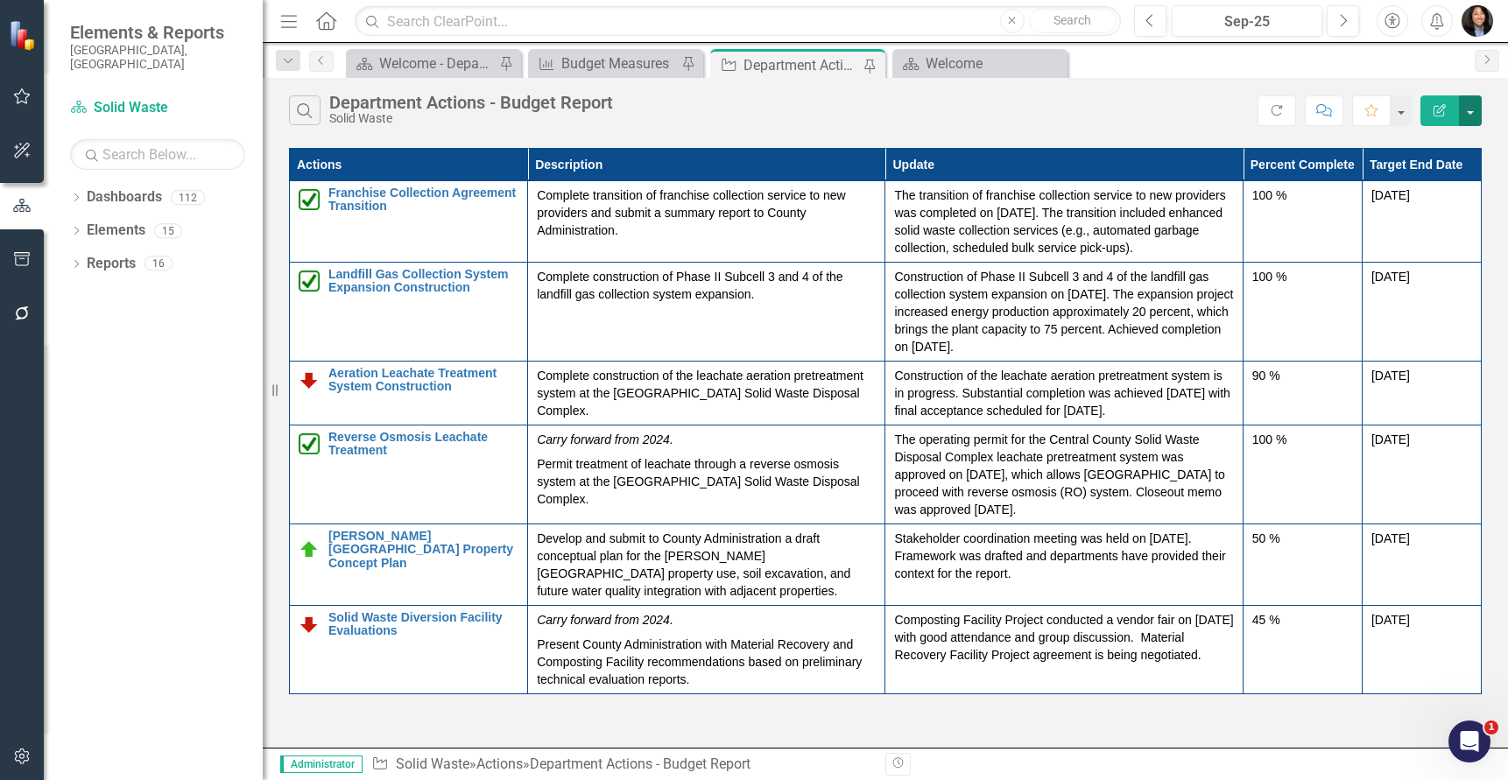
click at [1471, 109] on button "button" at bounding box center [1470, 110] width 23 height 31
click at [1456, 176] on link "PDF Export to PDF" at bounding box center [1411, 178] width 138 height 32
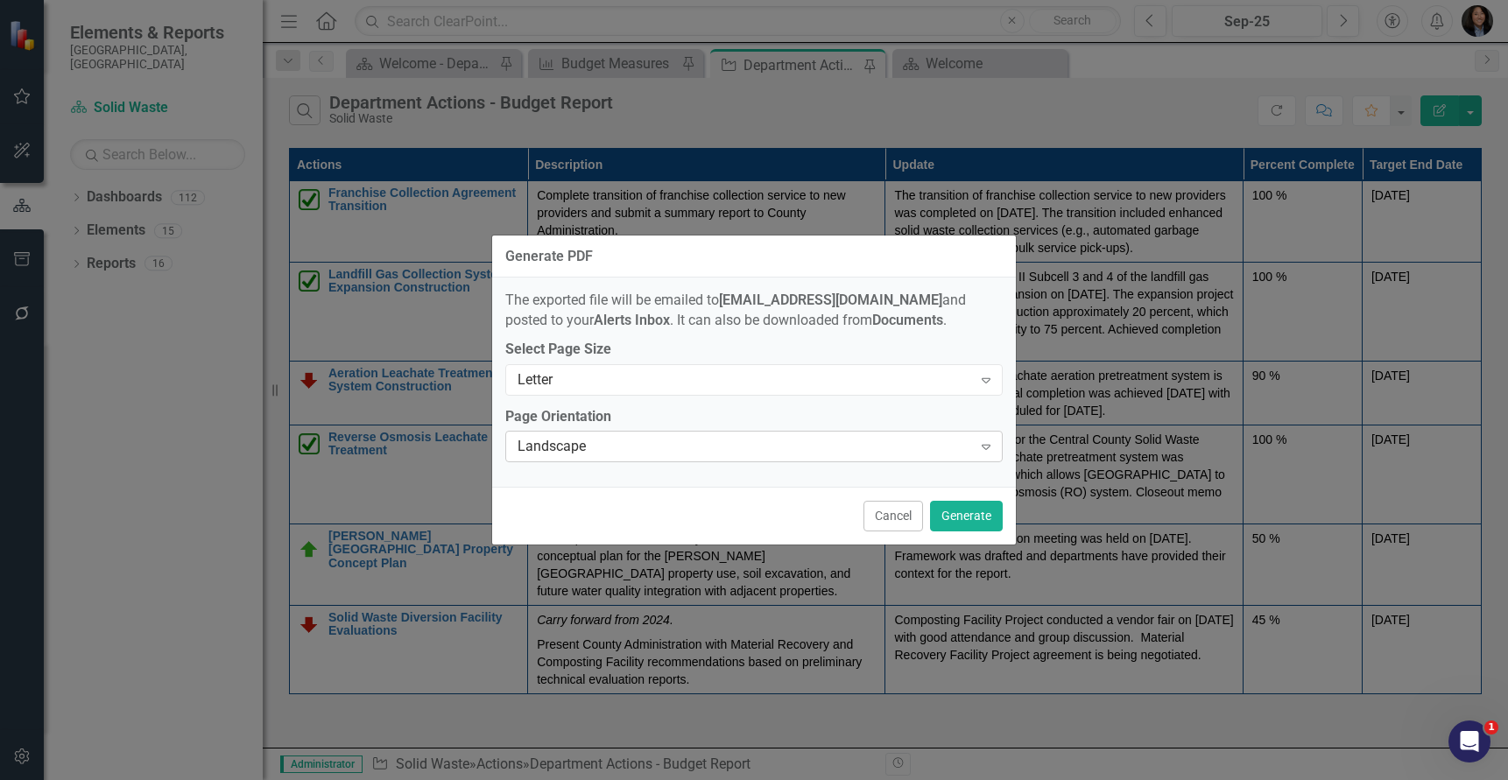
click at [670, 452] on div "Landscape" at bounding box center [745, 447] width 454 height 20
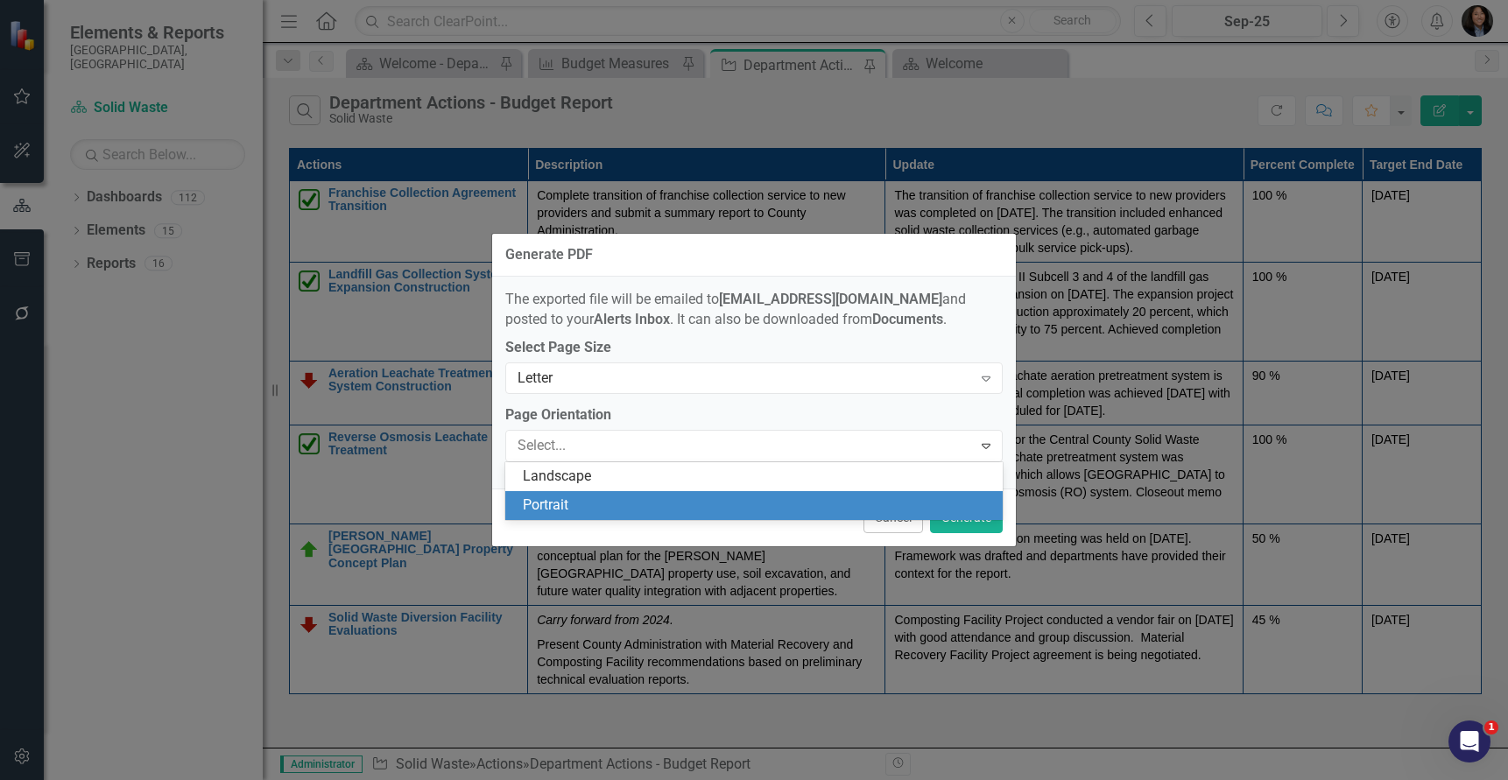
click at [646, 491] on div "Portrait" at bounding box center [753, 505] width 497 height 29
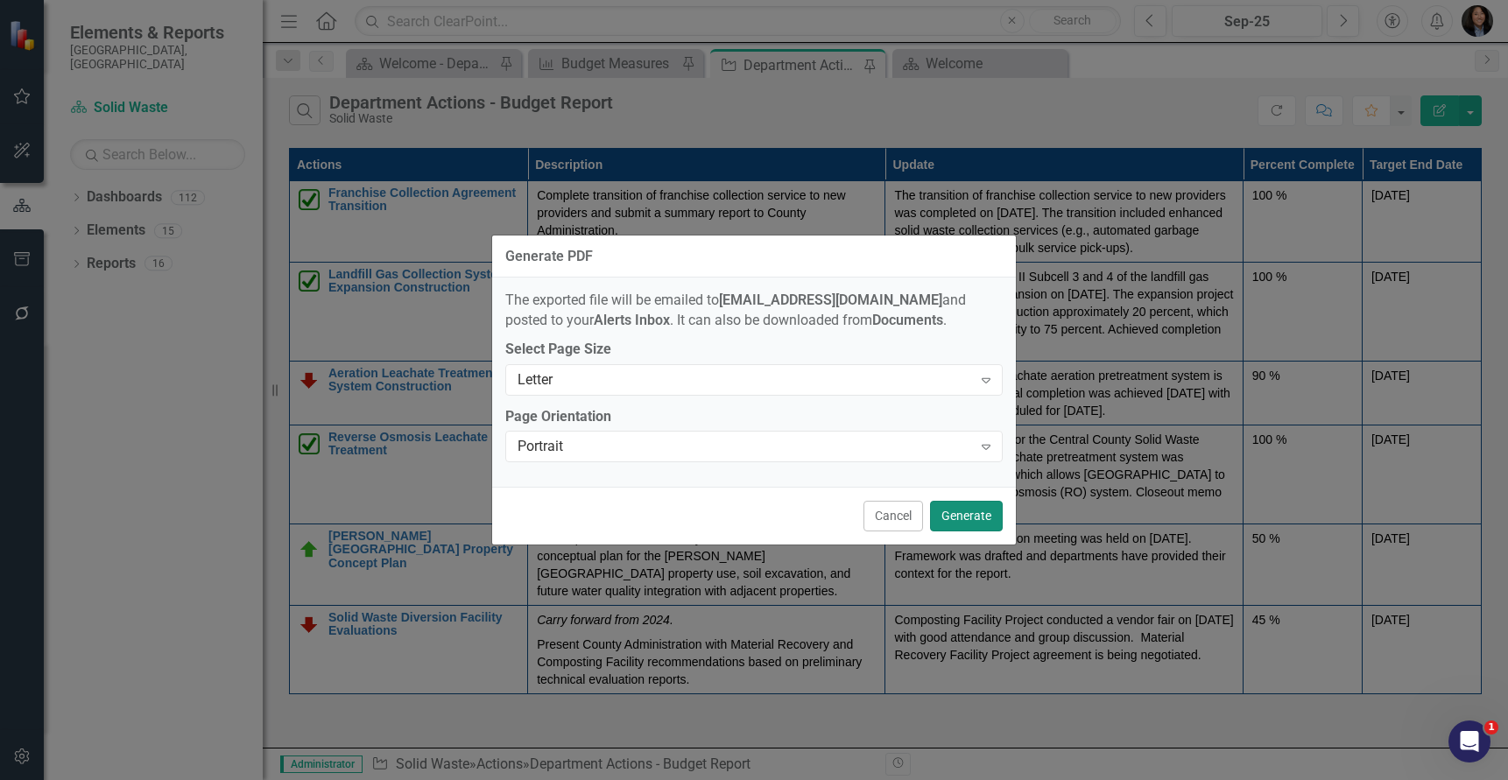
click at [955, 512] on button "Generate" at bounding box center [966, 516] width 73 height 31
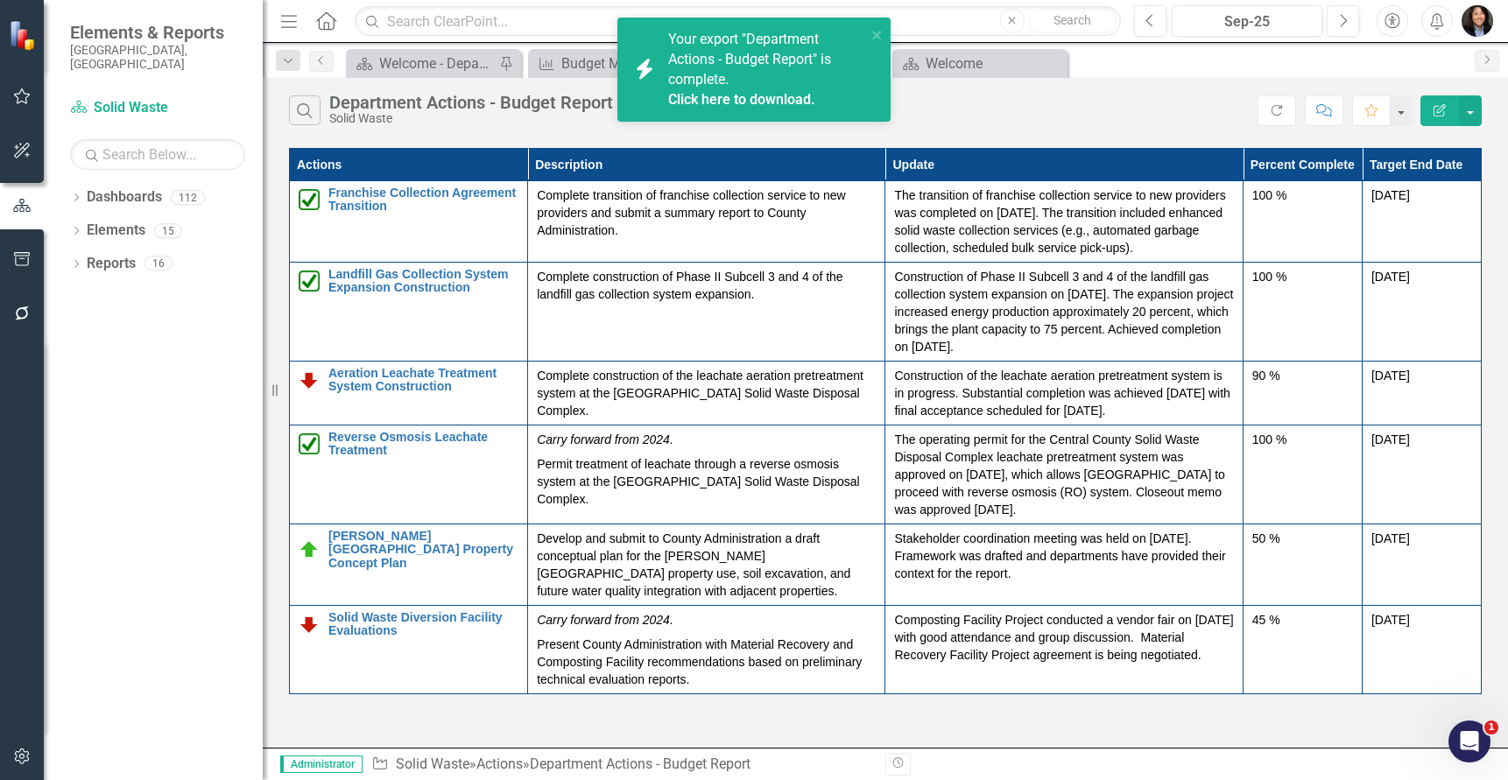
click at [1487, 10] on img "button" at bounding box center [1477, 21] width 32 height 32
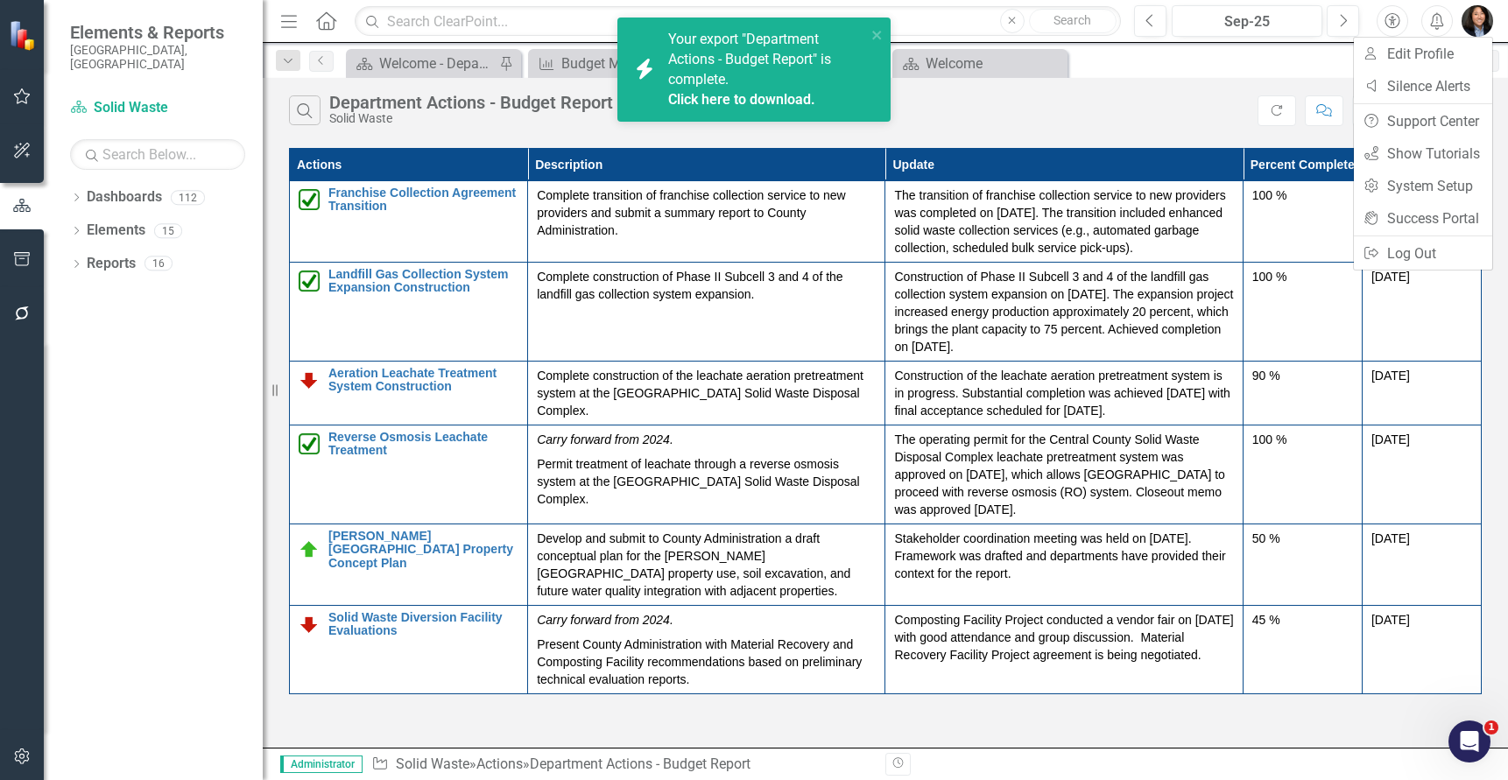
click at [1244, 60] on div "Dashboard Welcome - Department Snapshot Pin Measure Budget Measures Pin Action …" at bounding box center [903, 63] width 1123 height 28
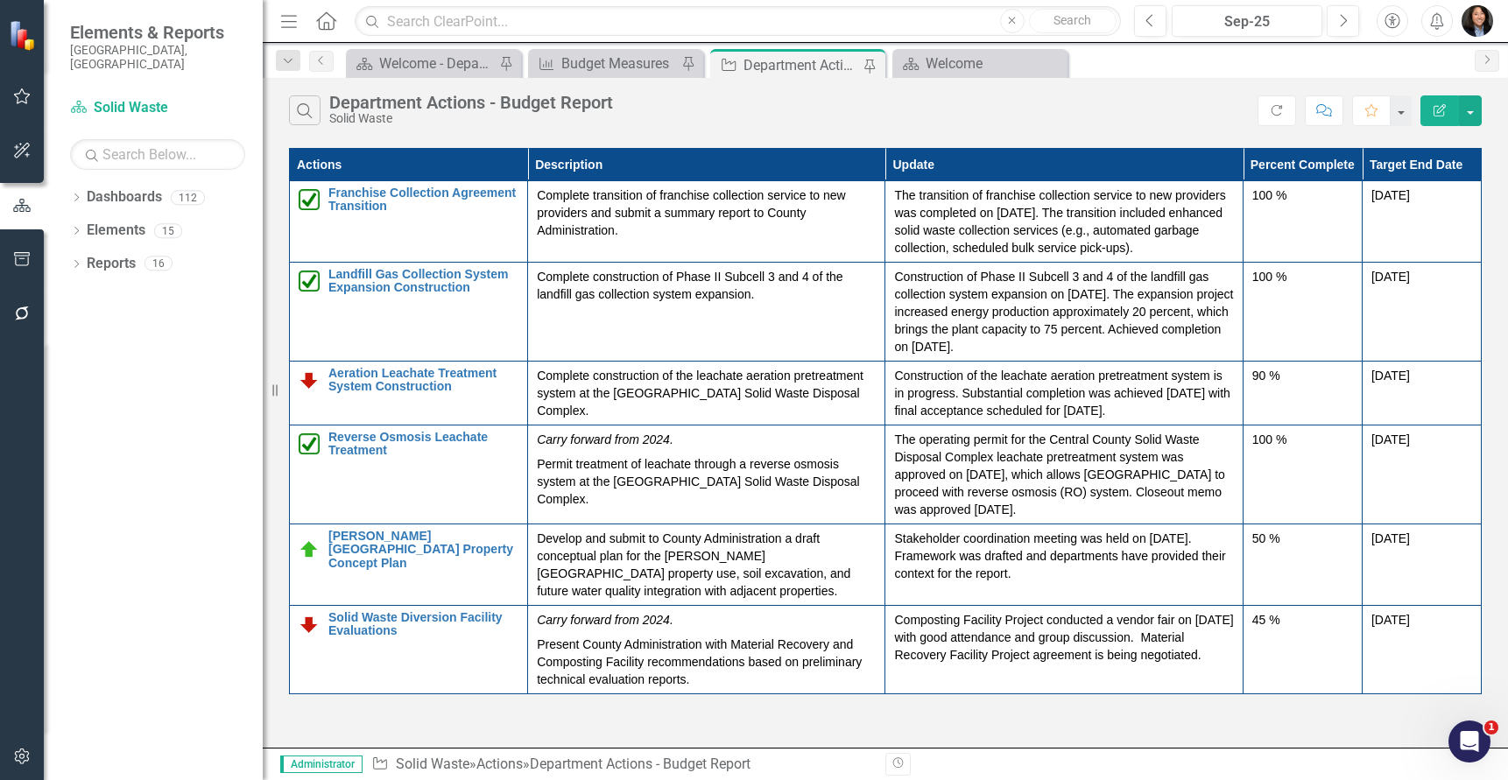
click at [1490, 18] on img "button" at bounding box center [1477, 21] width 32 height 32
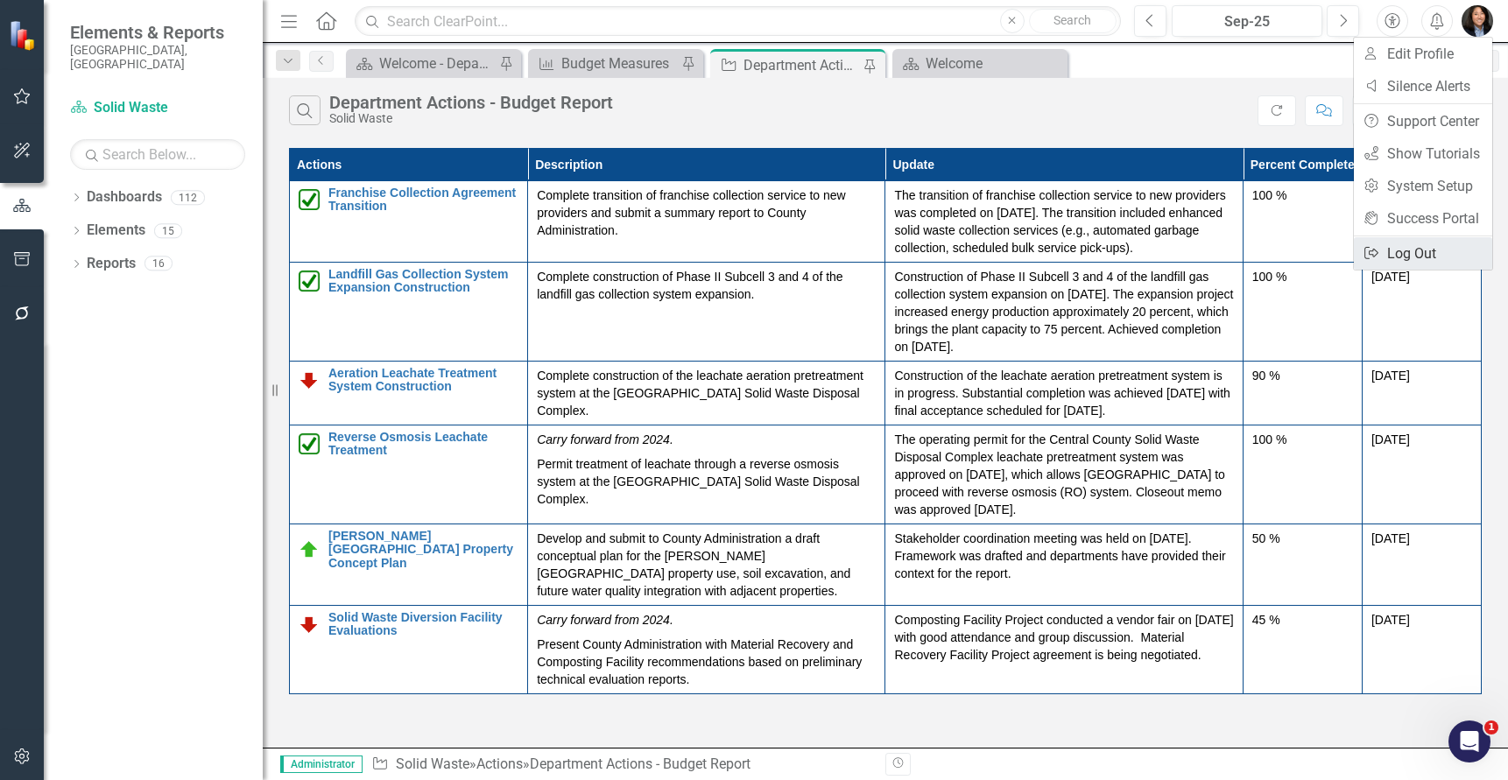
click at [1426, 254] on link "Logout Log Out" at bounding box center [1423, 253] width 138 height 32
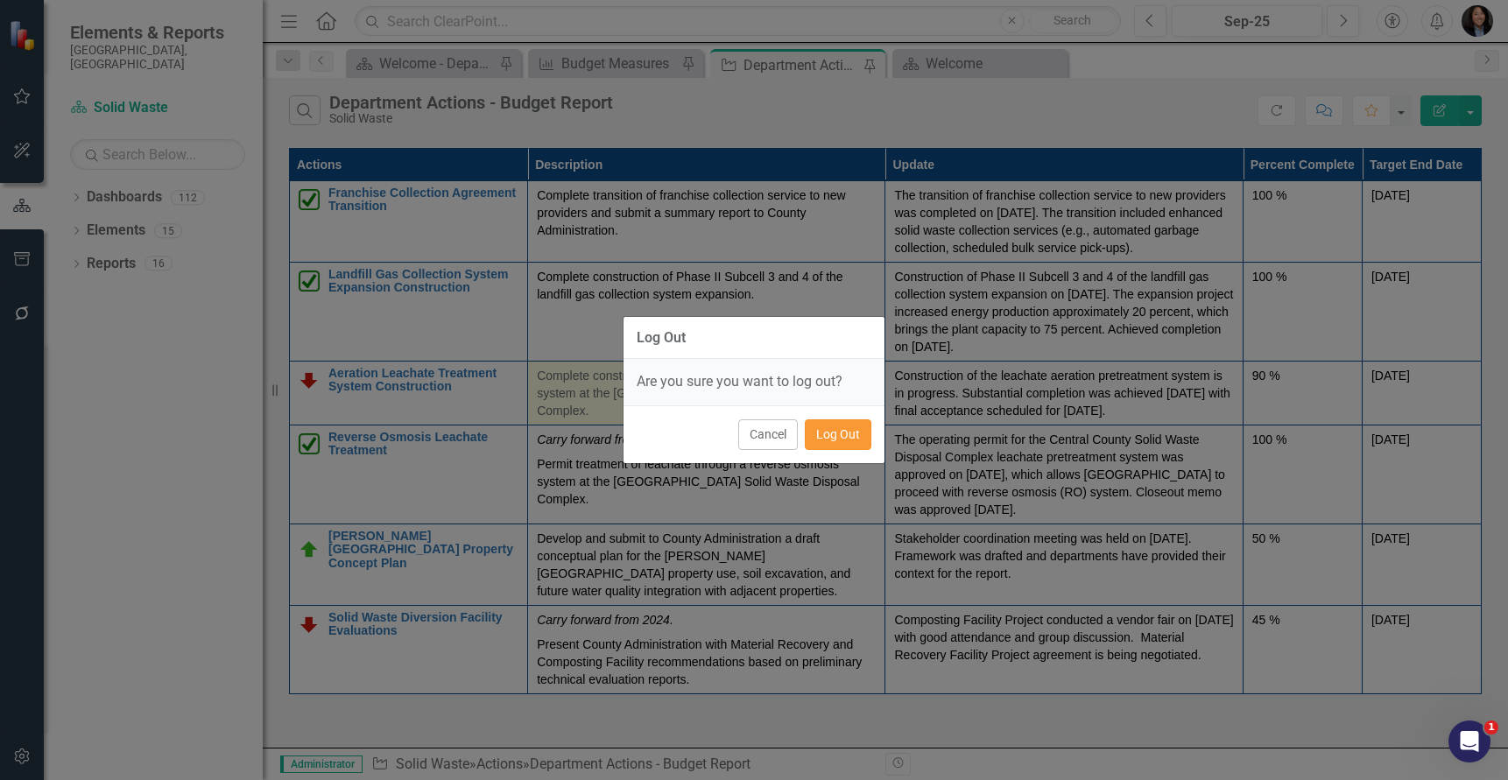
click at [835, 435] on button "Log Out" at bounding box center [838, 434] width 67 height 31
